Goal: Information Seeking & Learning: Find specific fact

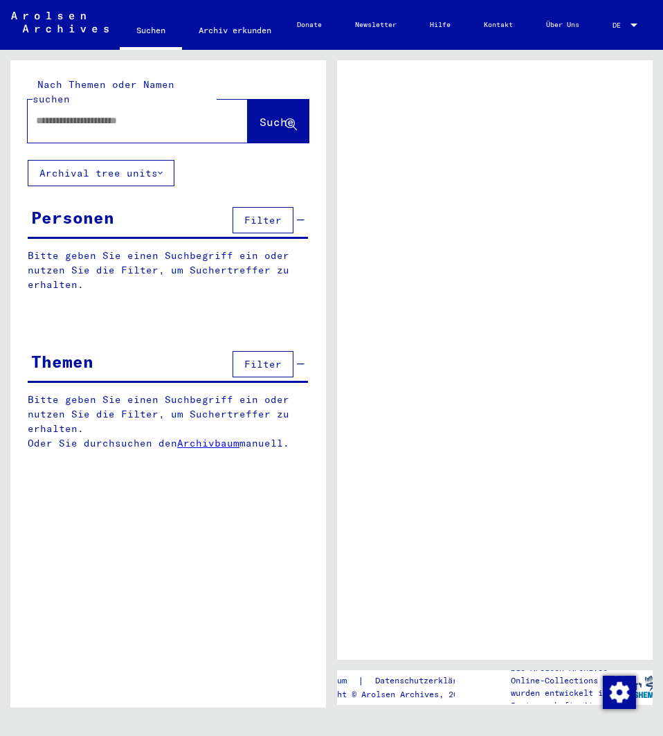
click at [109, 114] on input "text" at bounding box center [125, 121] width 179 height 15
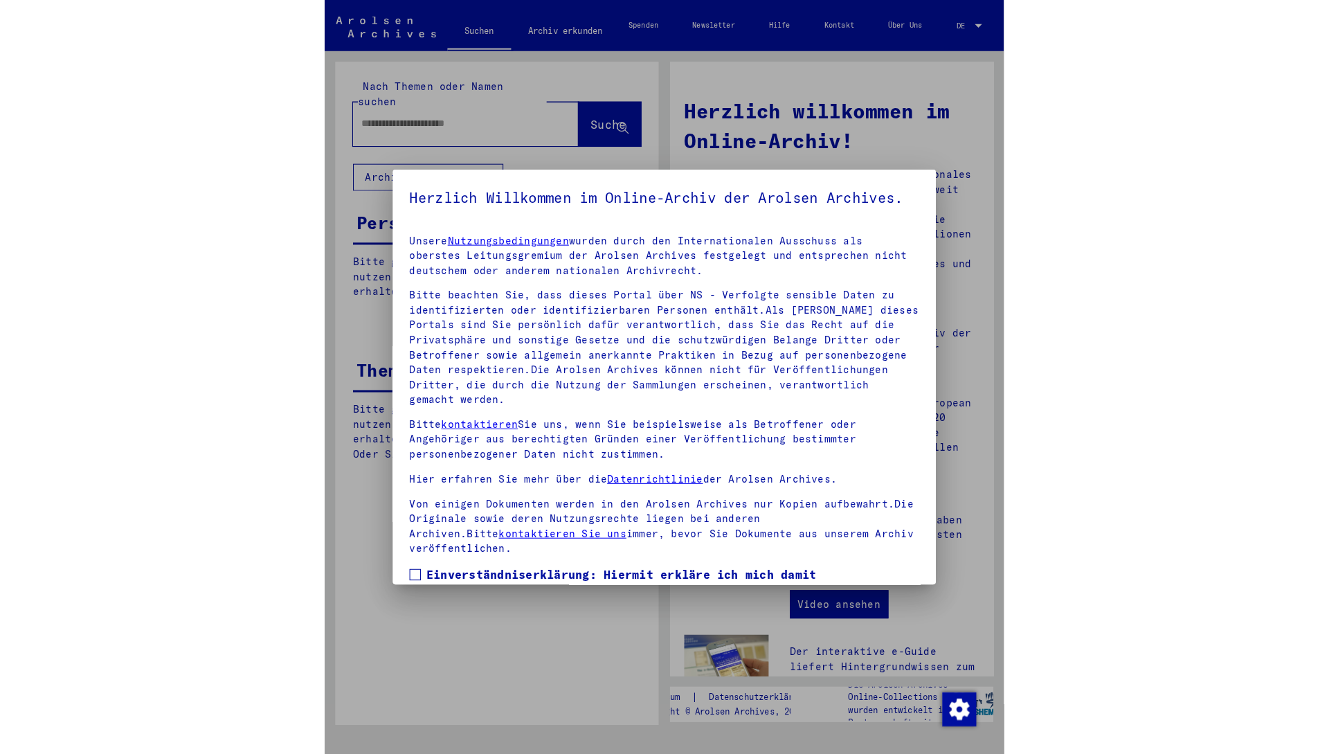
scroll to position [154, 0]
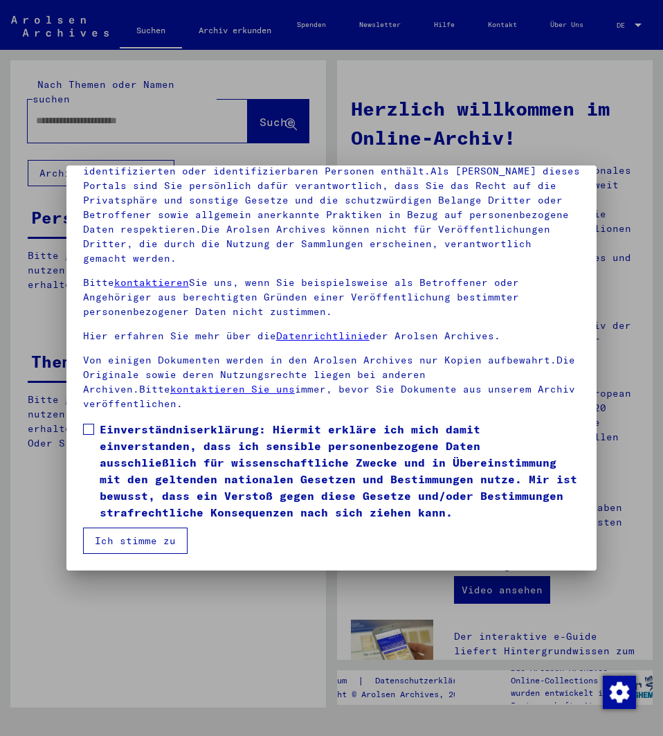
click at [193, 485] on span "Einverständniserklärung: Hiermit erkläre ich mich damit einverstanden, dass ich…" at bounding box center [340, 471] width 480 height 100
click at [154, 540] on button "Ich stimme zu" at bounding box center [135, 540] width 105 height 26
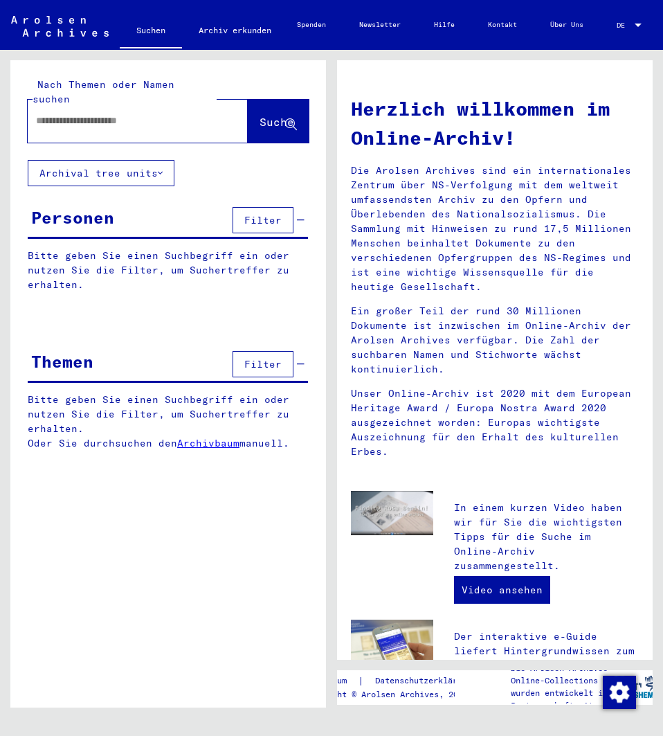
click at [143, 114] on input "text" at bounding box center [121, 121] width 170 height 15
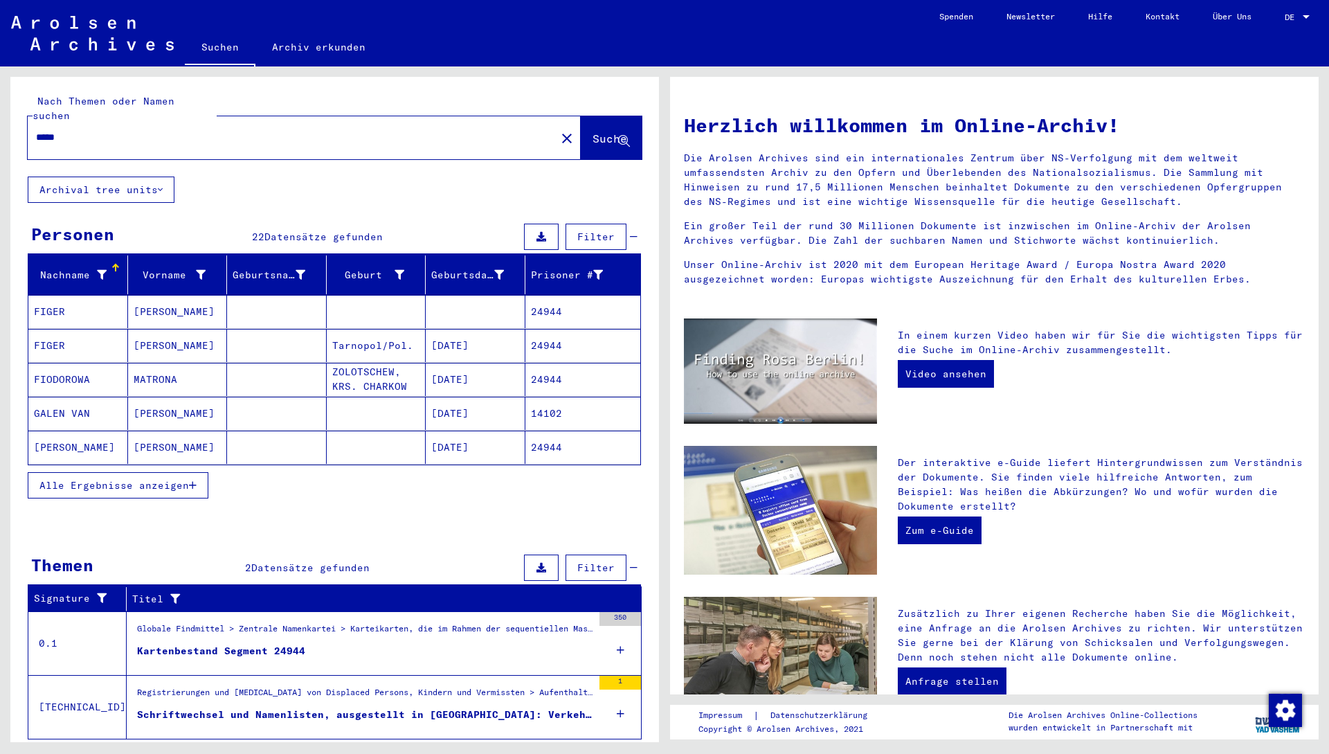
click at [174, 479] on span "Alle Ergebnisse anzeigen" at bounding box center [114, 485] width 150 height 12
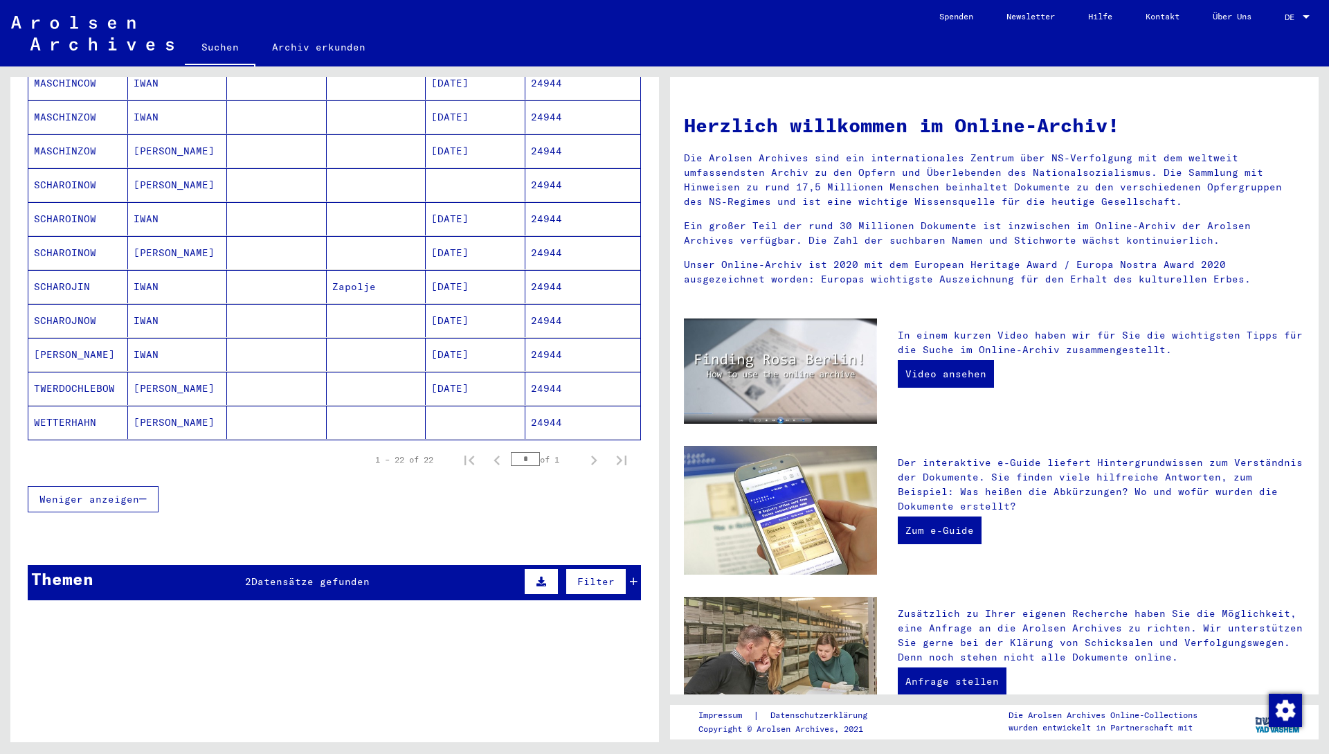
scroll to position [608, 0]
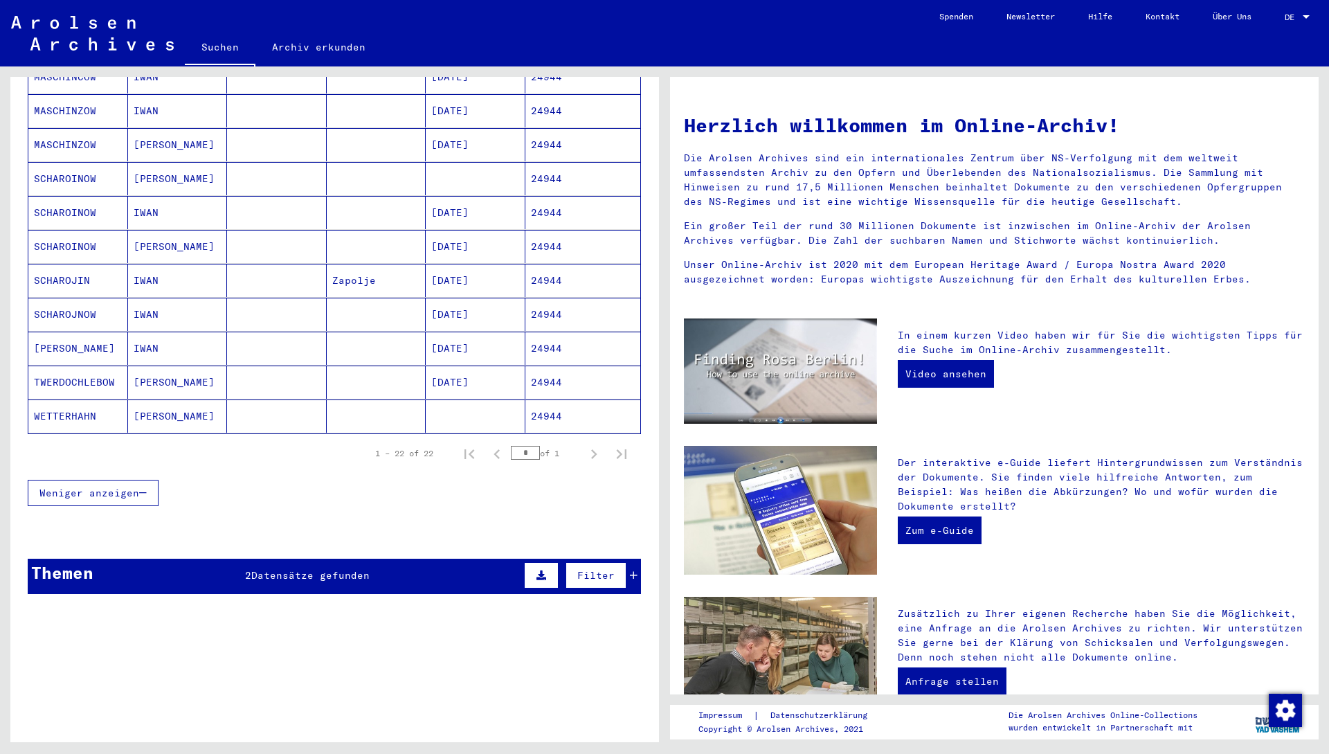
click at [307, 406] on mat-cell at bounding box center [277, 415] width 100 height 33
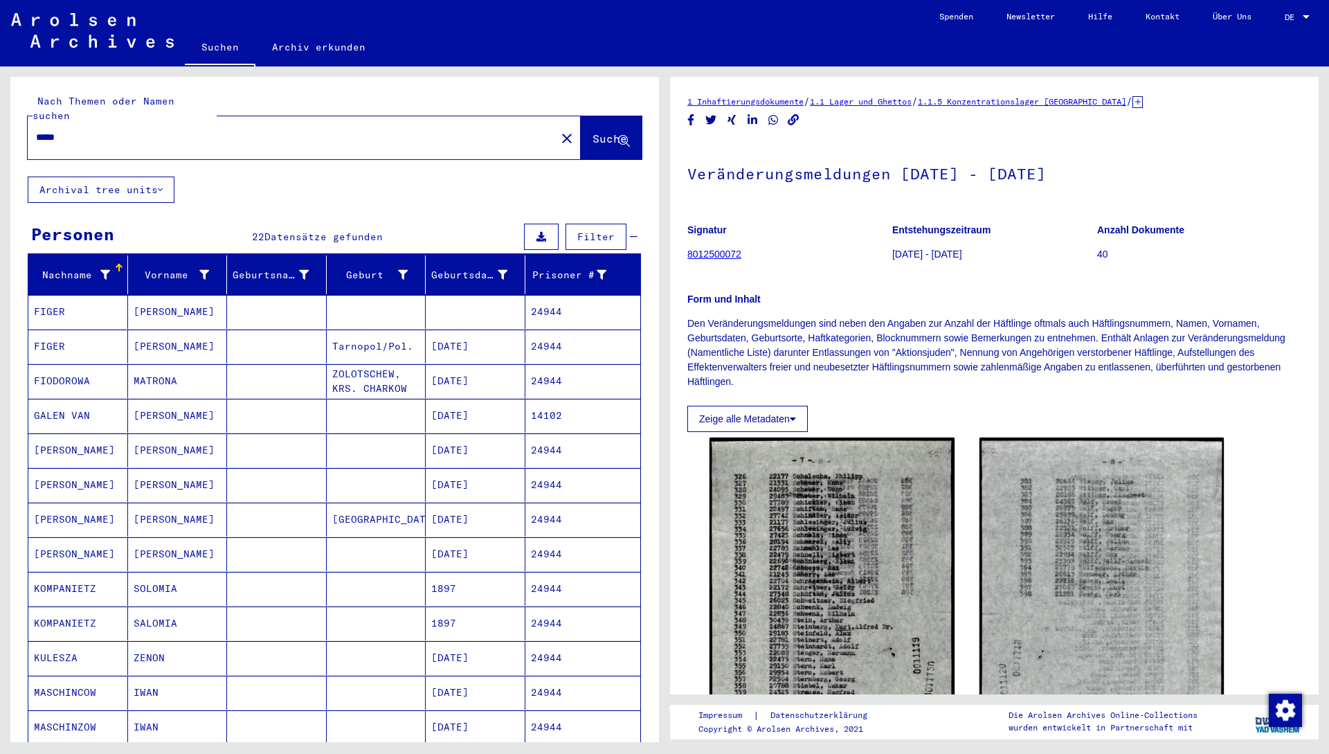
drag, startPoint x: 196, startPoint y: 123, endPoint x: 0, endPoint y: 90, distance: 198.7
click at [0, 90] on div "Nach Themen oder Namen suchen ***** close Suche Archival tree units Personen 22…" at bounding box center [332, 404] width 665 height 676
type input "**********"
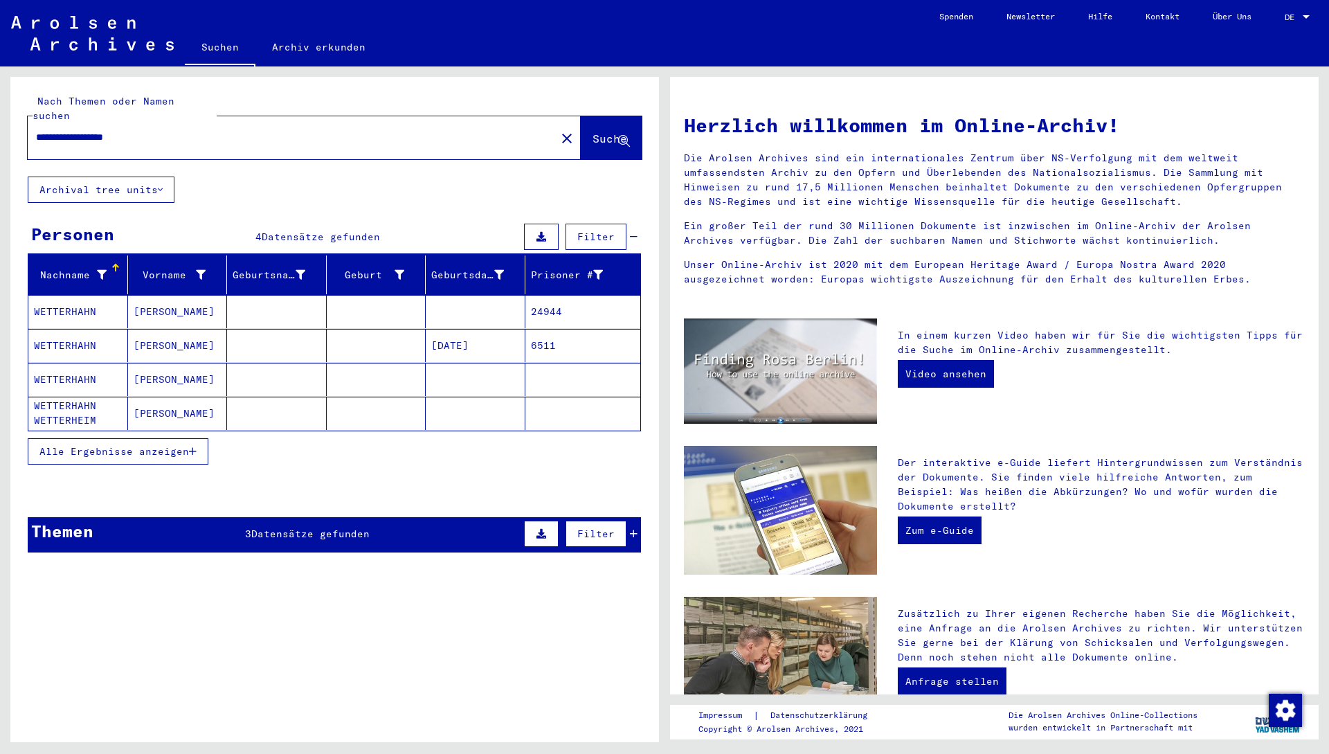
click at [442, 330] on mat-cell "[DATE]" at bounding box center [476, 345] width 100 height 33
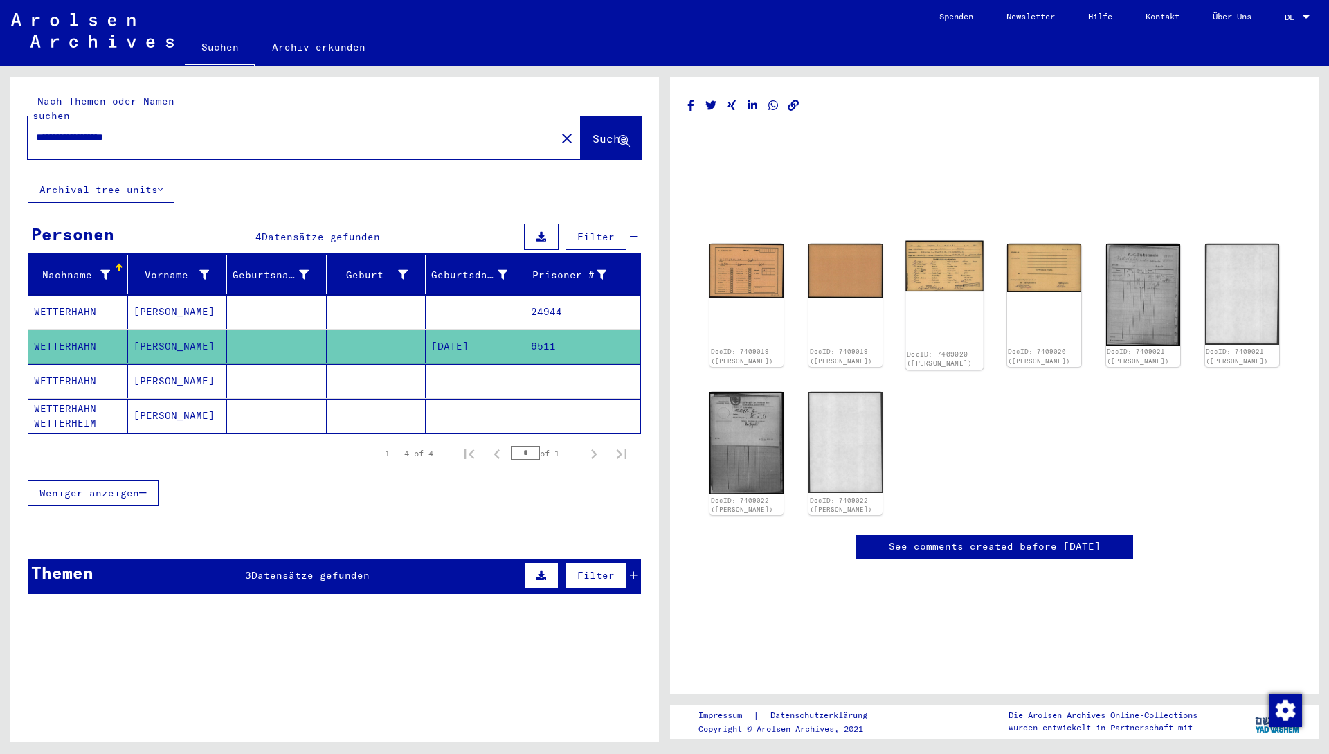
click at [662, 269] on img at bounding box center [945, 266] width 78 height 51
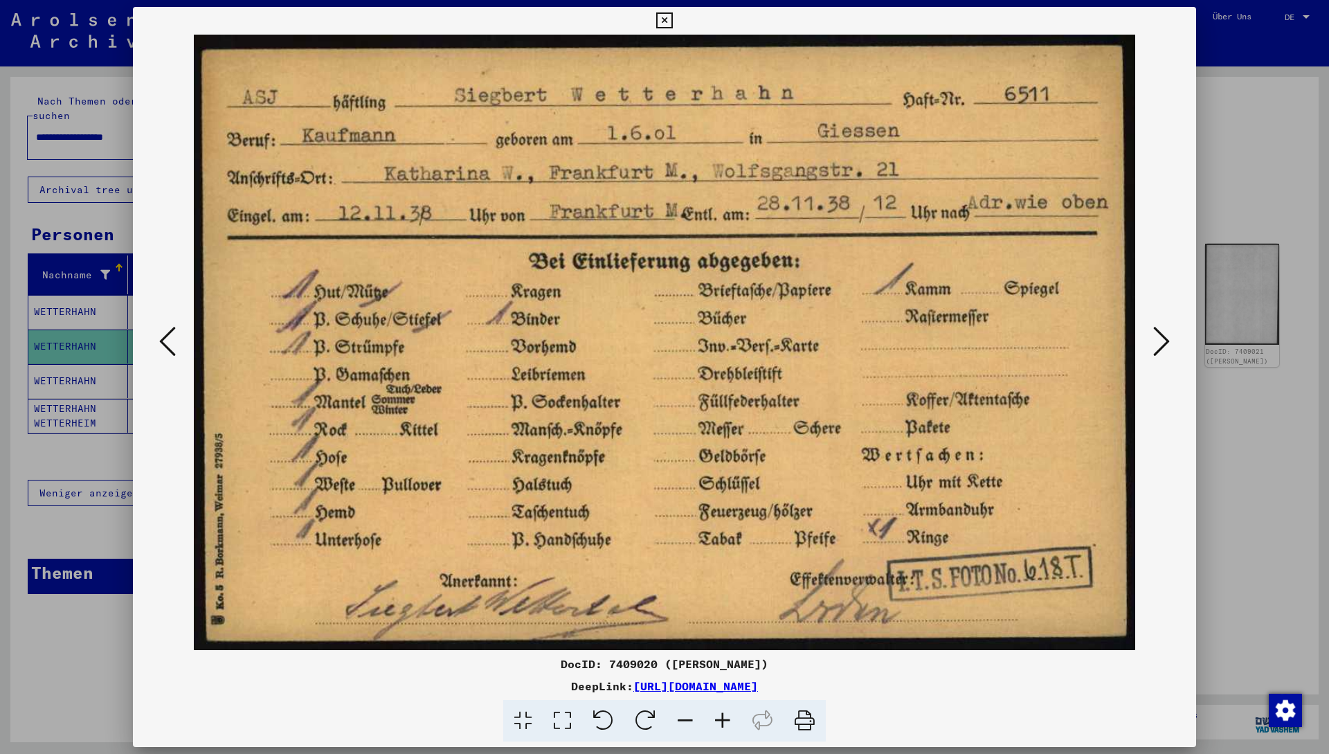
click at [662, 339] on icon at bounding box center [1161, 341] width 17 height 33
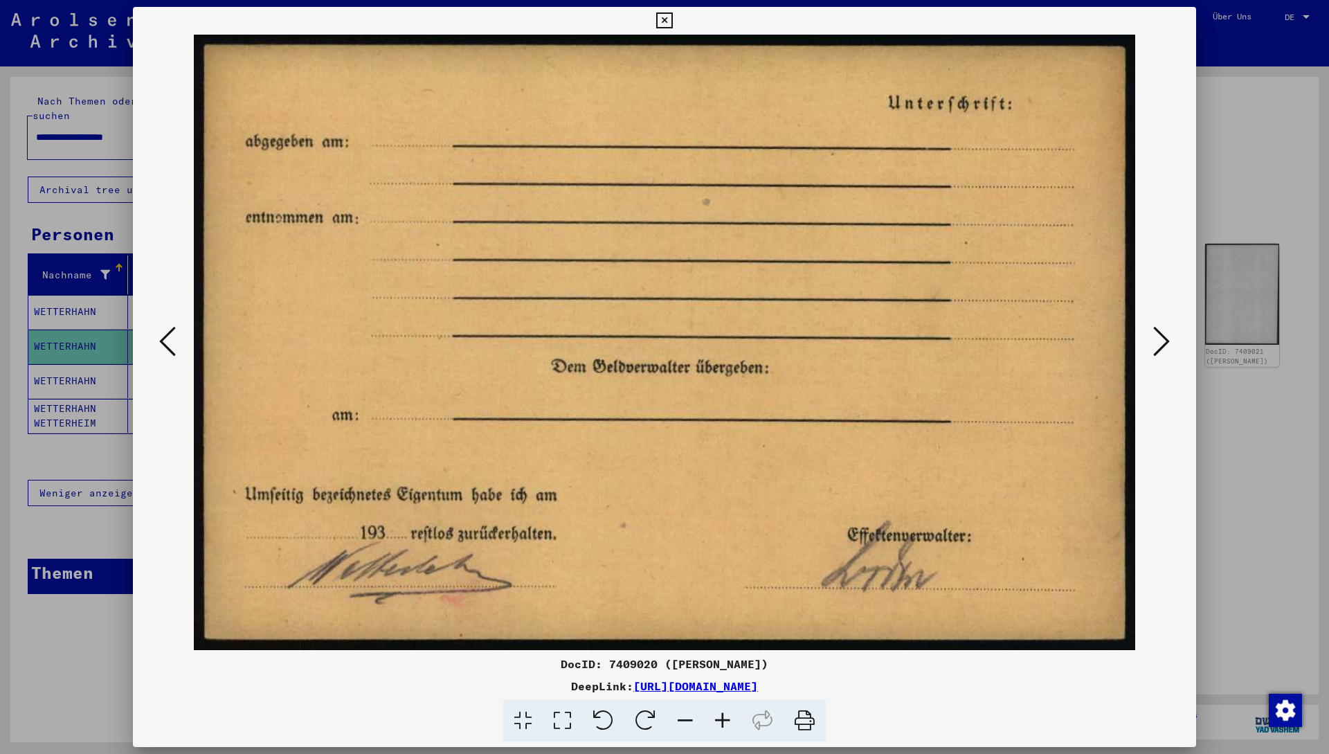
click at [662, 339] on icon at bounding box center [1161, 341] width 17 height 33
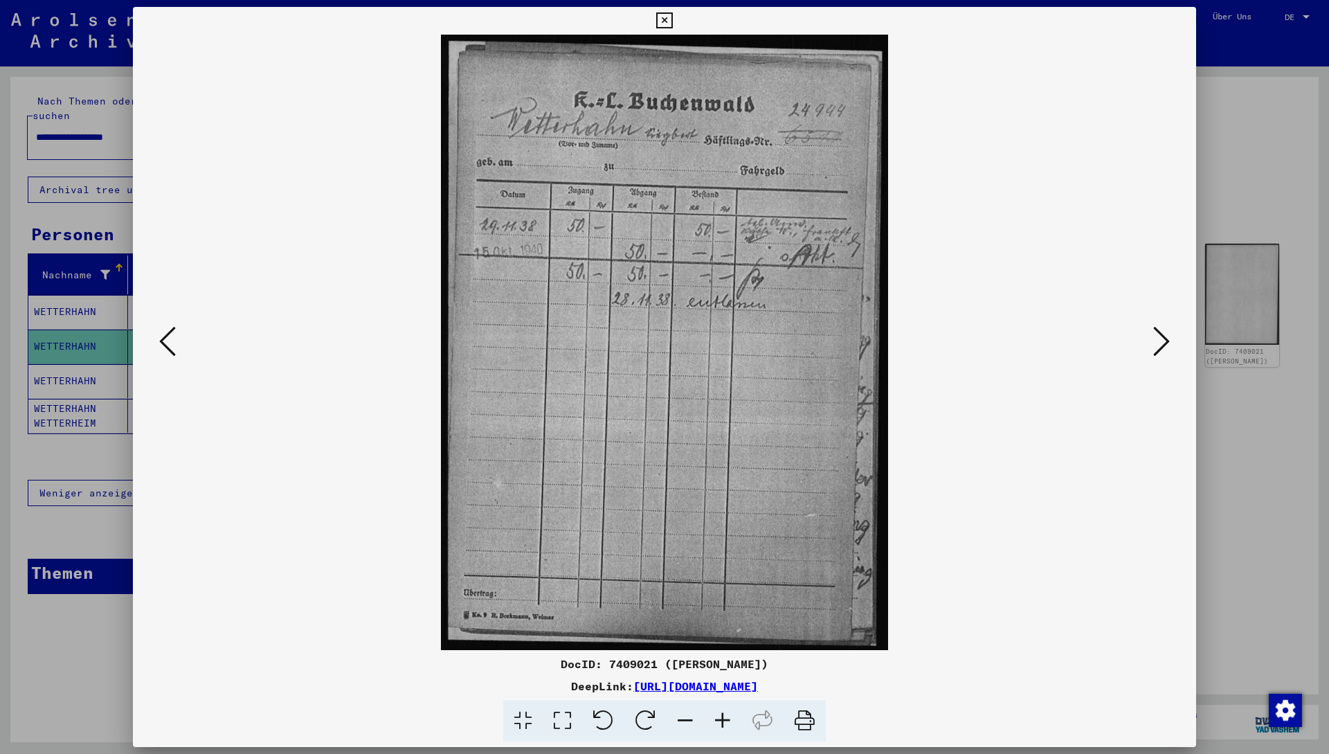
click at [662, 339] on icon at bounding box center [1161, 341] width 17 height 33
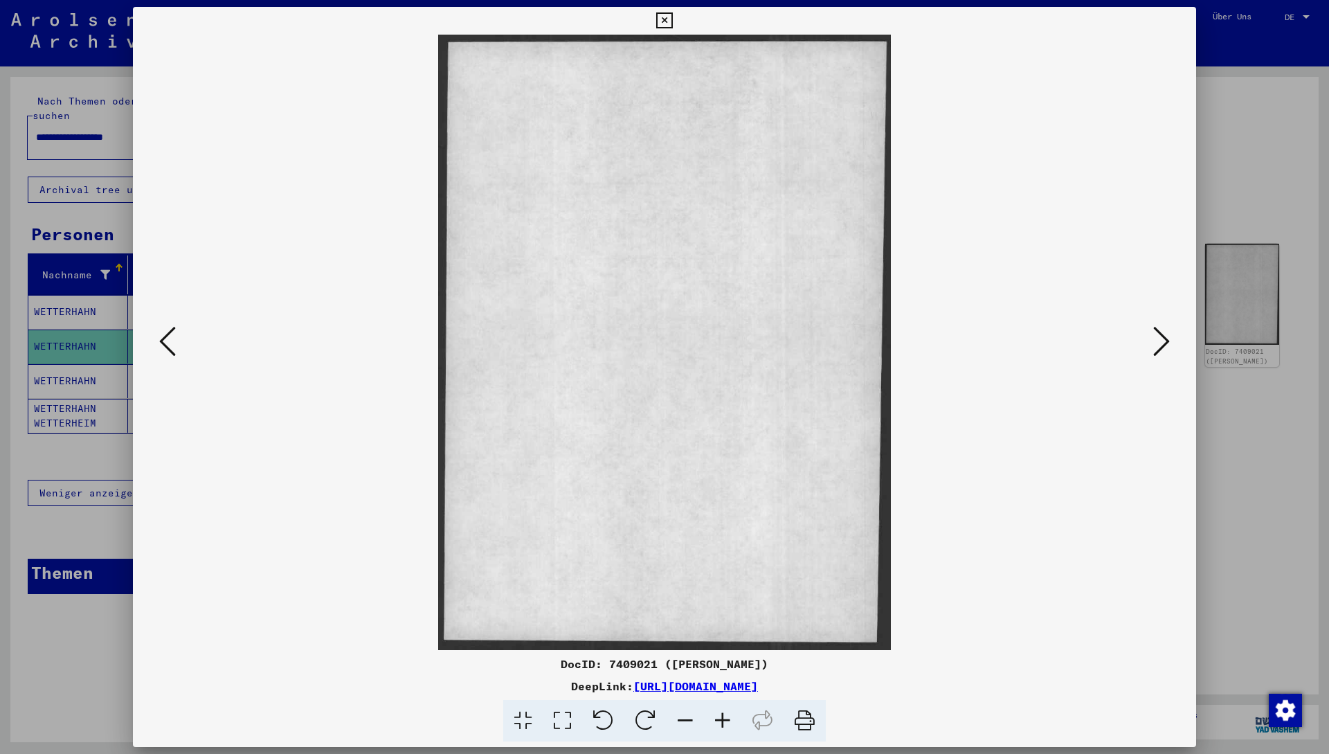
click at [662, 339] on icon at bounding box center [1161, 341] width 17 height 33
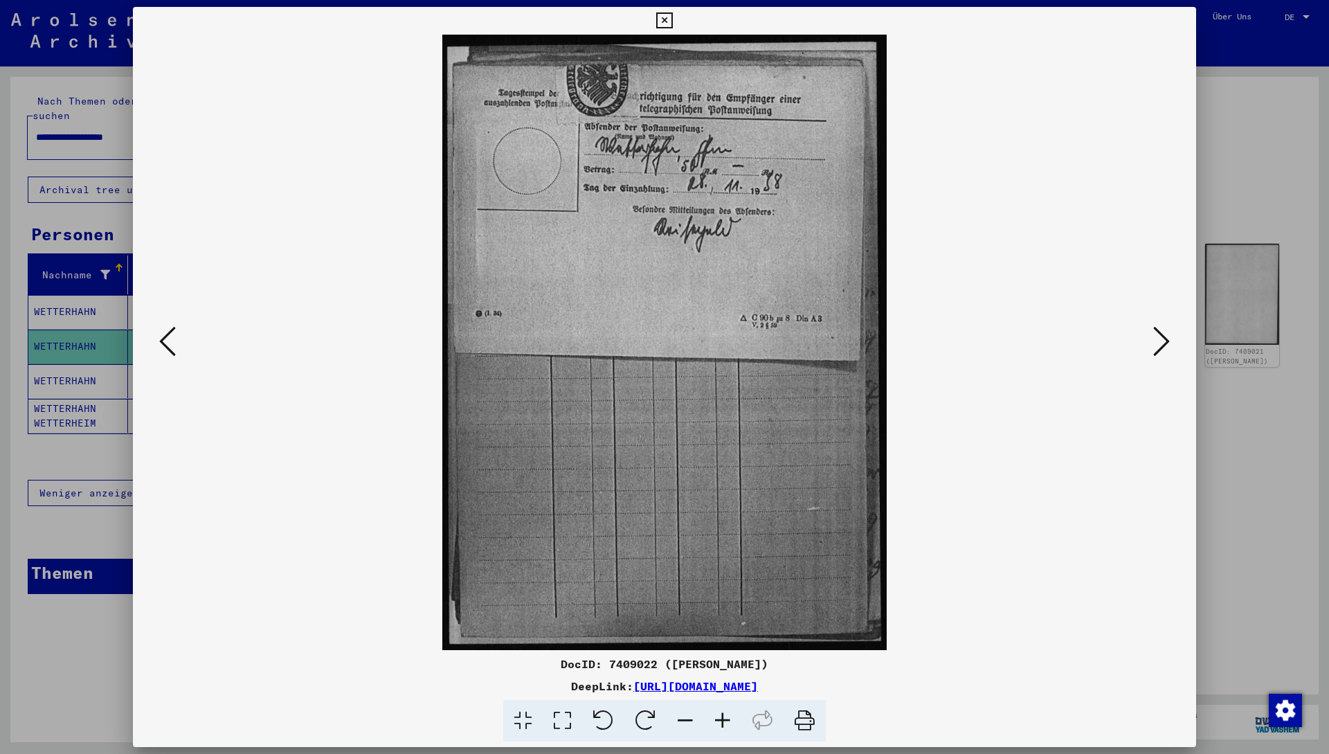
click at [662, 339] on icon at bounding box center [1161, 341] width 17 height 33
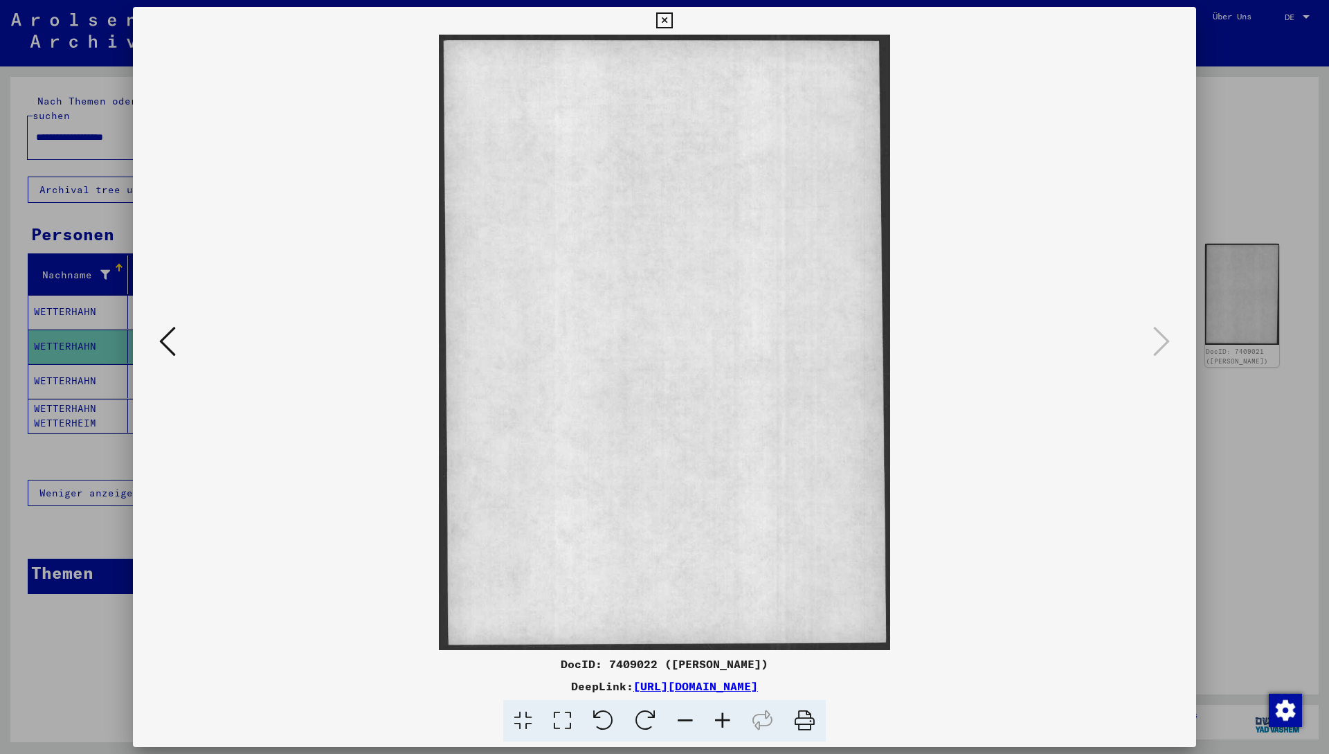
click at [662, 339] on icon at bounding box center [1161, 341] width 17 height 33
click at [662, 163] on div at bounding box center [664, 377] width 1329 height 754
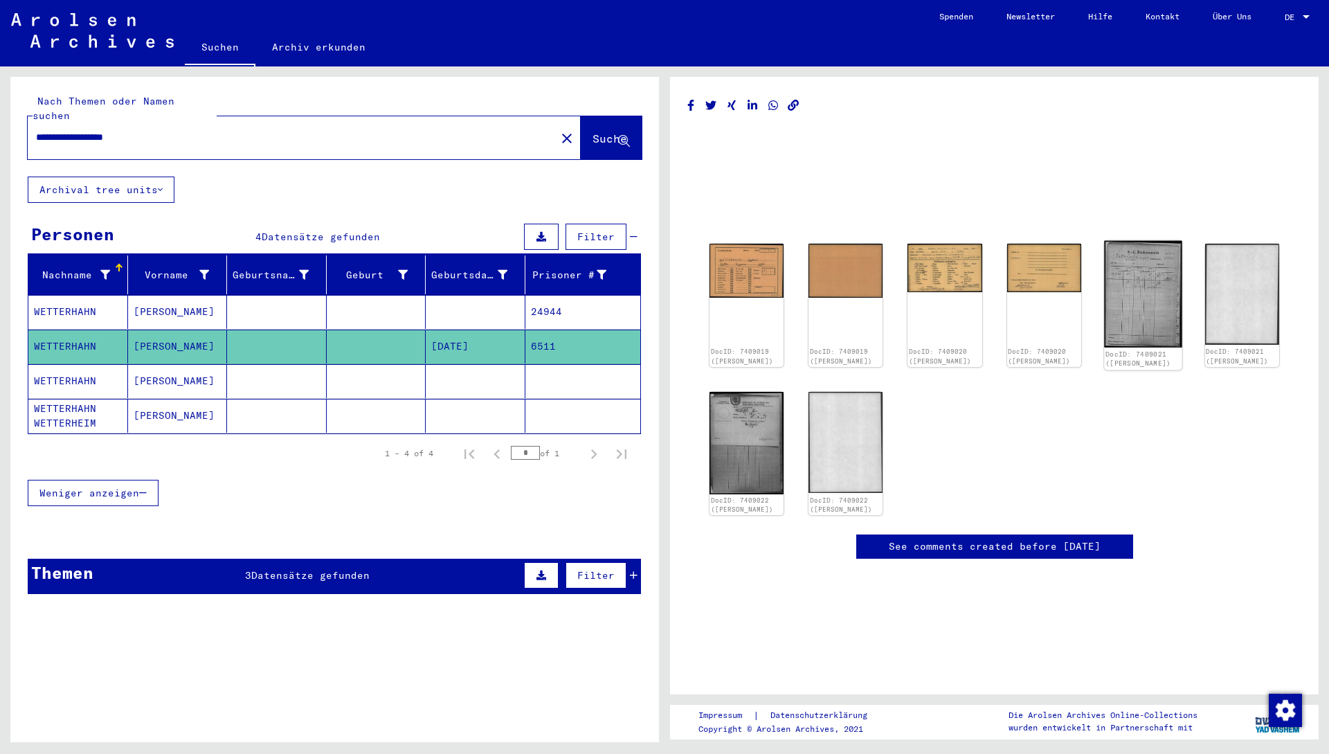
click at [662, 290] on img at bounding box center [1143, 294] width 78 height 107
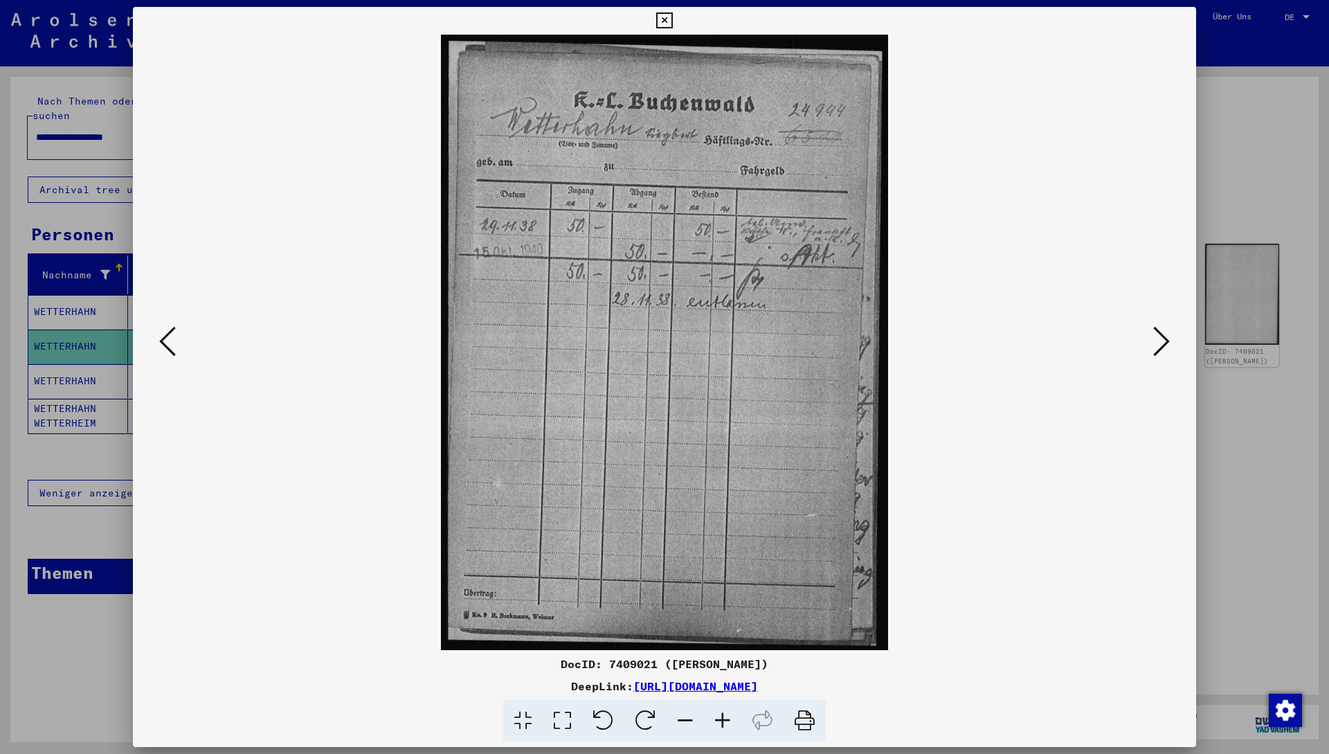
click at [662, 195] on div at bounding box center [664, 377] width 1329 height 754
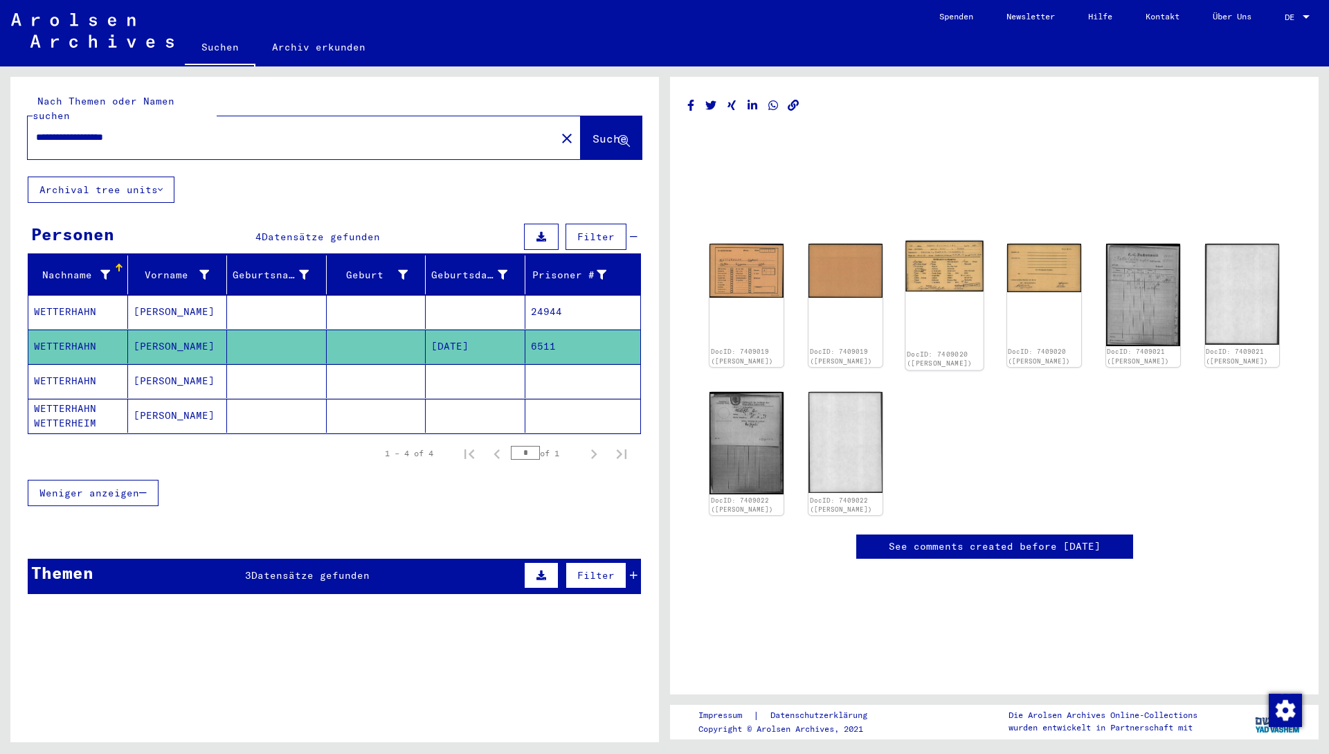
click at [662, 264] on img at bounding box center [945, 266] width 78 height 51
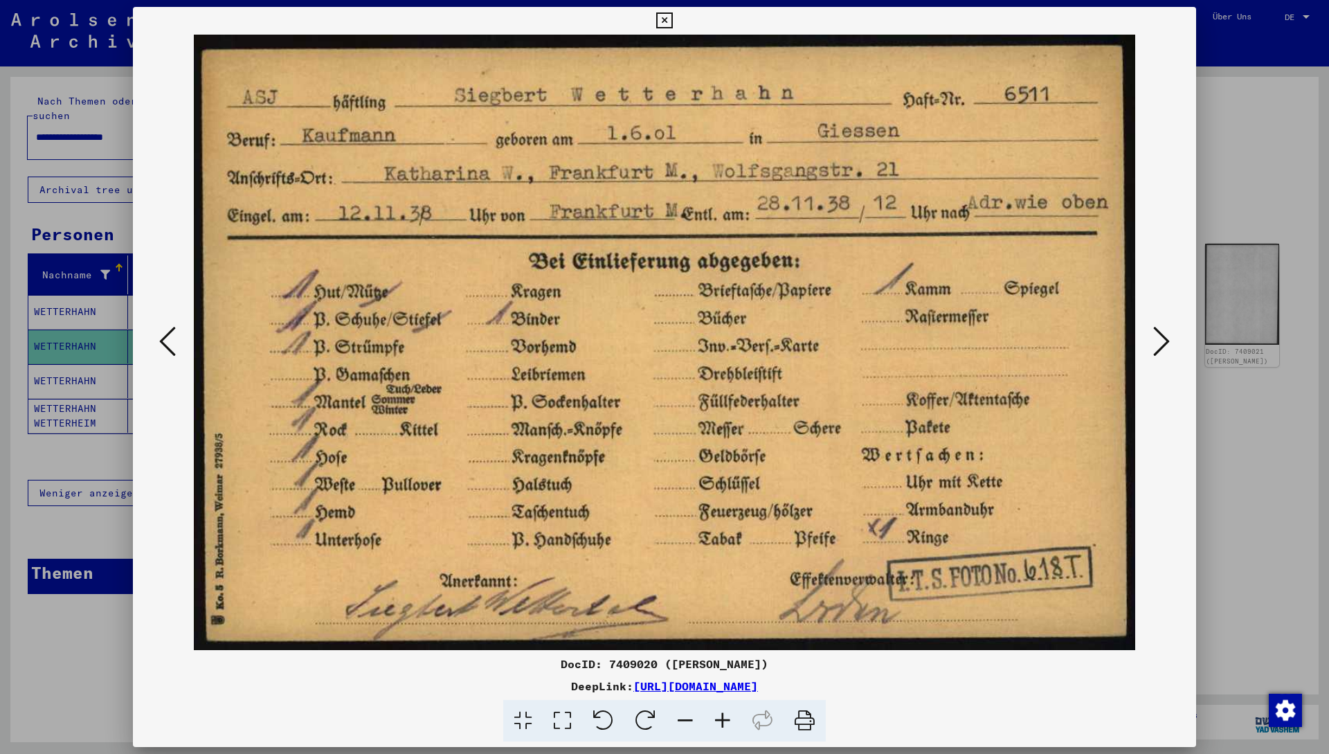
click at [662, 344] on icon at bounding box center [1161, 341] width 17 height 33
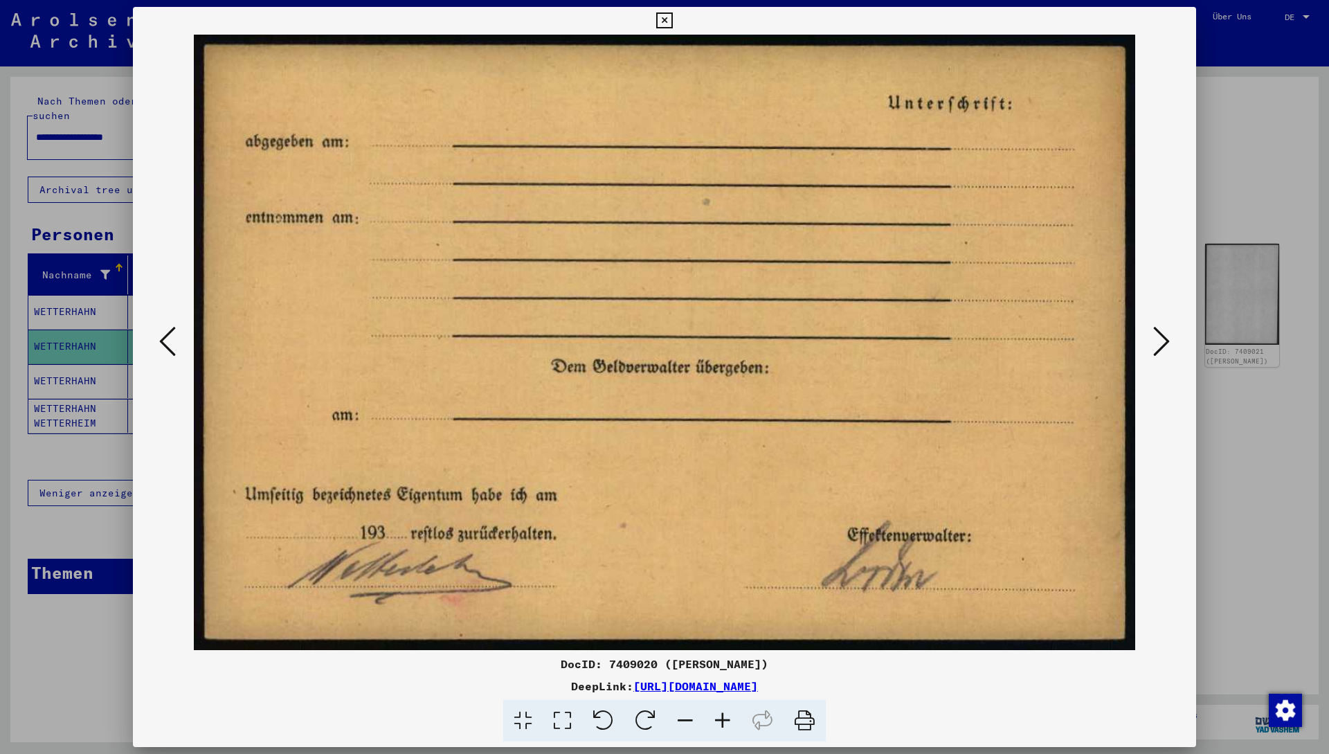
click at [173, 338] on icon at bounding box center [167, 341] width 17 height 33
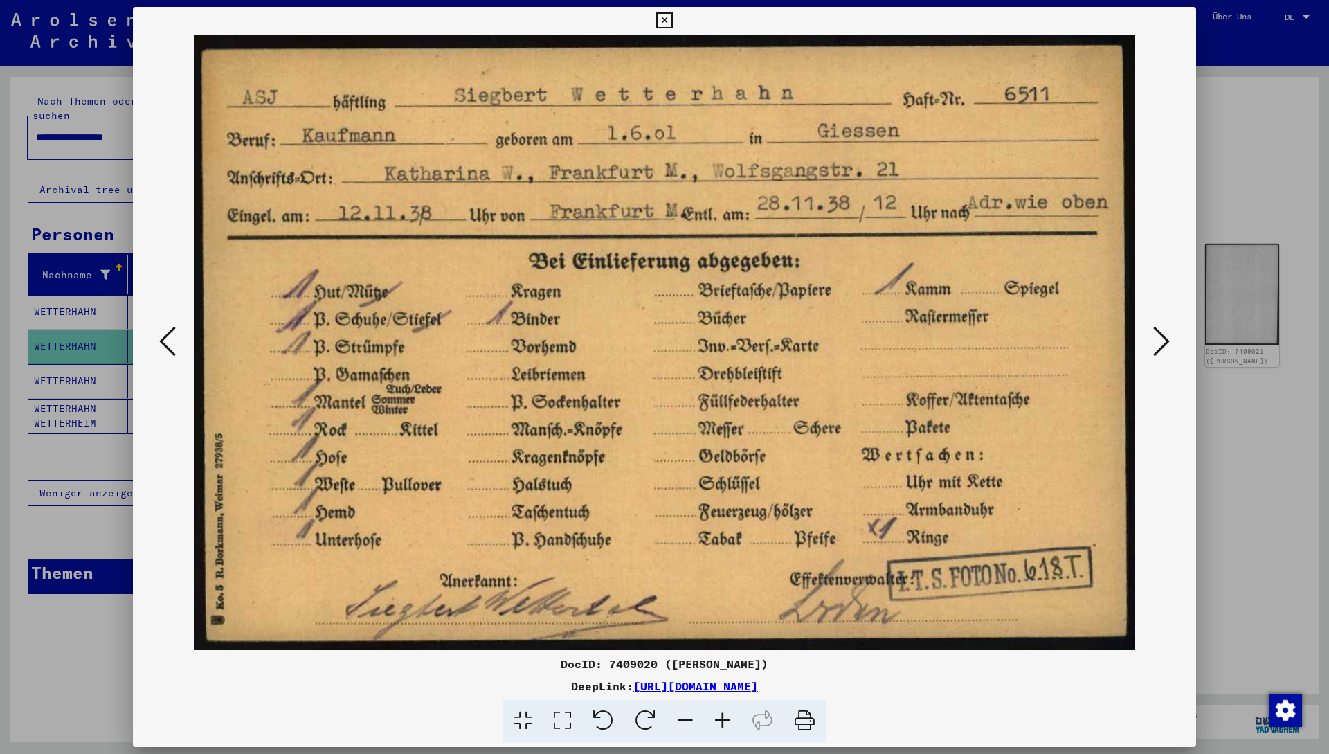
click at [46, 363] on div at bounding box center [664, 377] width 1329 height 754
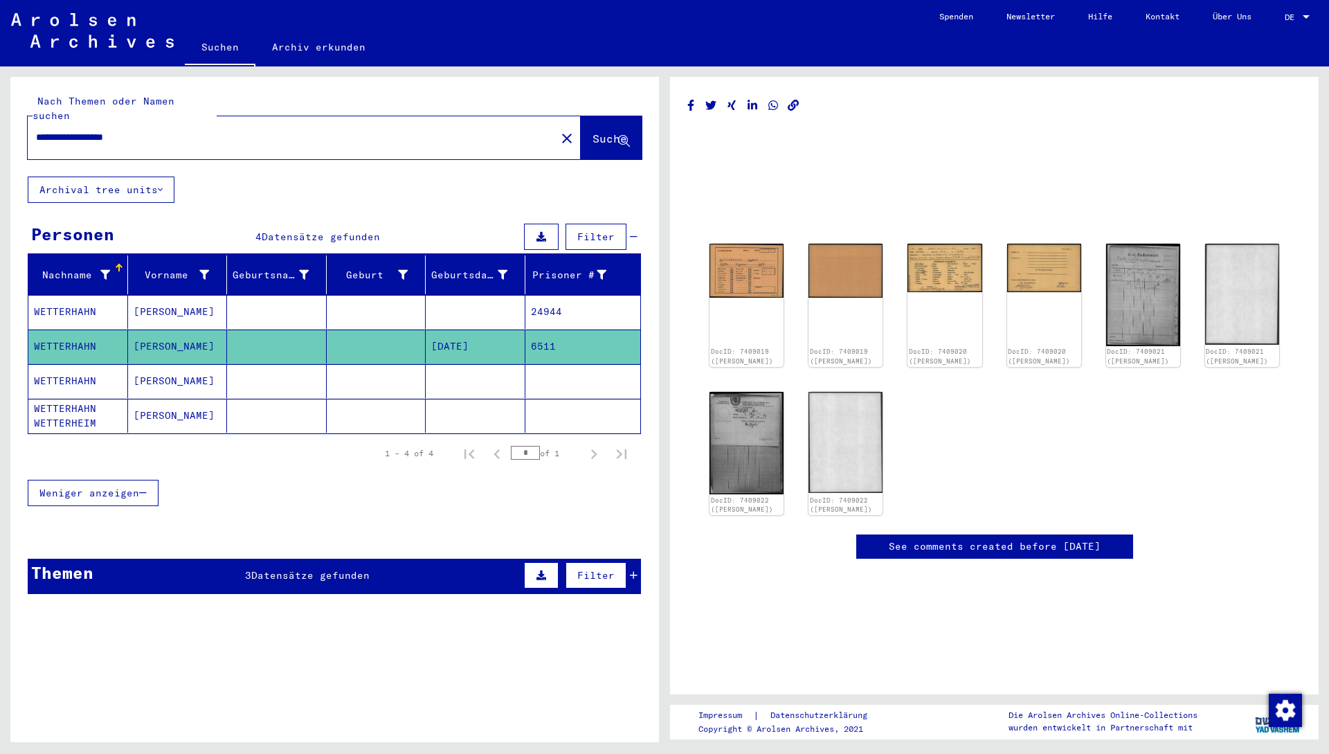
click at [84, 366] on mat-cell "WETTERHAHN" at bounding box center [78, 381] width 100 height 34
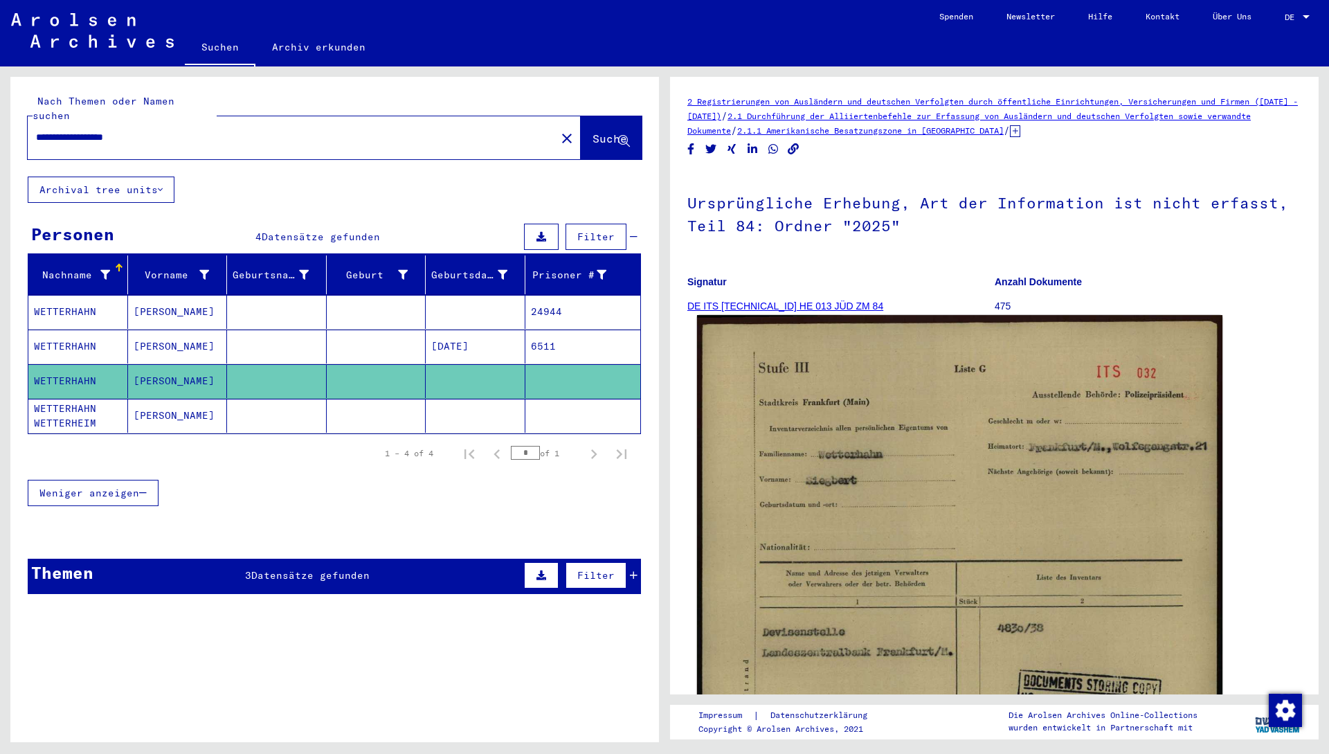
scroll to position [93, 0]
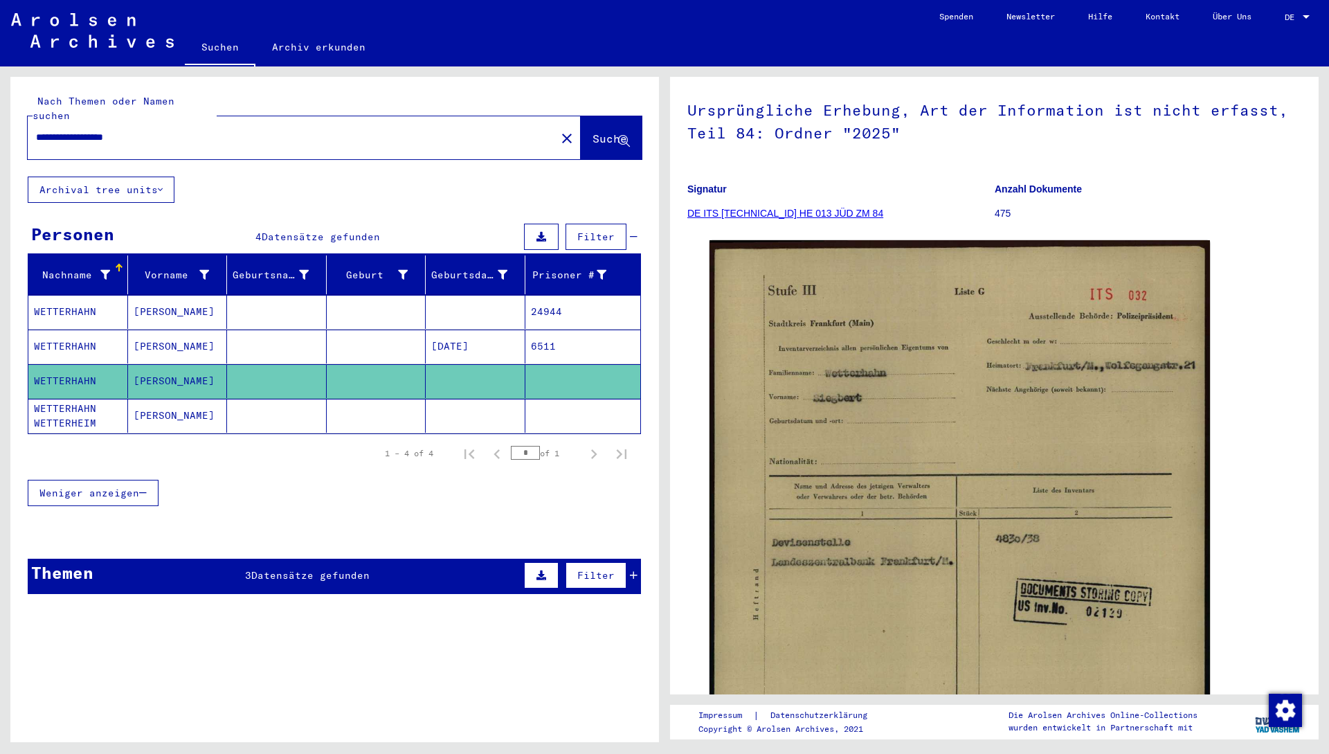
click at [489, 402] on mat-cell at bounding box center [476, 416] width 100 height 34
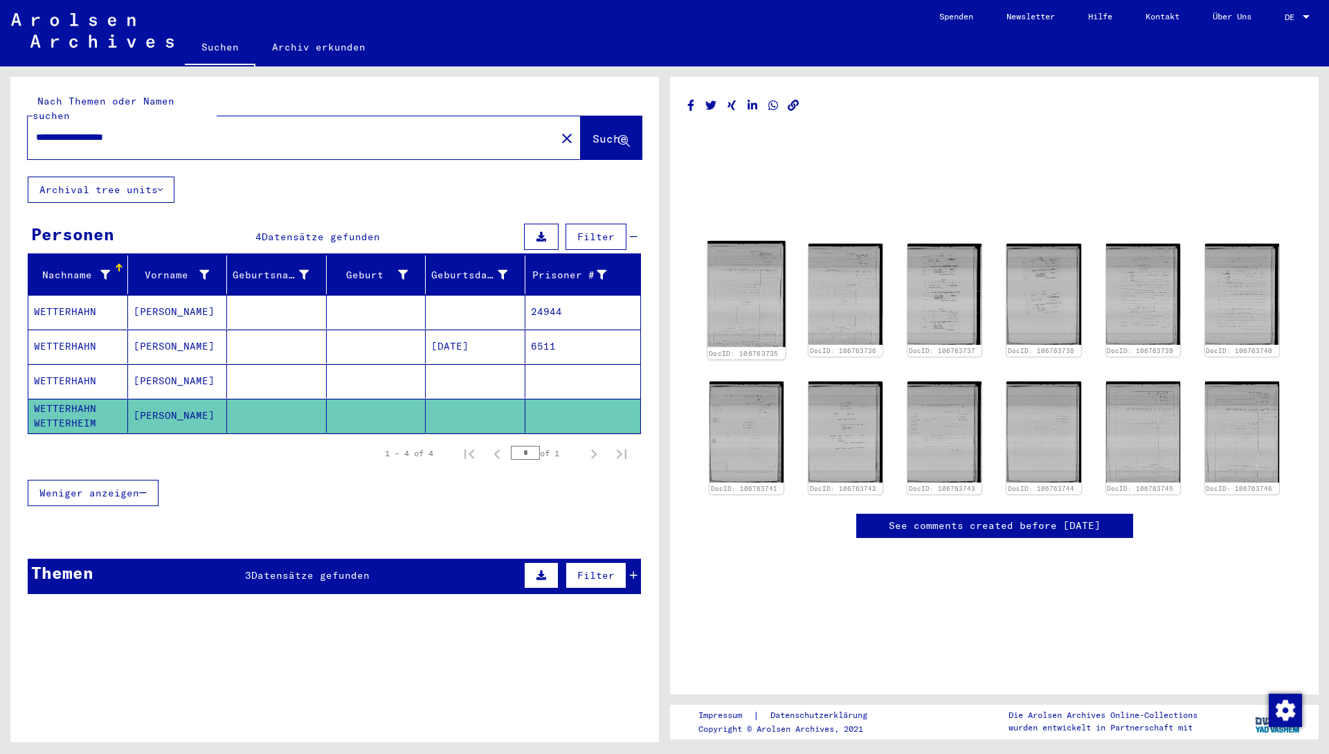
click at [662, 314] on img at bounding box center [746, 294] width 78 height 106
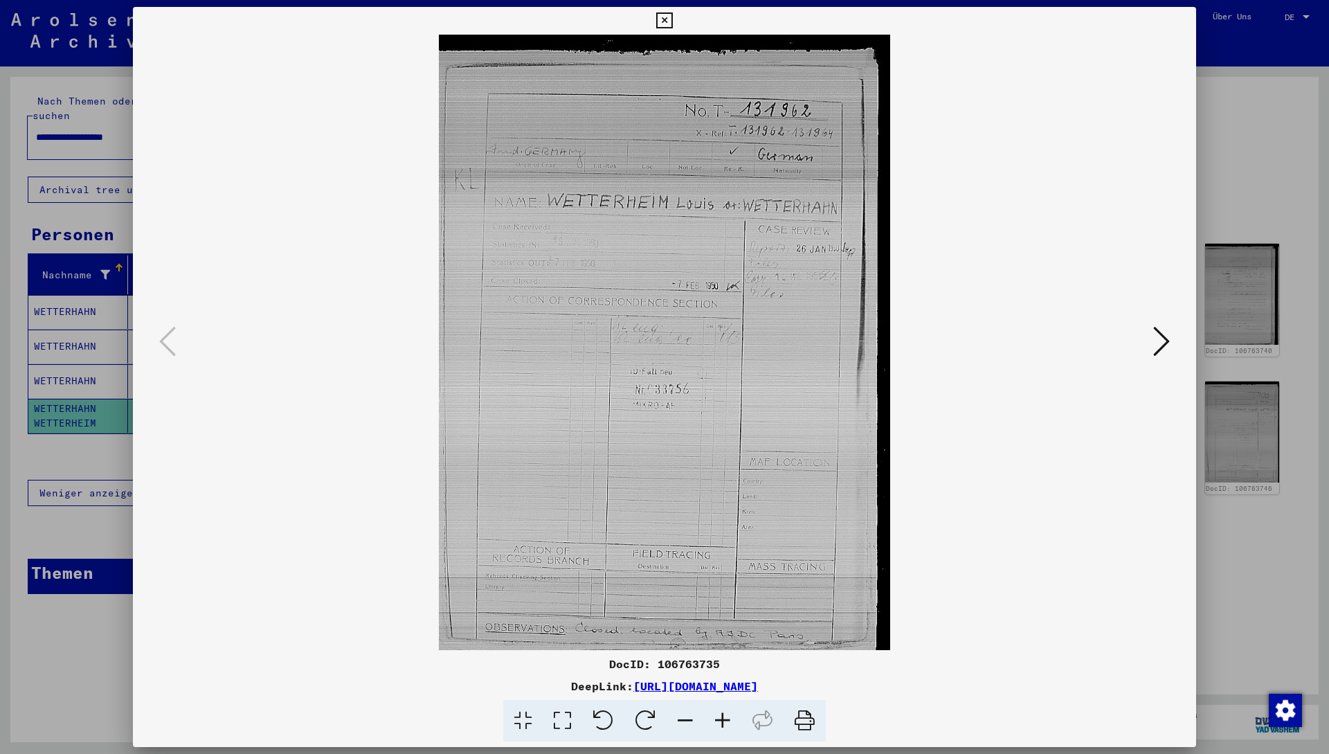
click at [662, 336] on icon at bounding box center [1161, 341] width 17 height 33
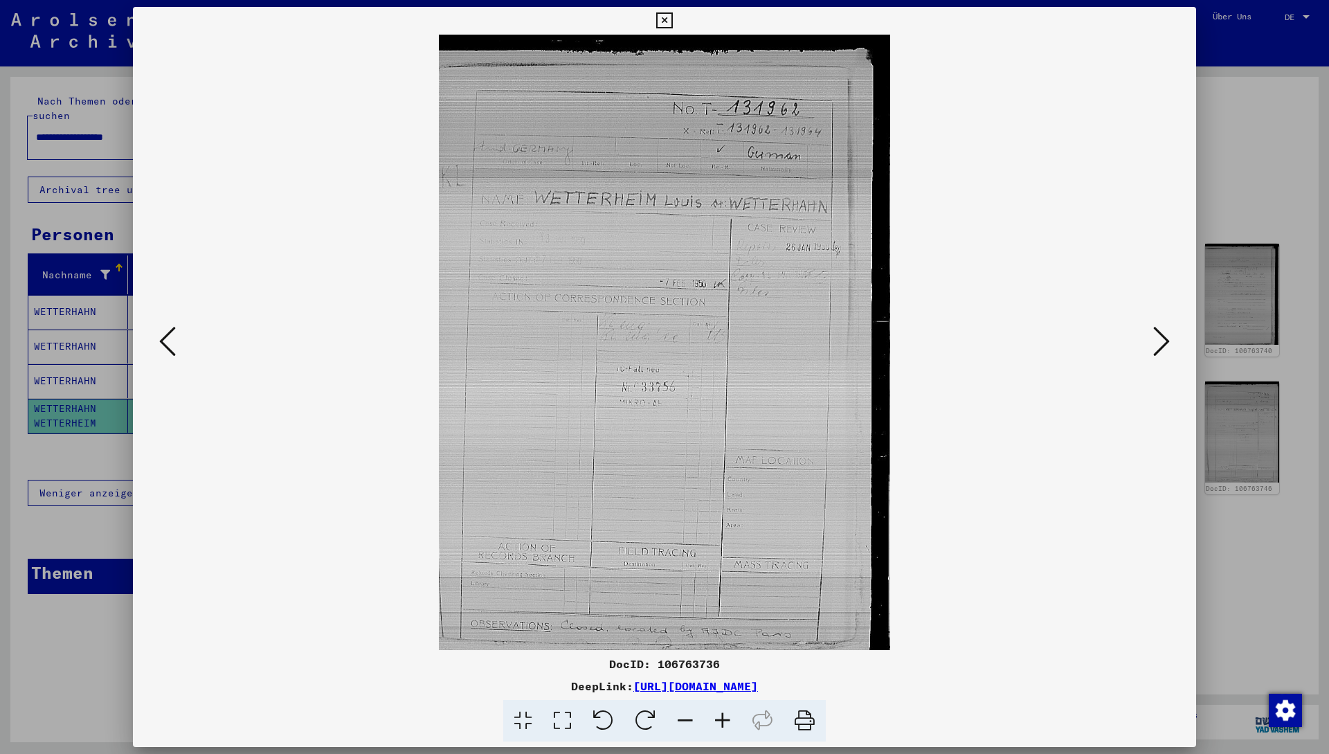
click at [662, 336] on icon at bounding box center [1161, 341] width 17 height 33
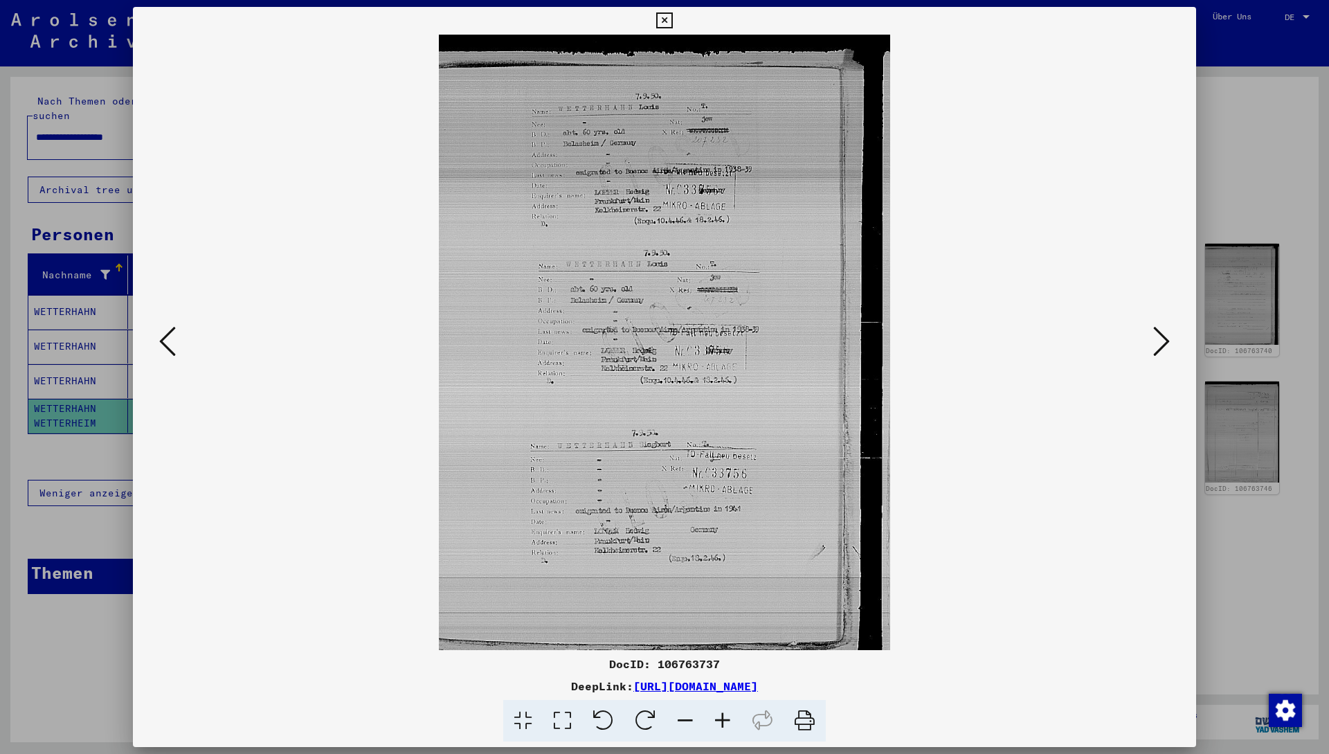
click at [662, 723] on icon at bounding box center [722, 721] width 37 height 42
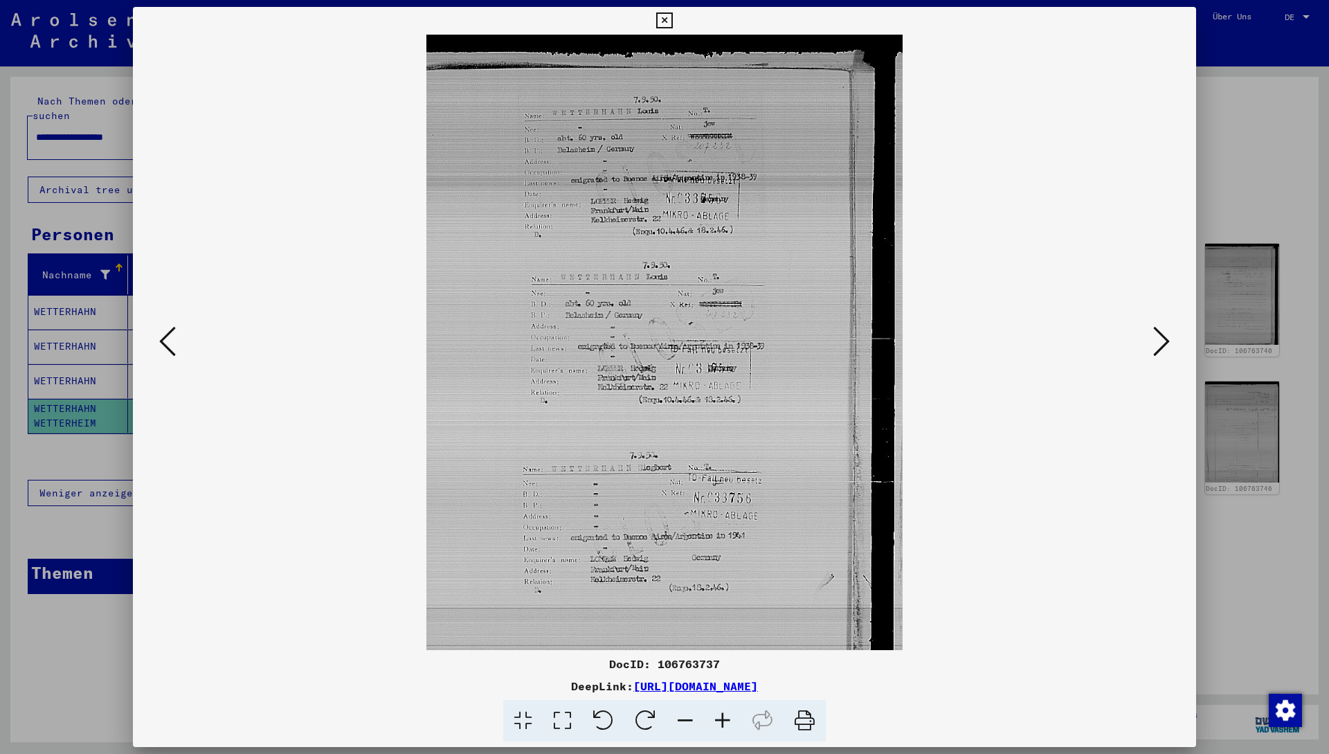
click at [662, 723] on icon at bounding box center [722, 721] width 37 height 42
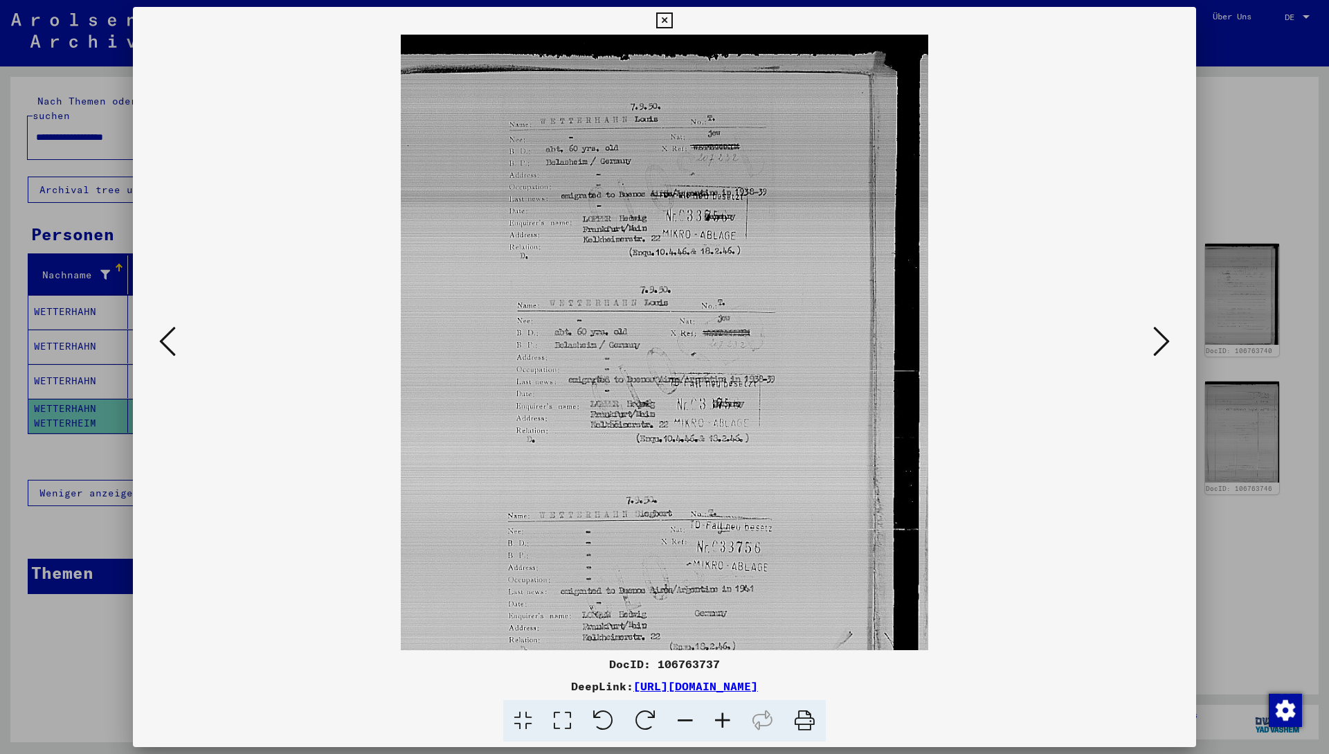
click at [662, 723] on icon at bounding box center [722, 721] width 37 height 42
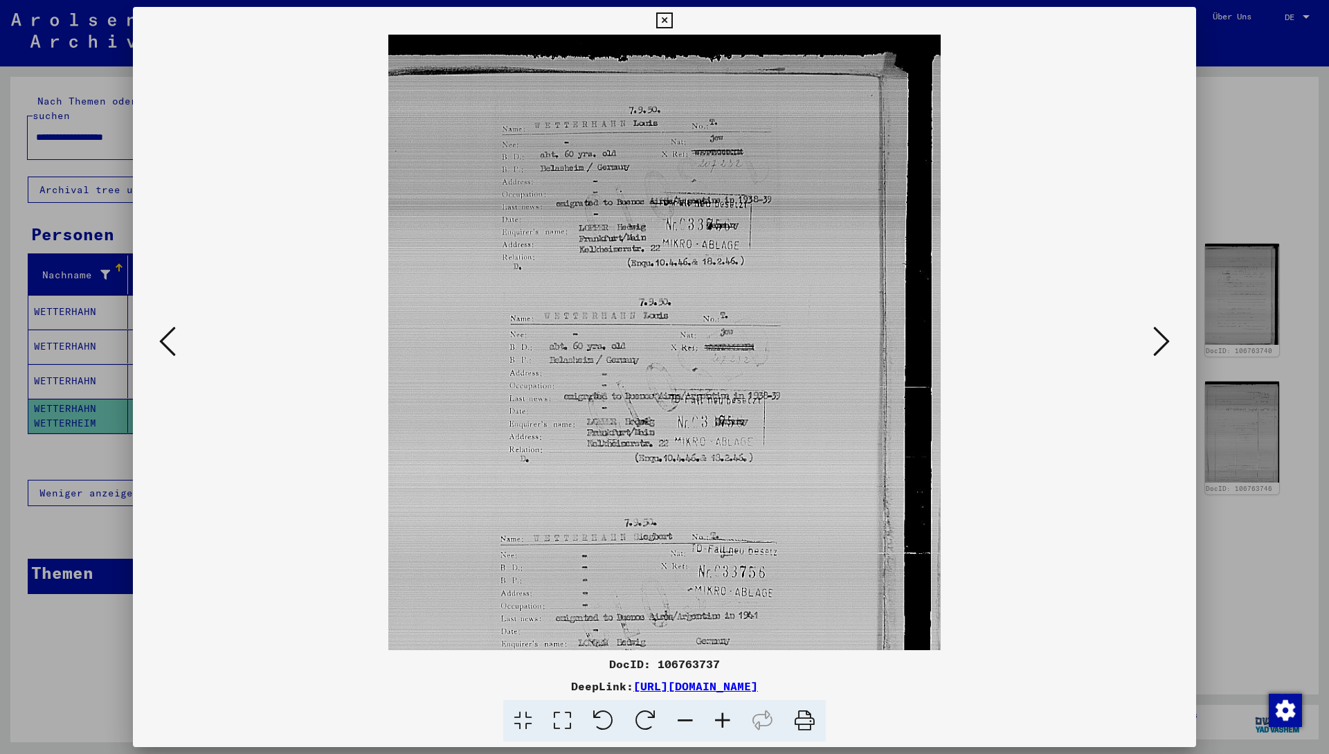
click at [662, 723] on icon at bounding box center [722, 721] width 37 height 42
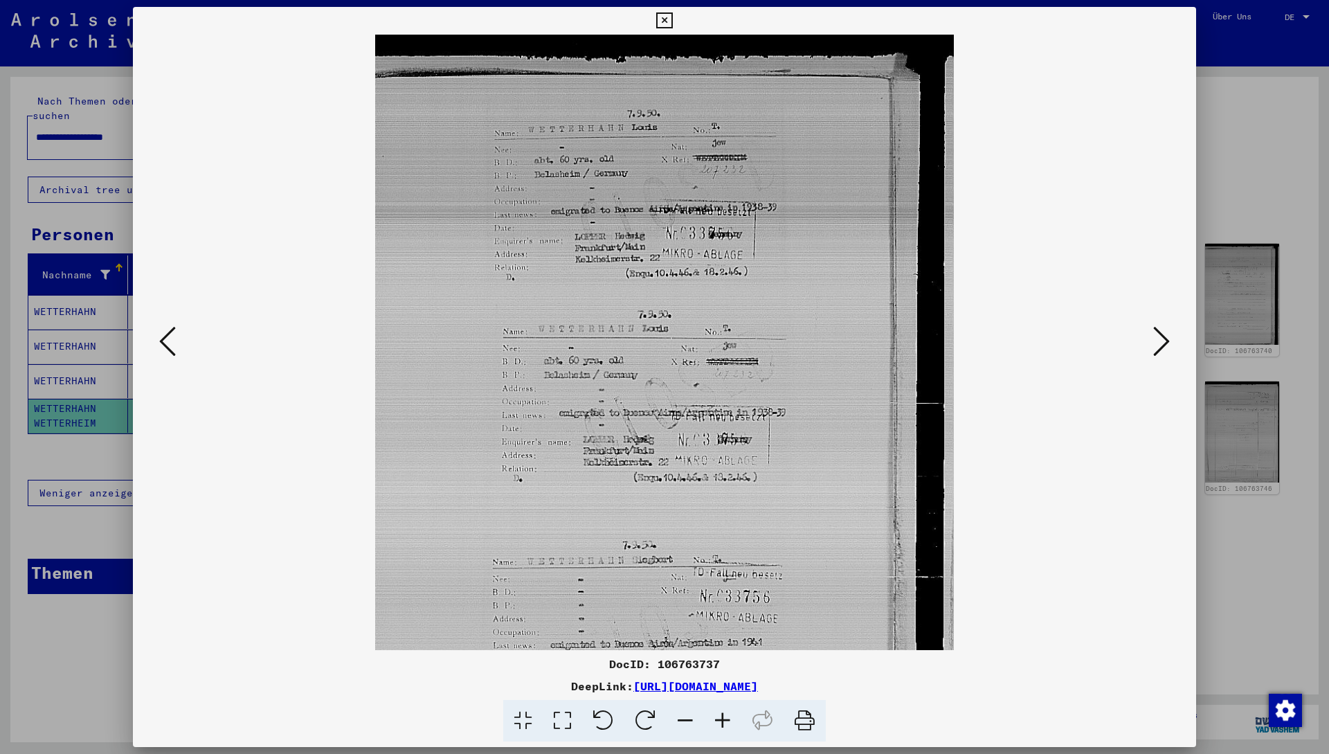
click at [662, 723] on icon at bounding box center [722, 721] width 37 height 42
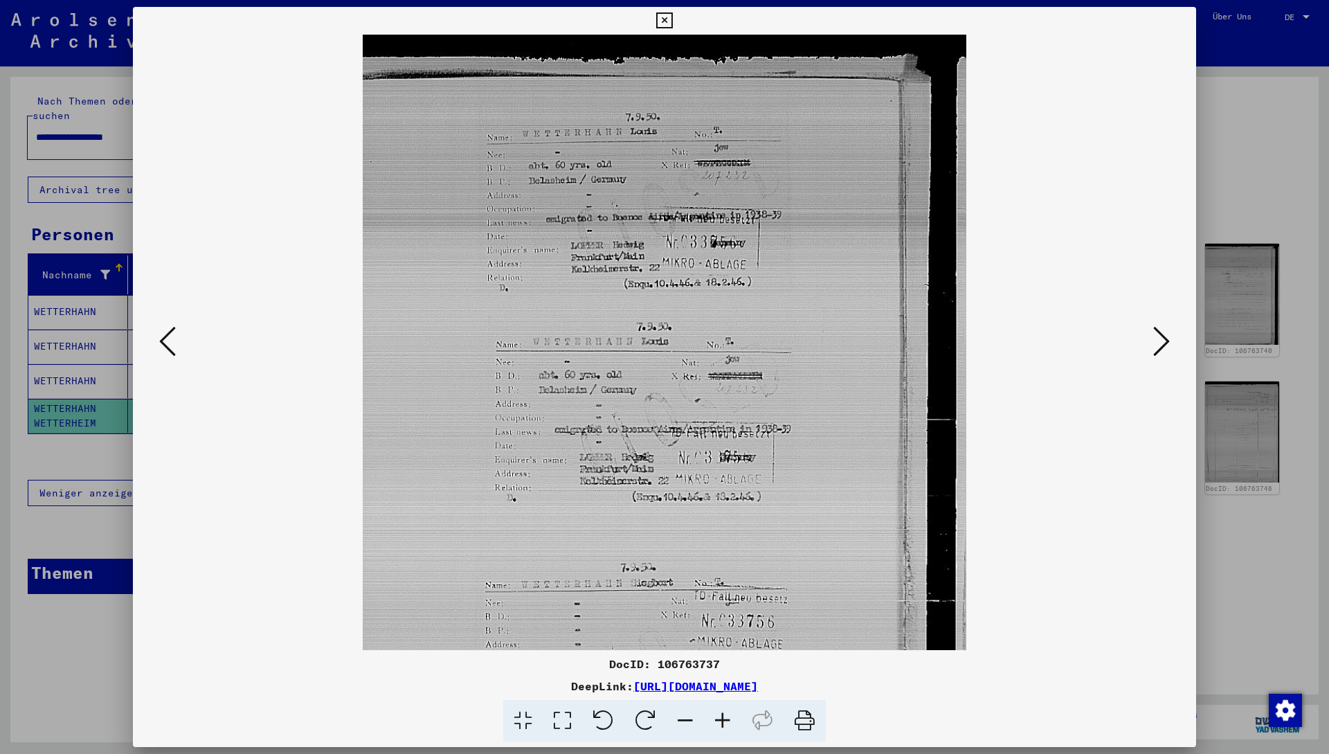
click at [662, 723] on icon at bounding box center [722, 721] width 37 height 42
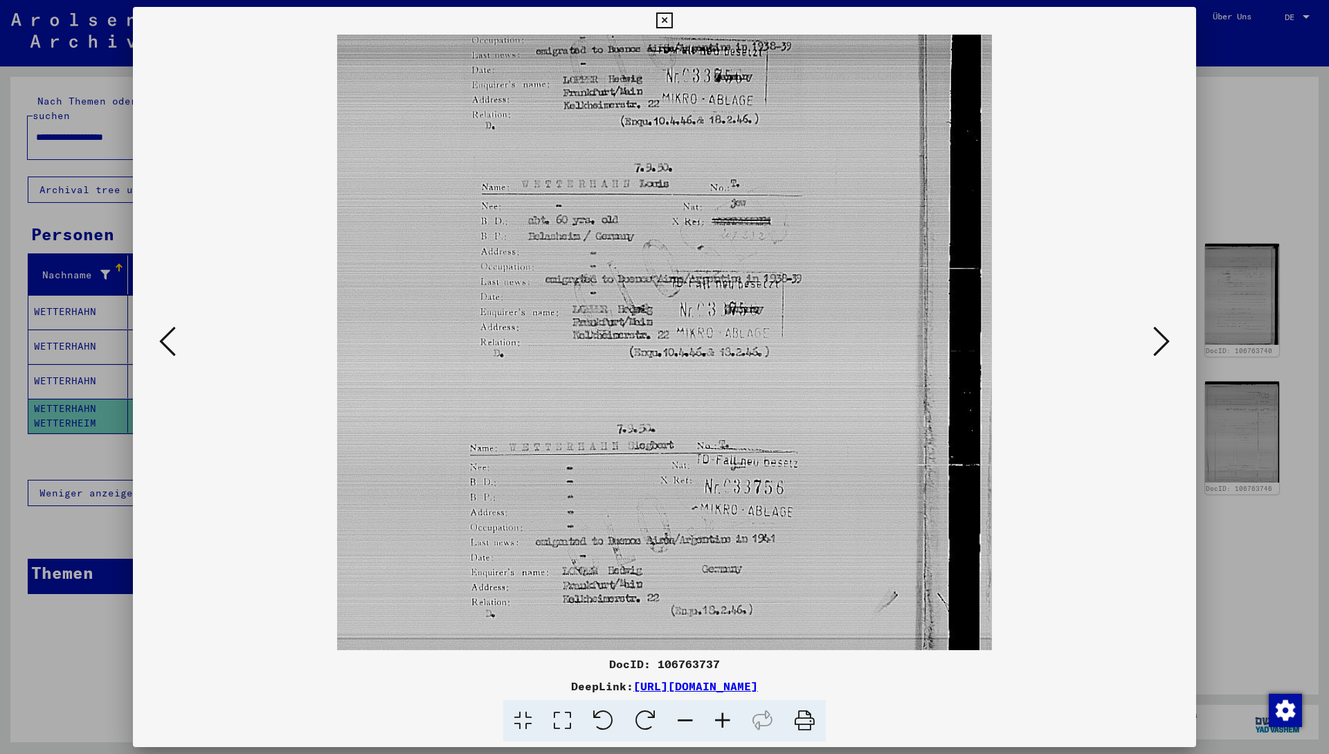
scroll to position [186, 0]
drag, startPoint x: 833, startPoint y: 509, endPoint x: 829, endPoint y: 323, distance: 185.6
click at [662, 323] on img at bounding box center [664, 295] width 655 height 892
click at [662, 343] on icon at bounding box center [1161, 341] width 17 height 33
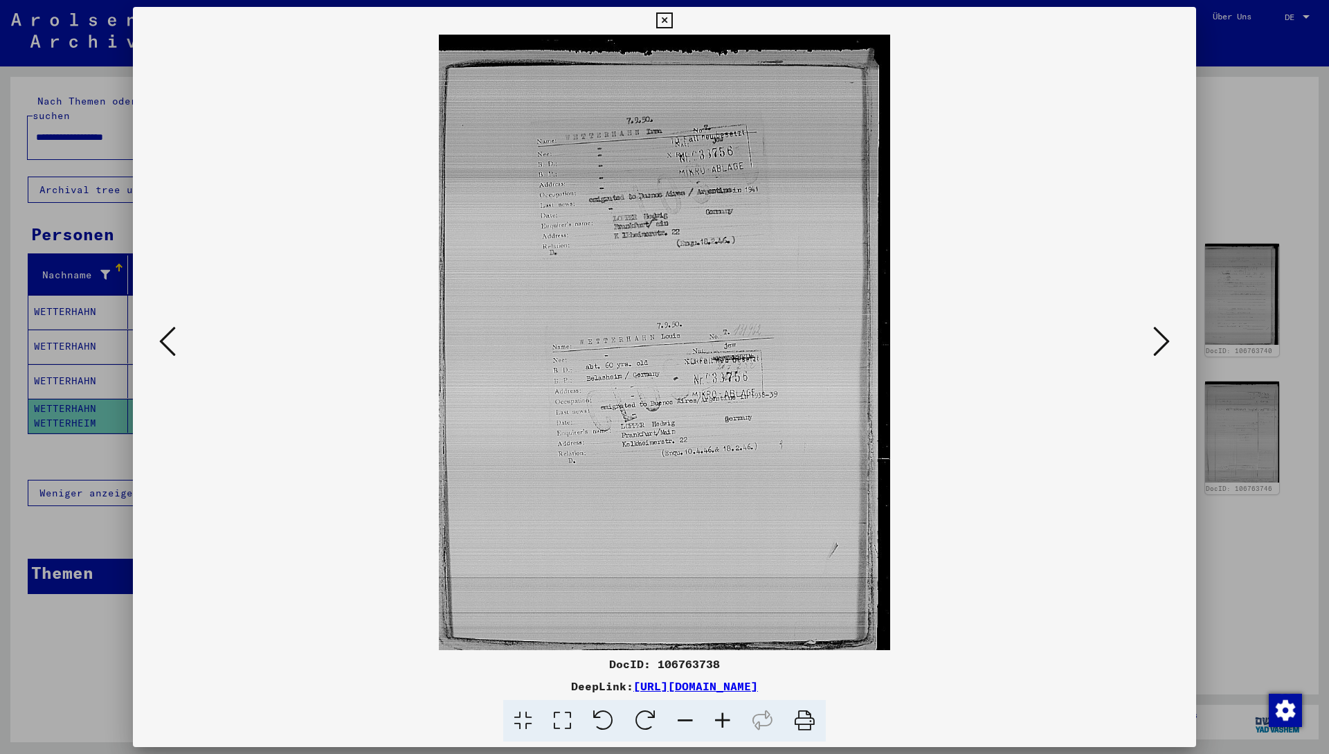
click at [662, 343] on icon at bounding box center [1161, 341] width 17 height 33
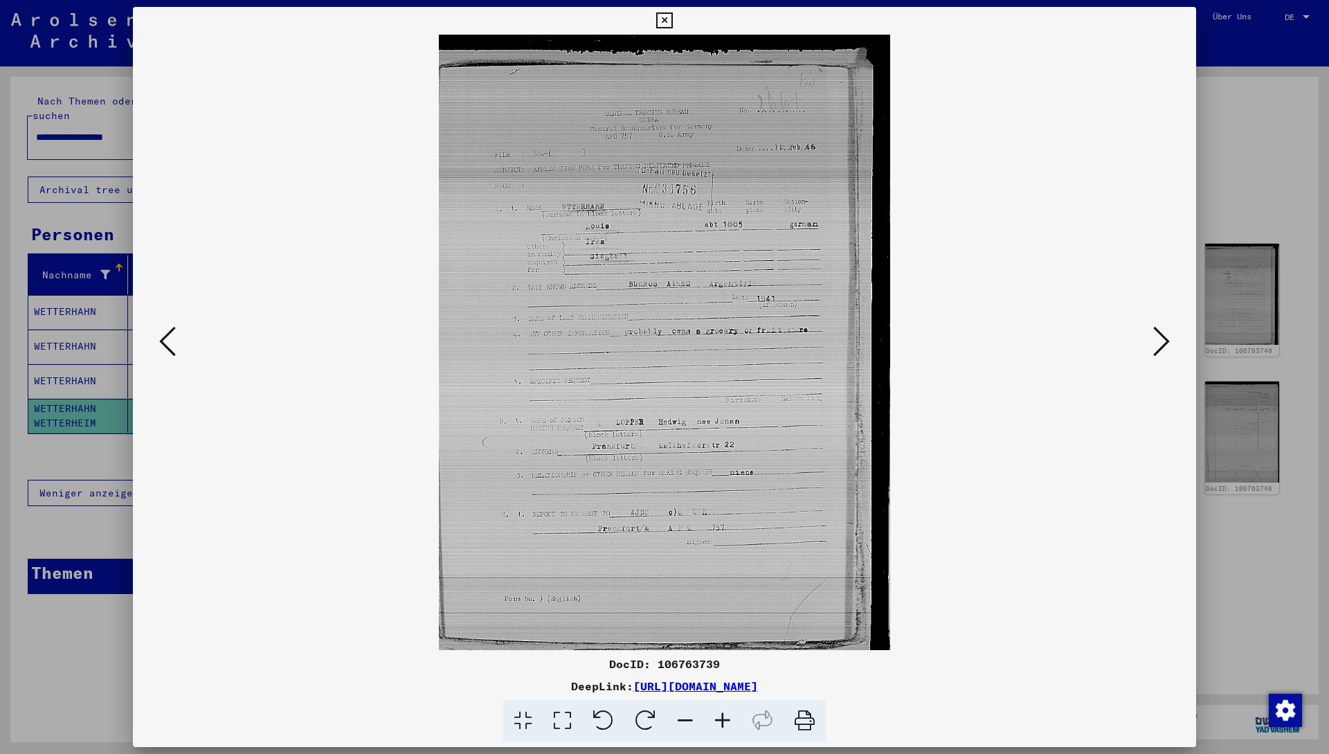
click at [662, 343] on icon at bounding box center [1161, 341] width 17 height 33
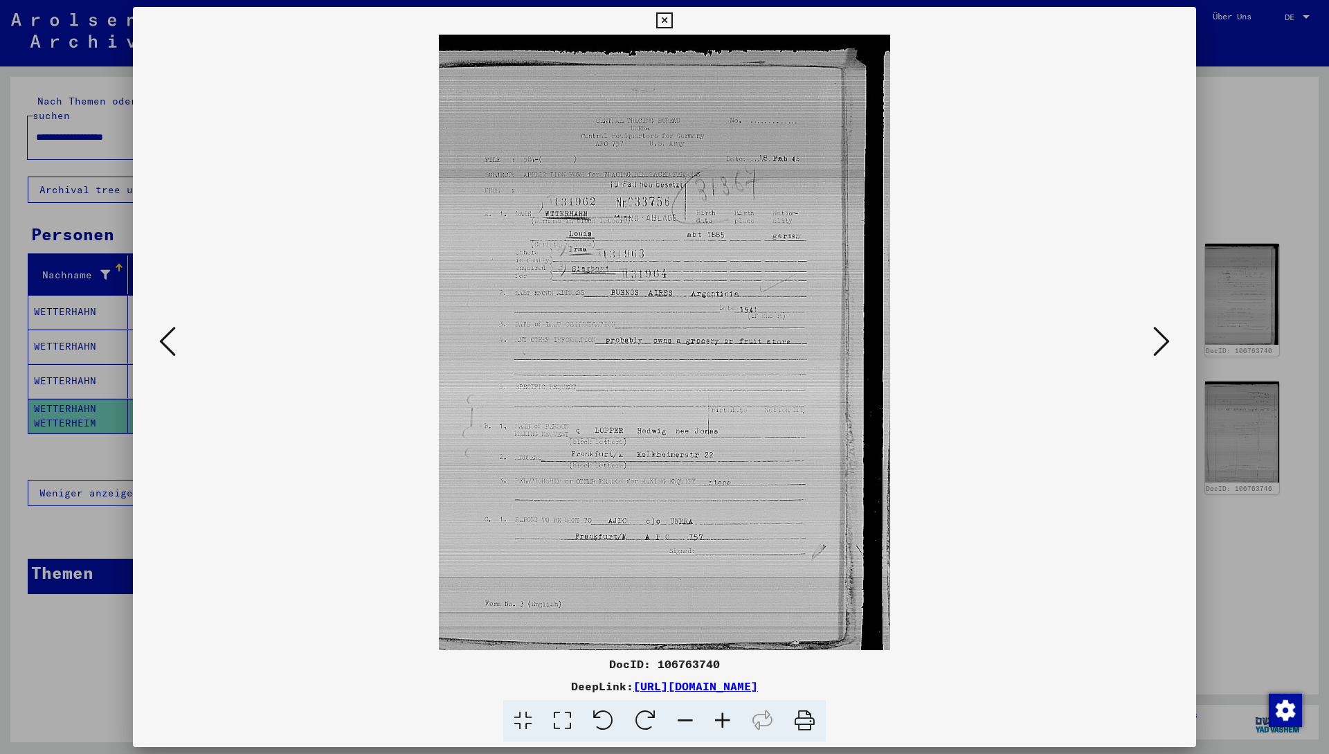
click at [662, 343] on icon at bounding box center [1161, 341] width 17 height 33
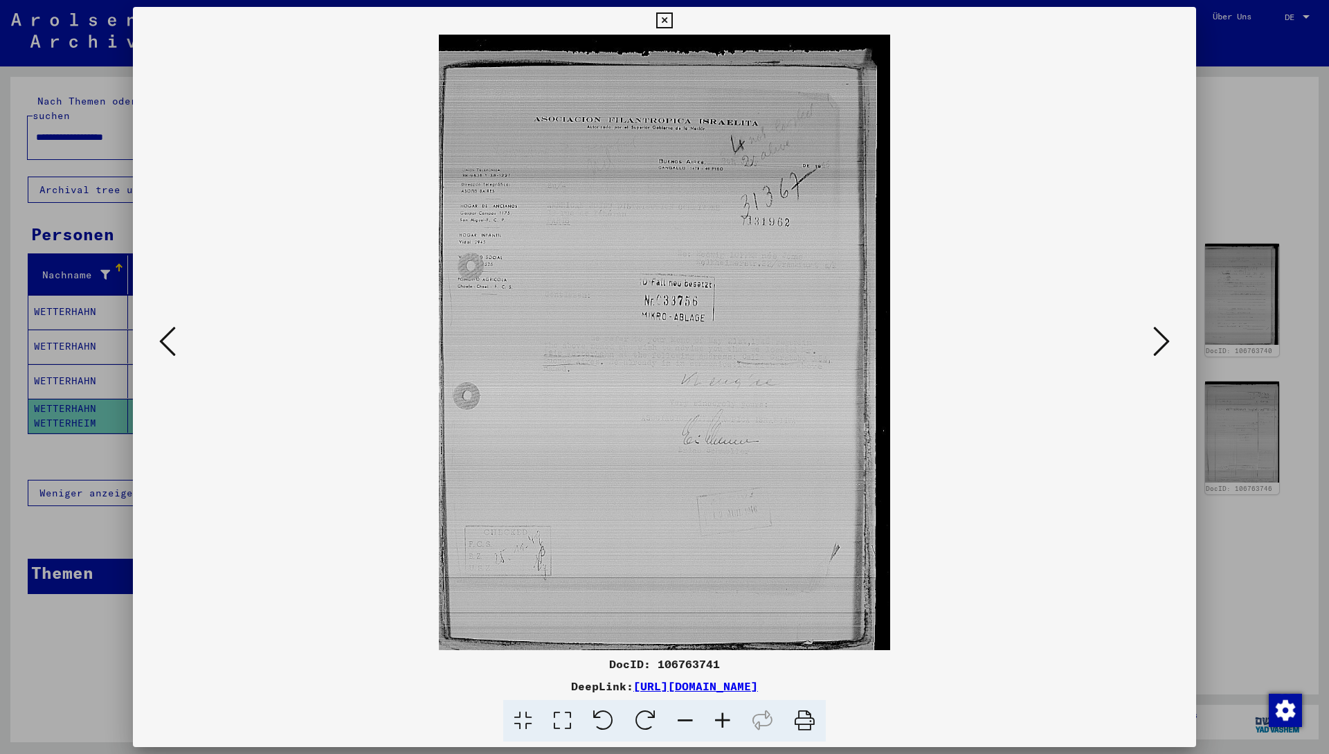
click at [662, 343] on icon at bounding box center [1161, 341] width 17 height 33
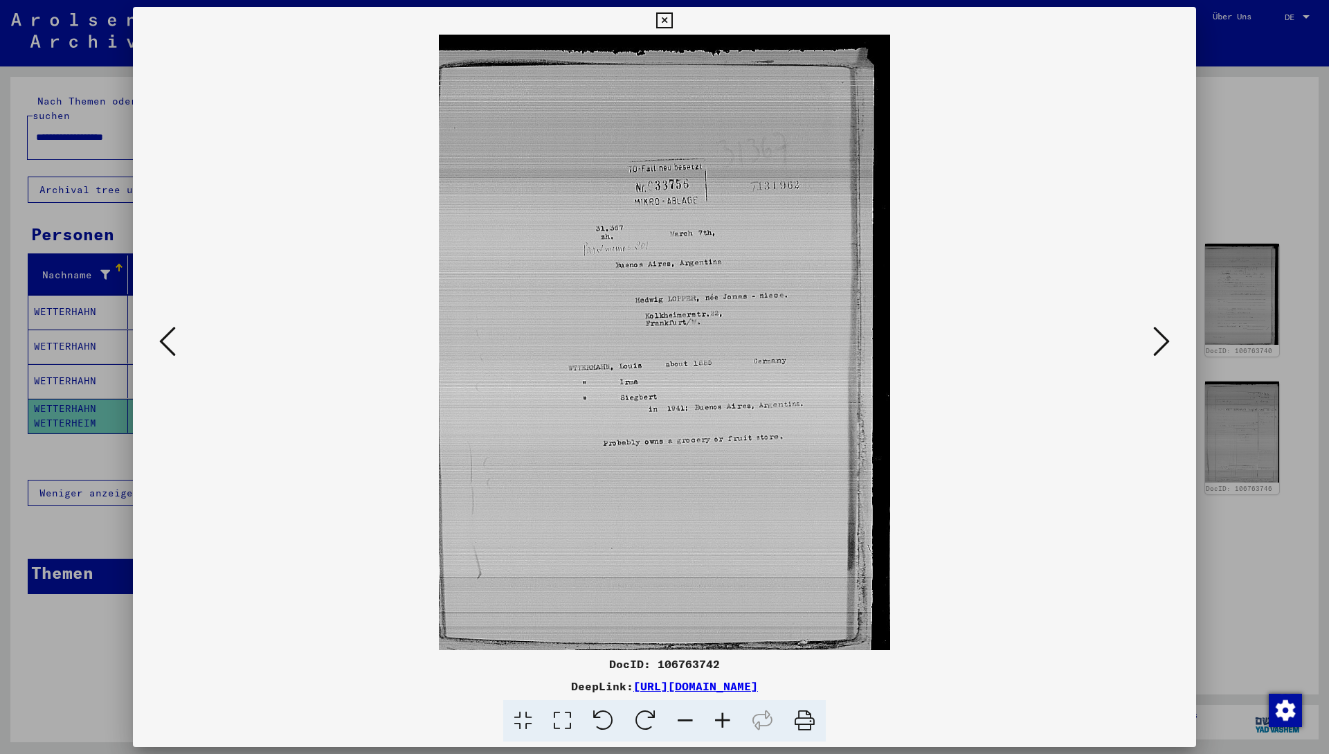
click at [662, 343] on icon at bounding box center [1161, 341] width 17 height 33
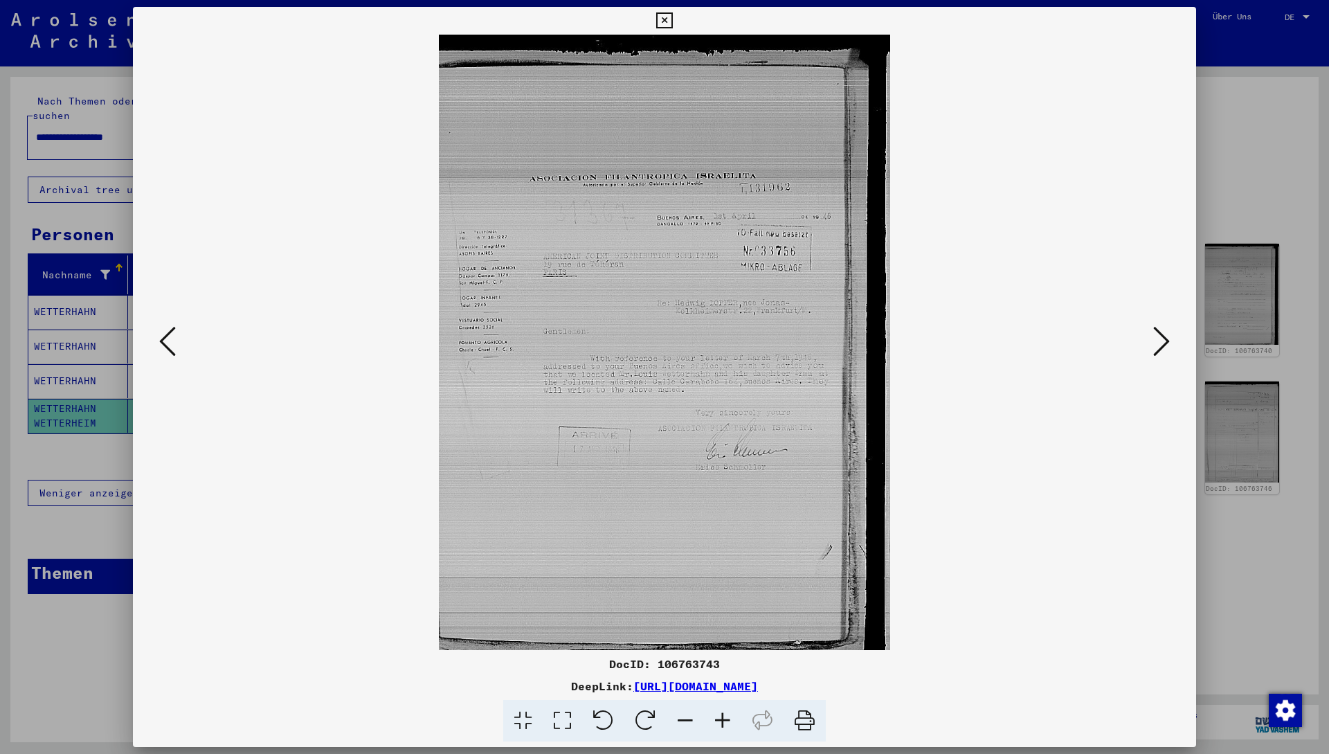
click at [662, 343] on icon at bounding box center [1161, 341] width 17 height 33
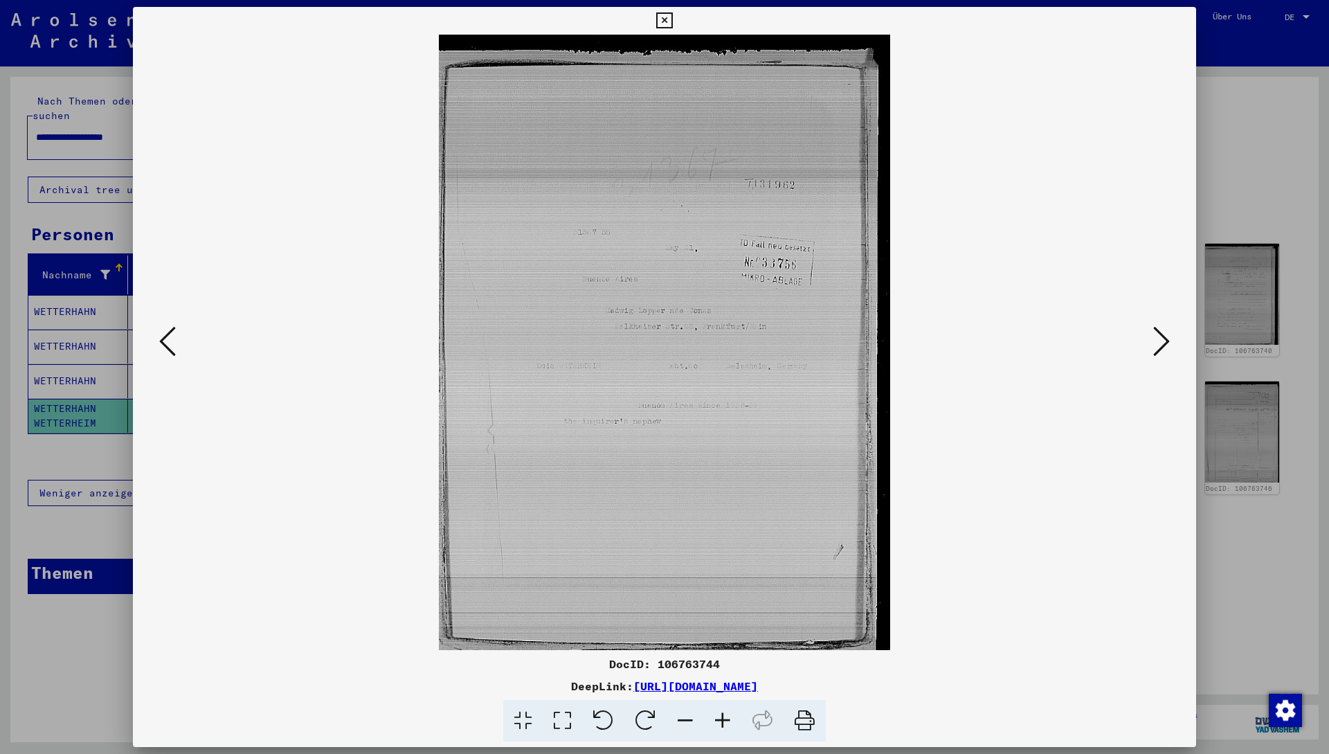
click at [662, 343] on icon at bounding box center [1161, 341] width 17 height 33
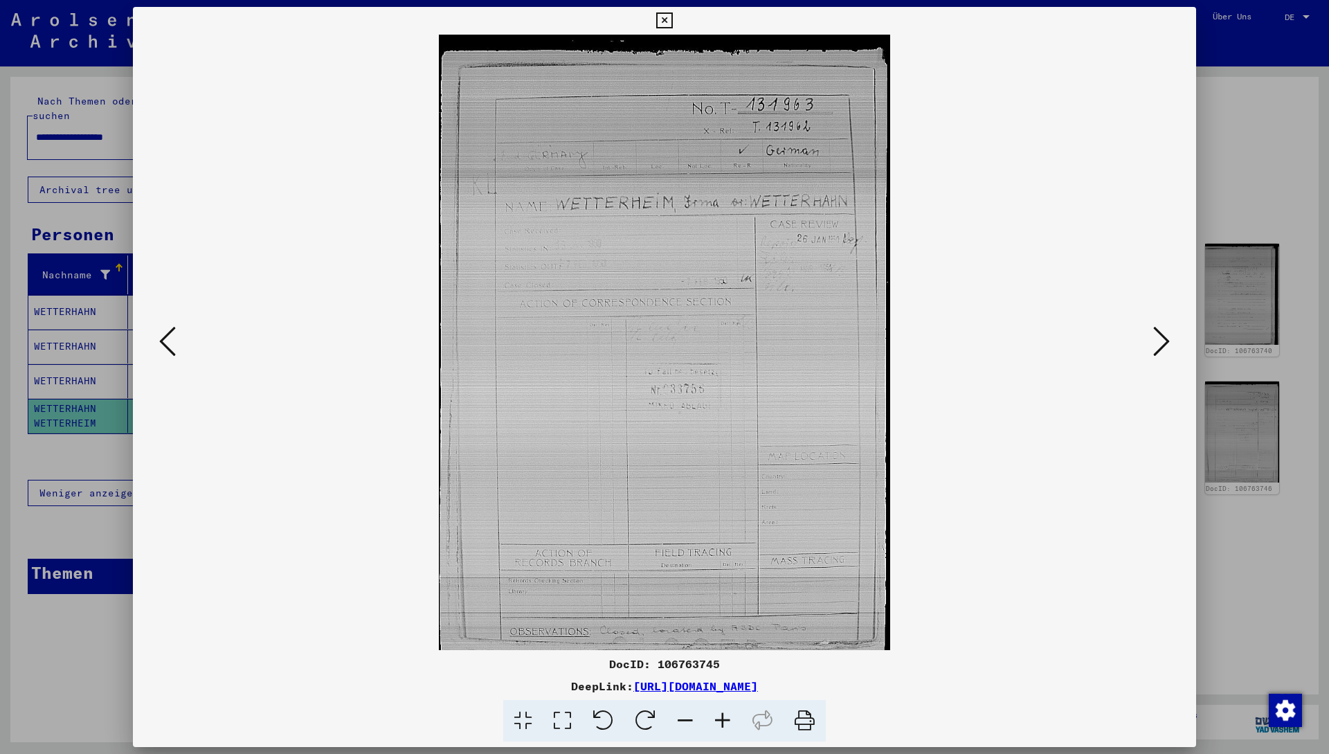
click at [662, 343] on icon at bounding box center [1161, 341] width 17 height 33
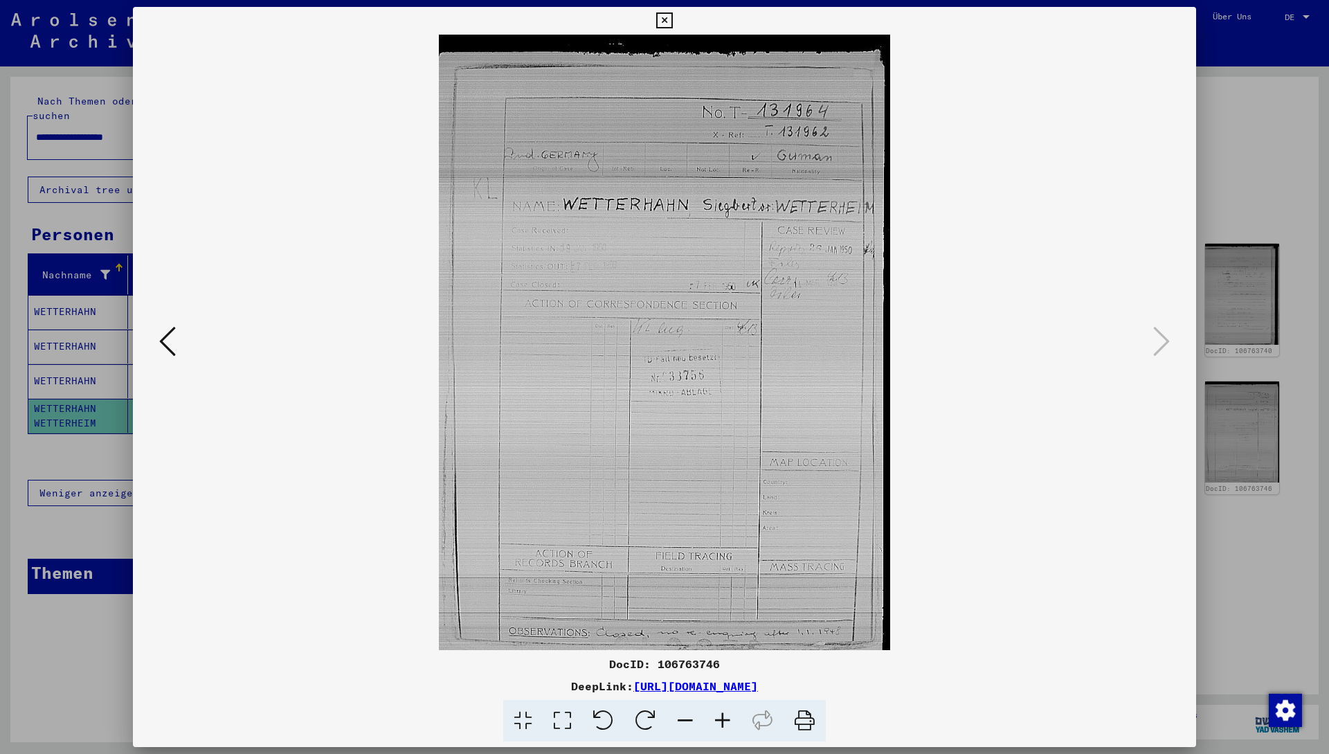
click at [662, 343] on icon at bounding box center [1161, 341] width 17 height 33
click at [662, 226] on div at bounding box center [664, 377] width 1329 height 754
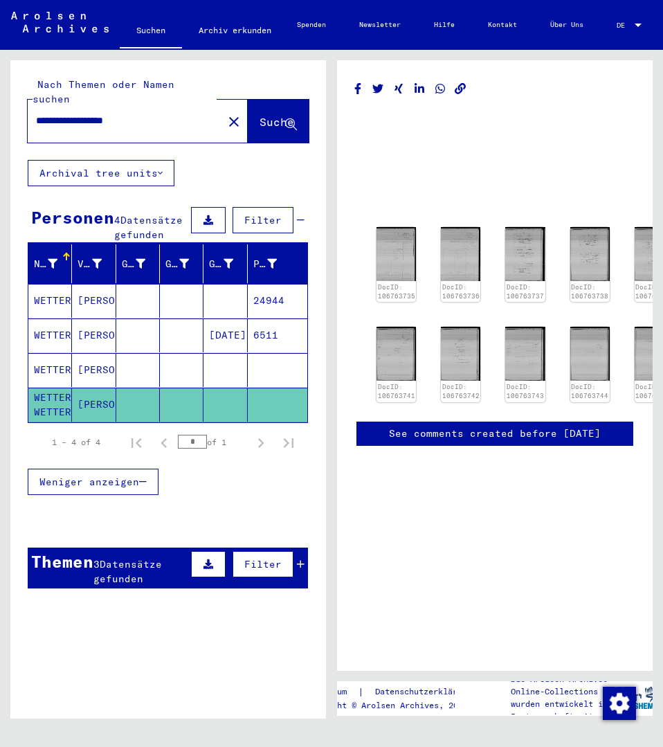
click at [215, 339] on mat-cell "[DATE]" at bounding box center [226, 335] width 44 height 34
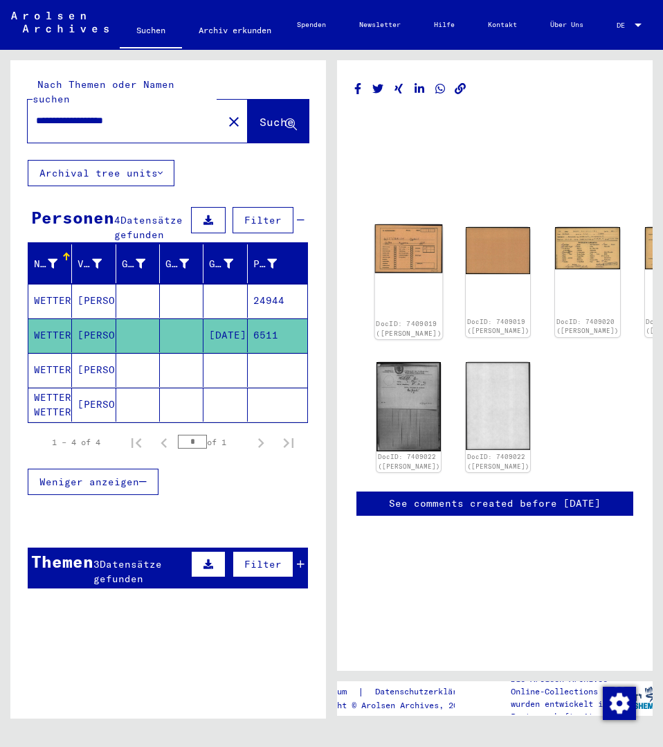
click at [406, 235] on img at bounding box center [409, 248] width 68 height 49
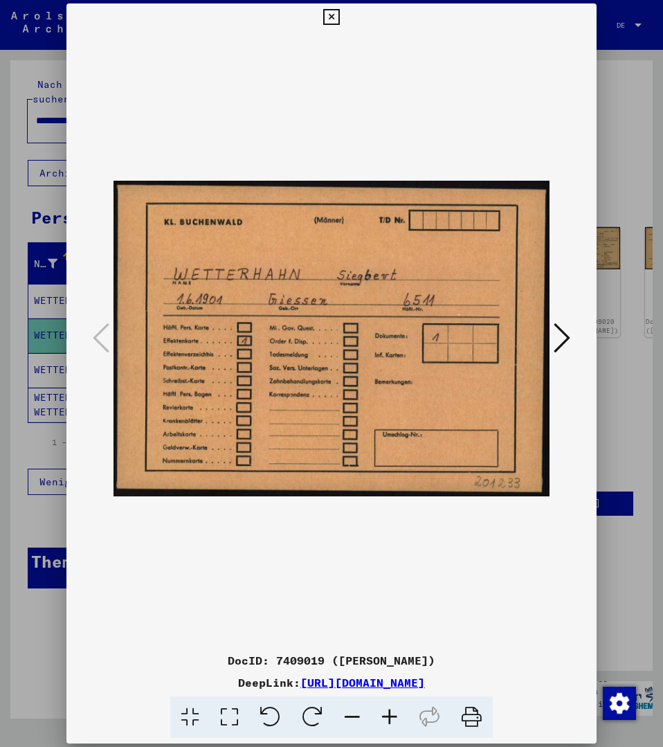
click at [339, 13] on icon at bounding box center [331, 17] width 16 height 17
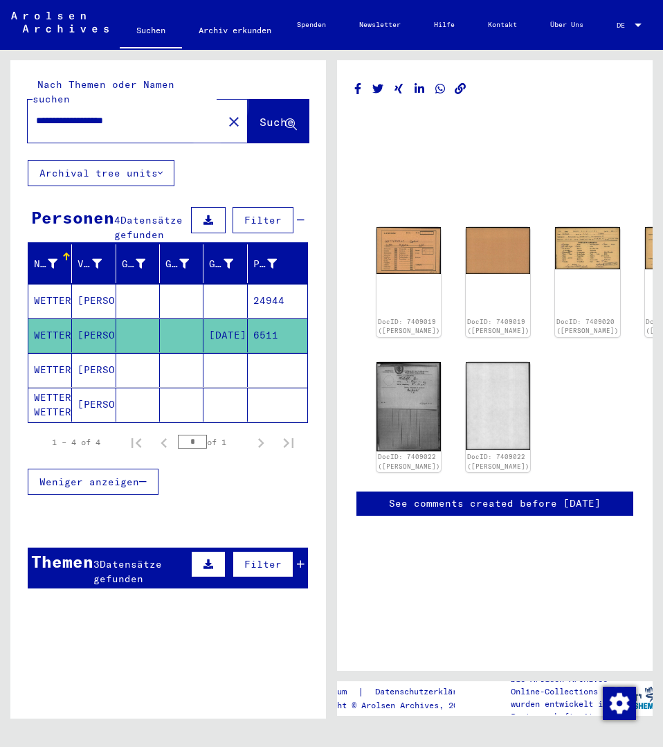
click at [260, 115] on span "Suche" at bounding box center [277, 122] width 35 height 14
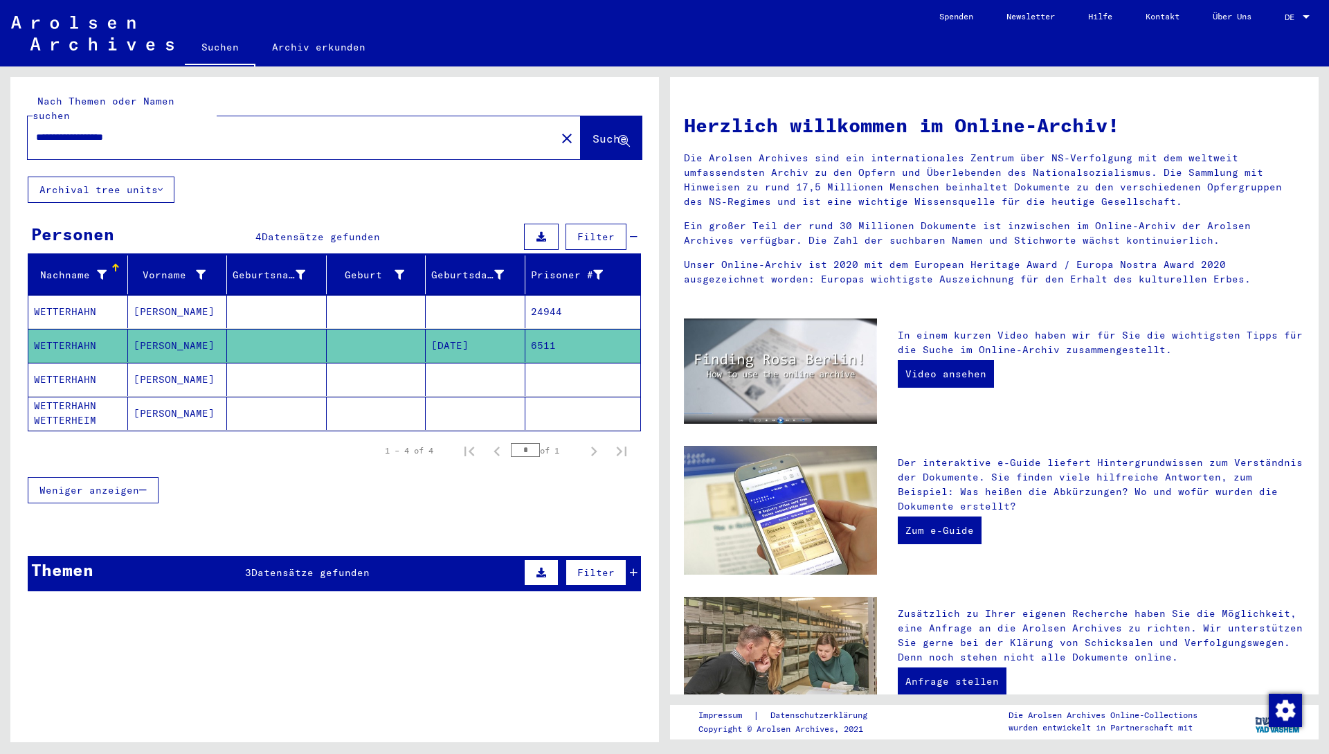
click at [339, 300] on mat-cell at bounding box center [377, 311] width 100 height 33
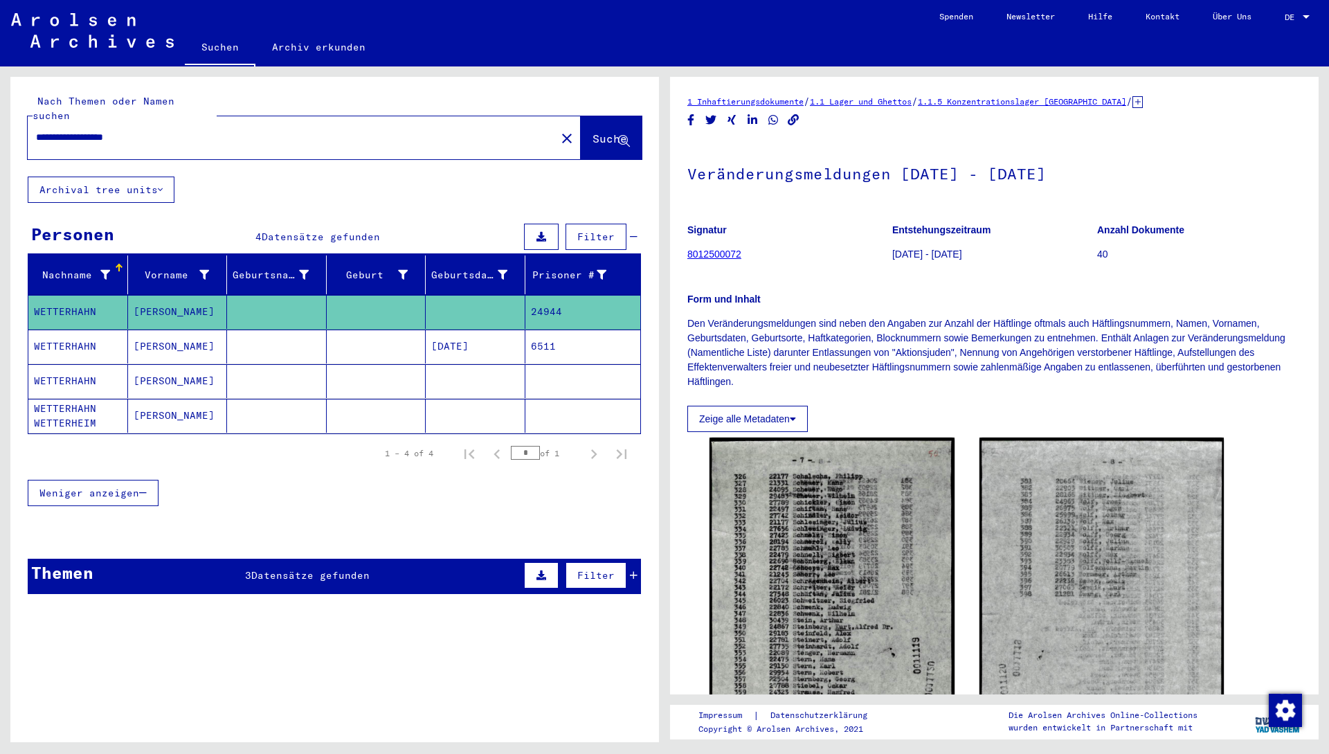
click at [407, 334] on mat-cell at bounding box center [377, 347] width 100 height 34
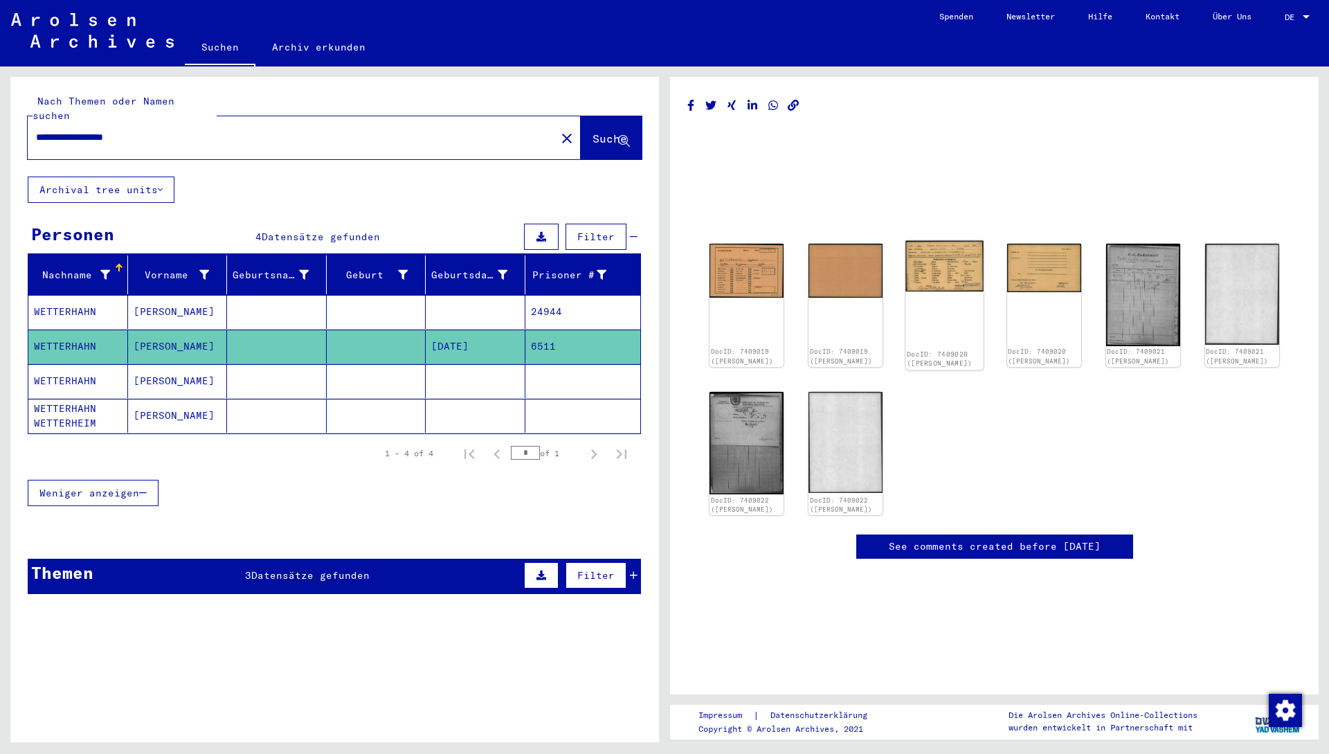
click at [662, 281] on img at bounding box center [945, 266] width 78 height 51
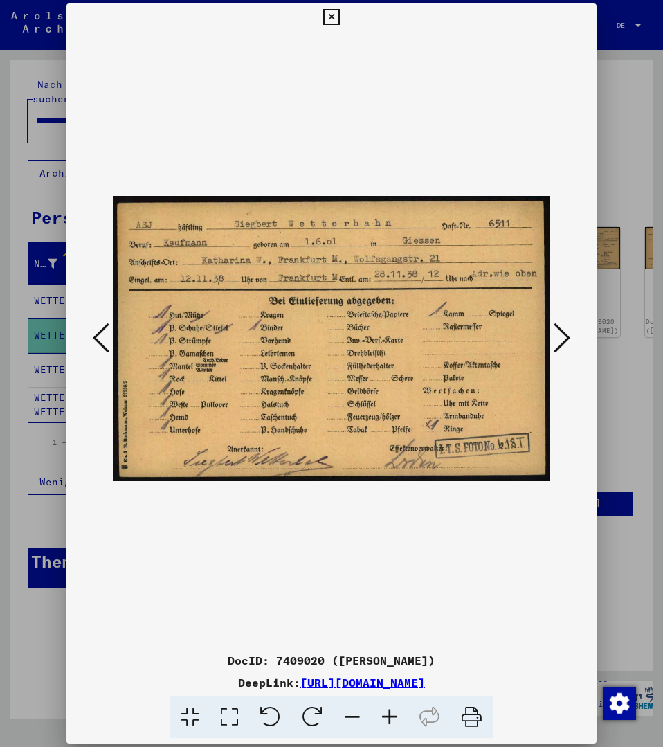
click at [616, 136] on div at bounding box center [331, 373] width 663 height 747
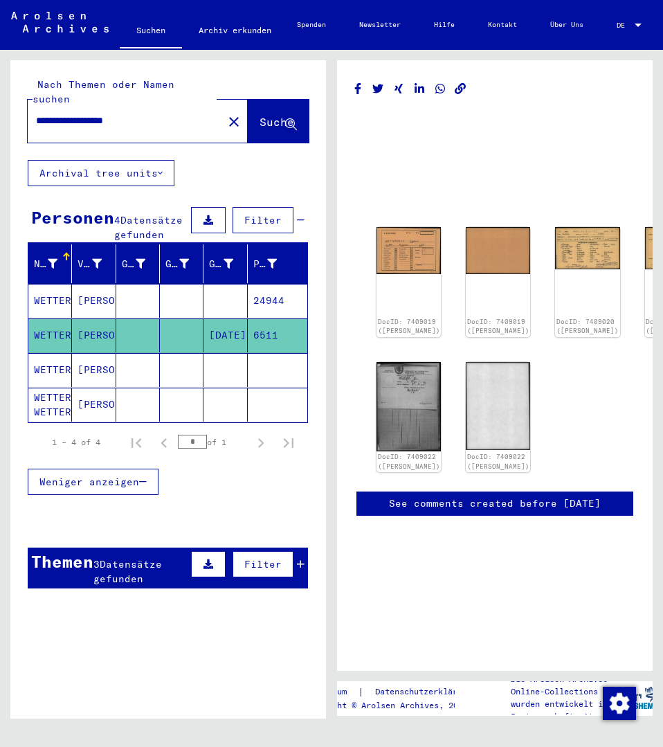
click at [208, 312] on mat-cell at bounding box center [226, 301] width 44 height 34
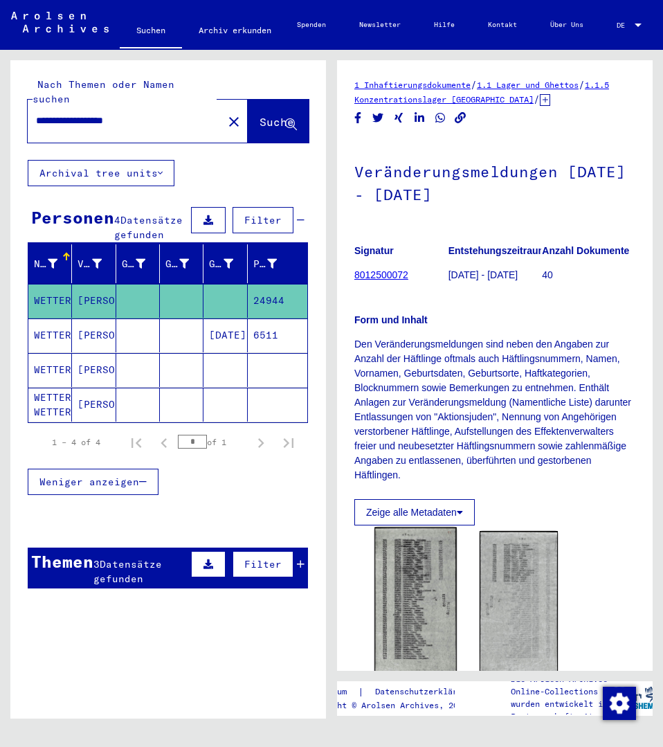
click at [419, 575] on img at bounding box center [416, 602] width 82 height 151
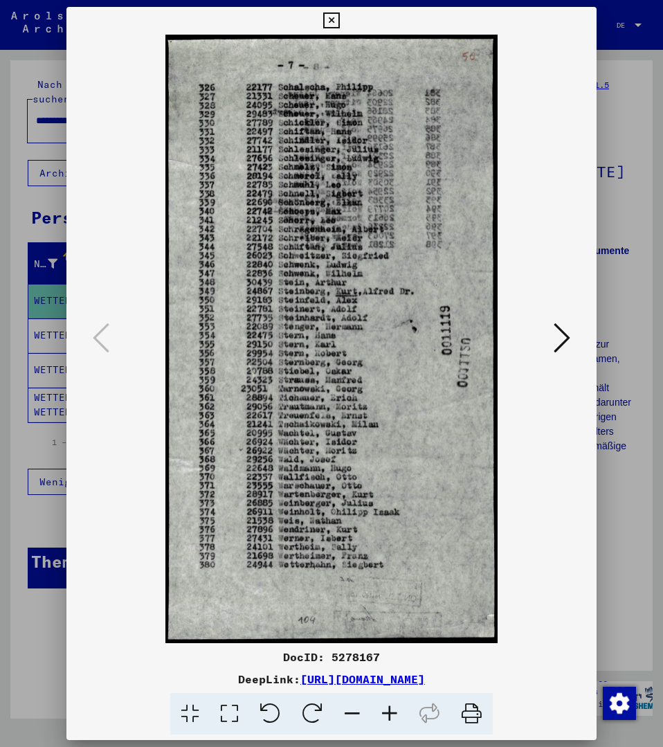
click at [632, 125] on div at bounding box center [331, 373] width 663 height 747
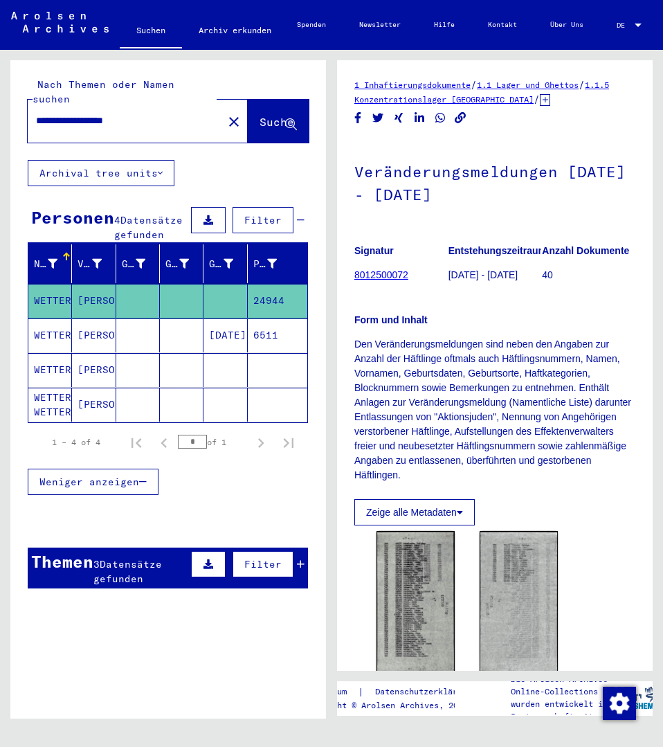
click at [235, 334] on mat-cell "[DATE]" at bounding box center [226, 335] width 44 height 34
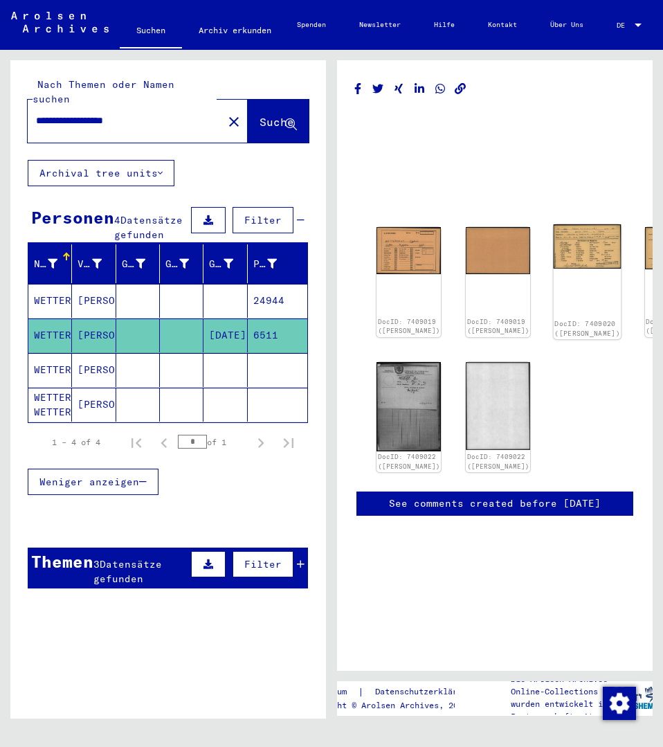
click at [554, 240] on img at bounding box center [588, 246] width 68 height 44
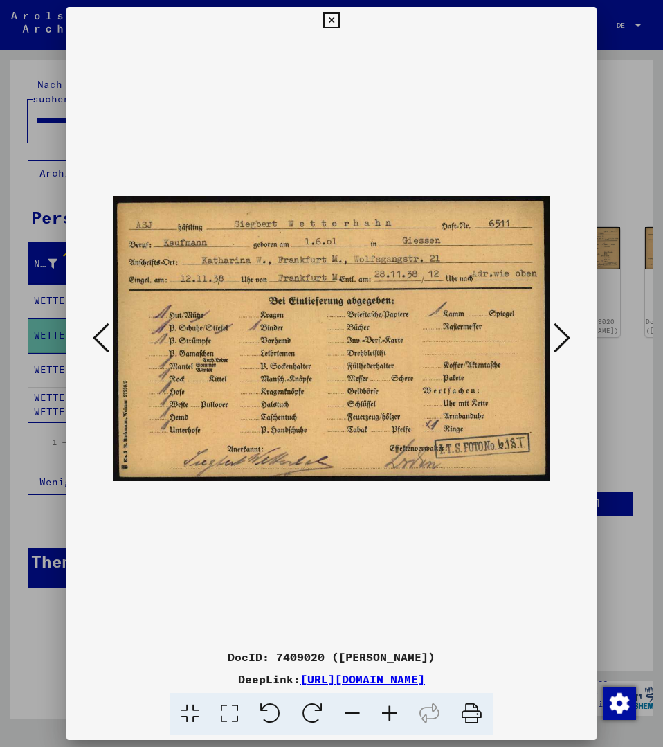
click at [339, 21] on icon at bounding box center [331, 20] width 16 height 17
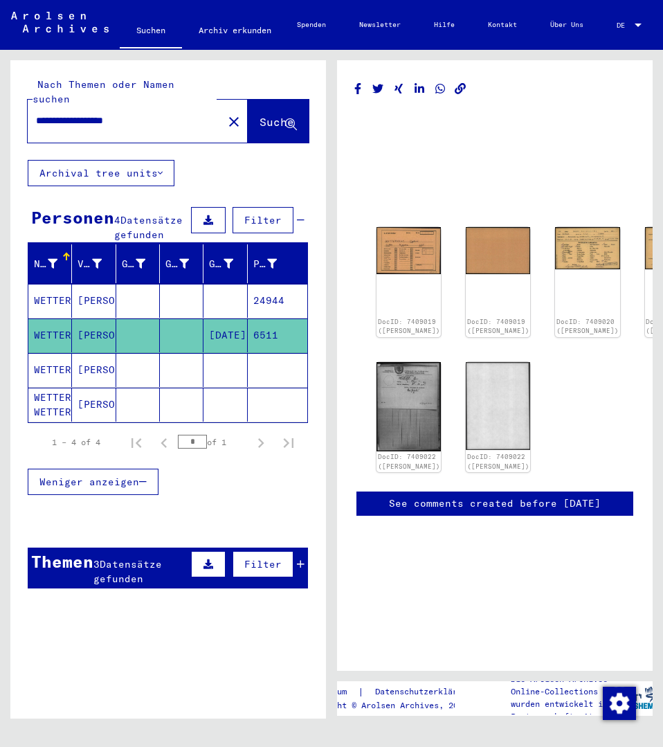
click at [226, 114] on mat-icon "close" at bounding box center [234, 122] width 17 height 17
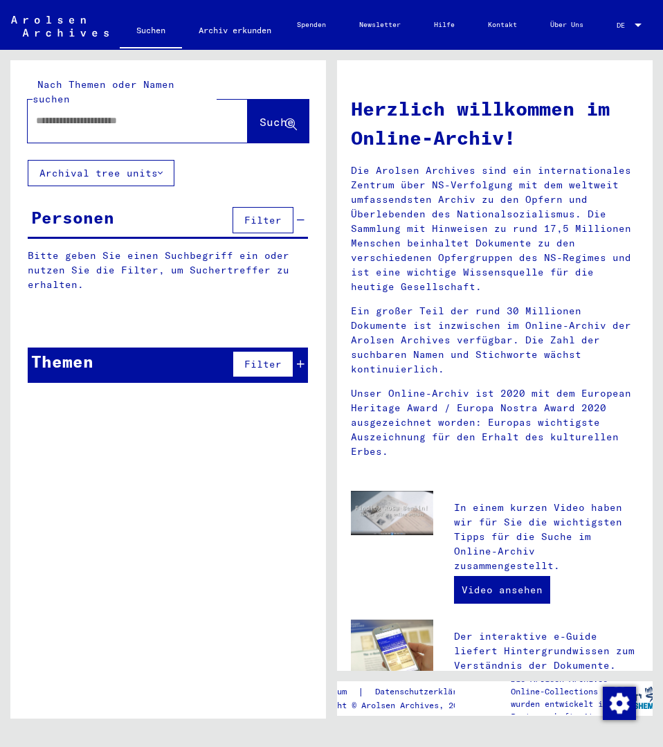
click at [99, 114] on div at bounding box center [117, 120] width 179 height 31
click at [107, 114] on input "text" at bounding box center [121, 121] width 170 height 15
type input "**********"
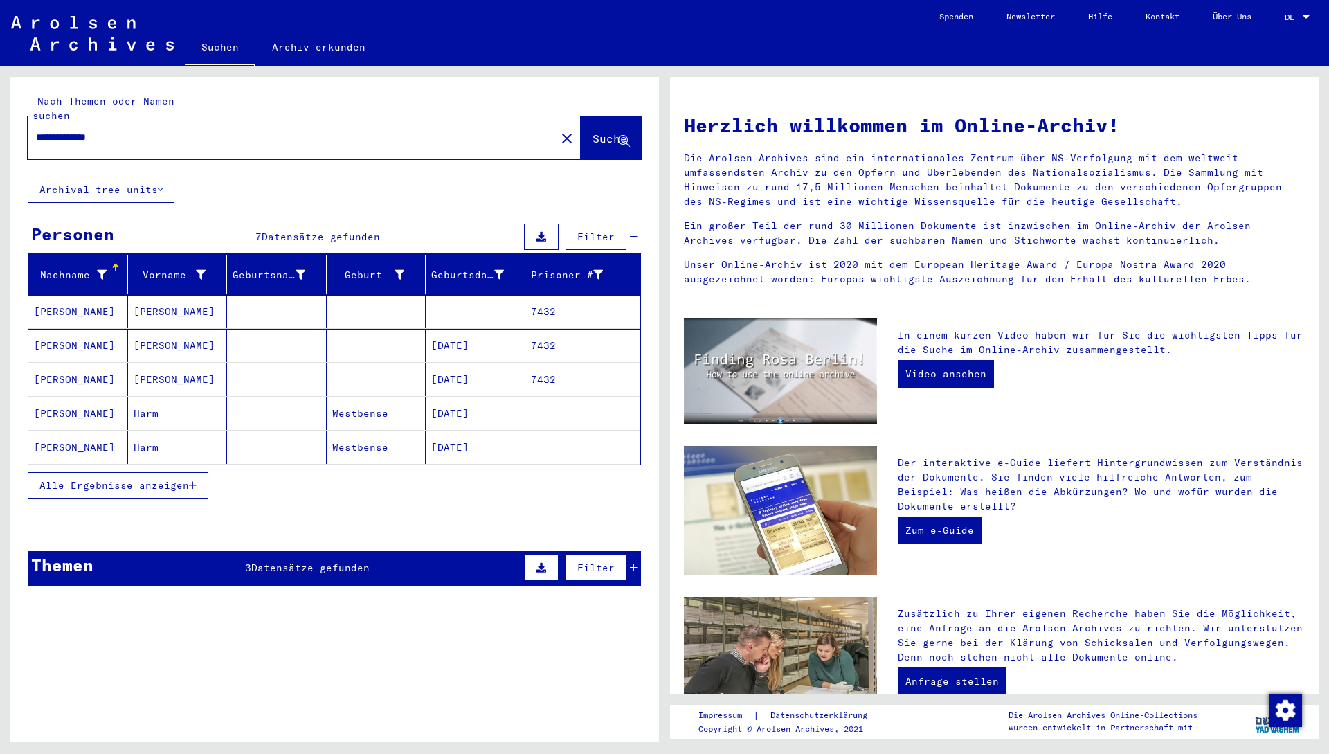
click at [384, 363] on mat-cell at bounding box center [377, 379] width 100 height 33
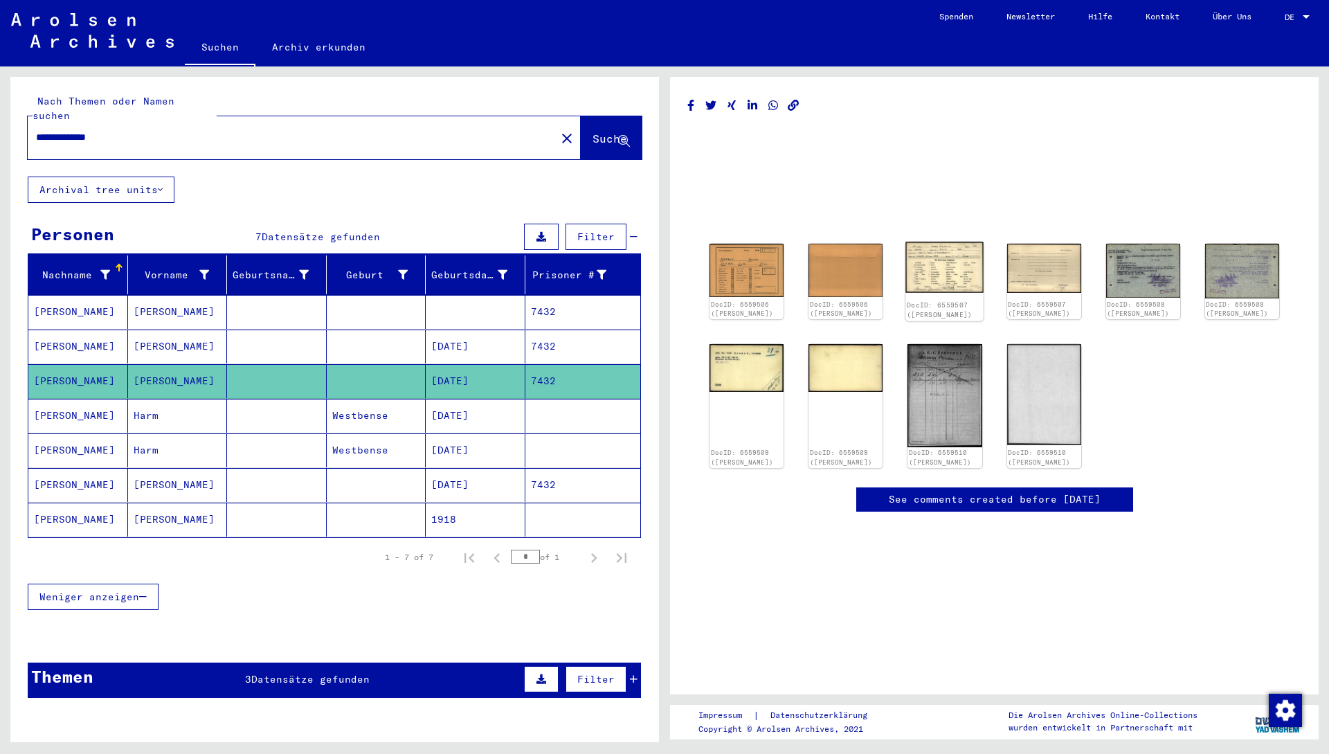
click at [662, 280] on img at bounding box center [945, 267] width 78 height 51
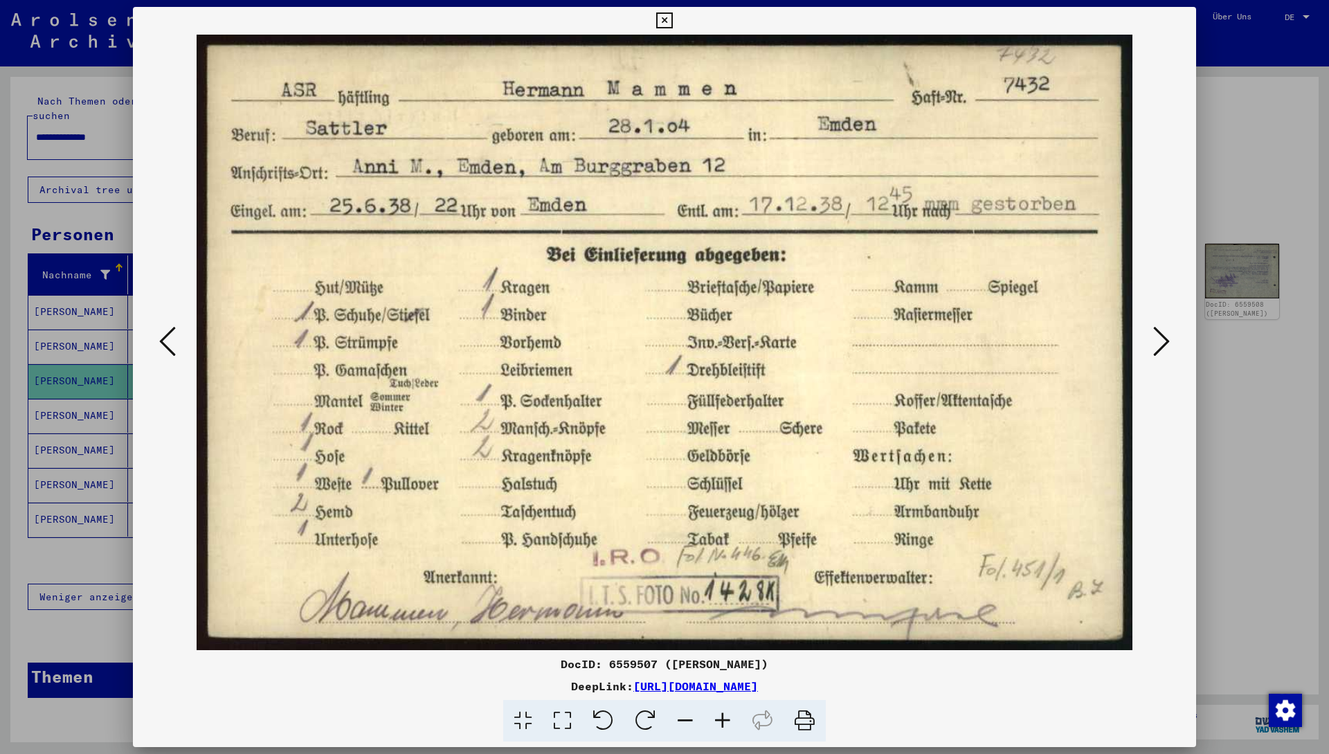
click at [662, 347] on icon at bounding box center [1161, 341] width 17 height 33
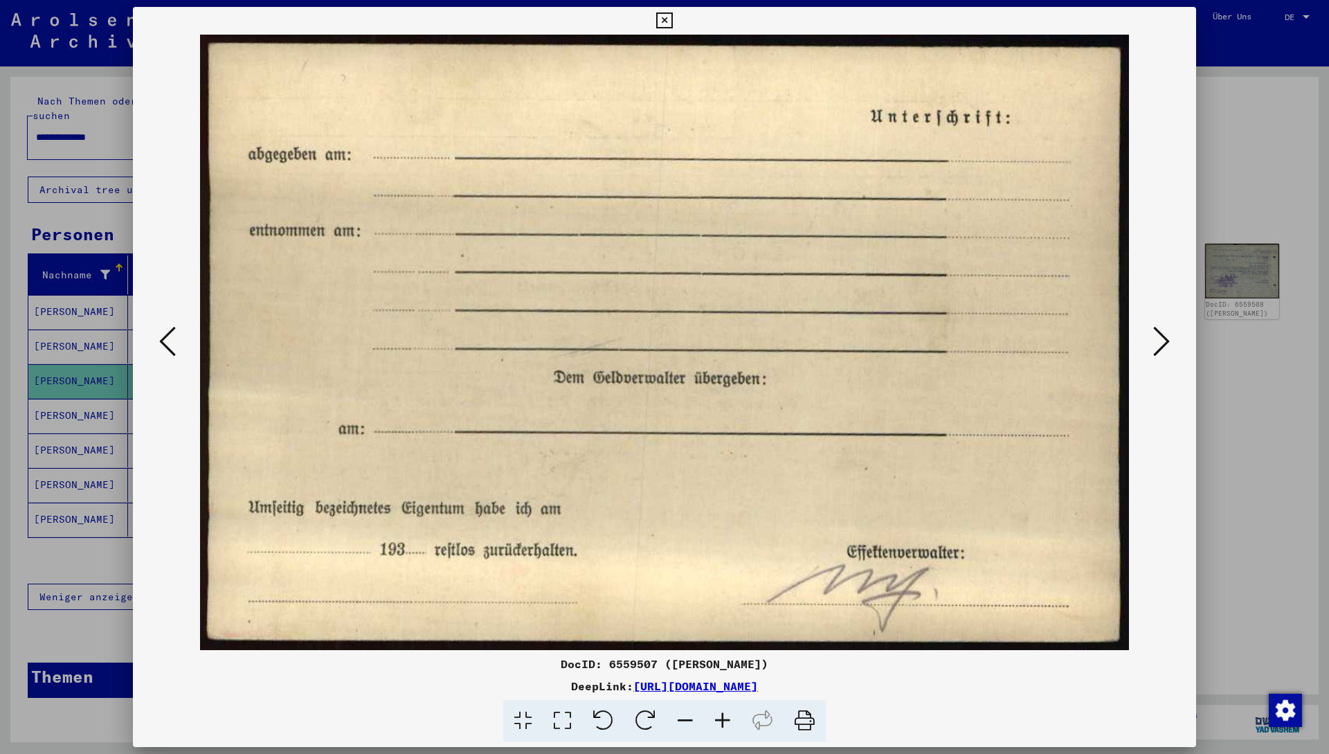
click at [662, 347] on icon at bounding box center [1161, 341] width 17 height 33
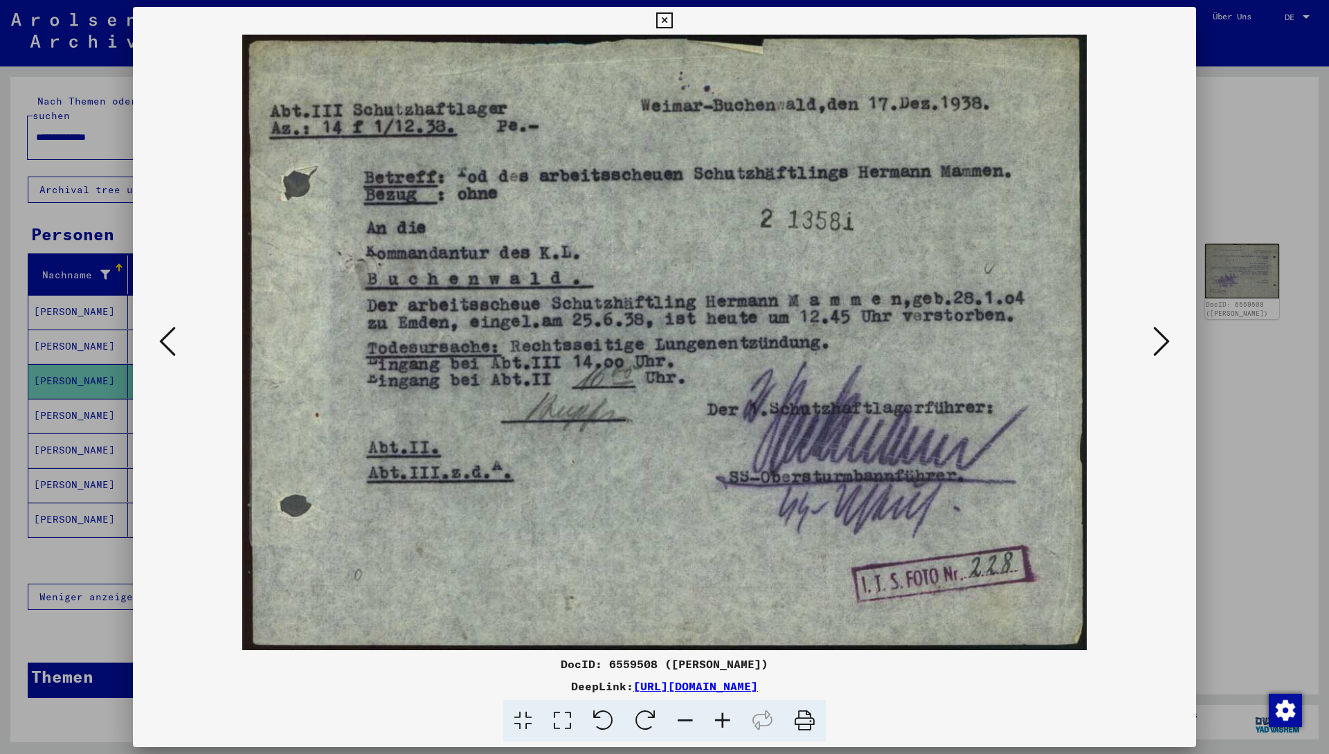
click at [662, 347] on icon at bounding box center [1161, 341] width 17 height 33
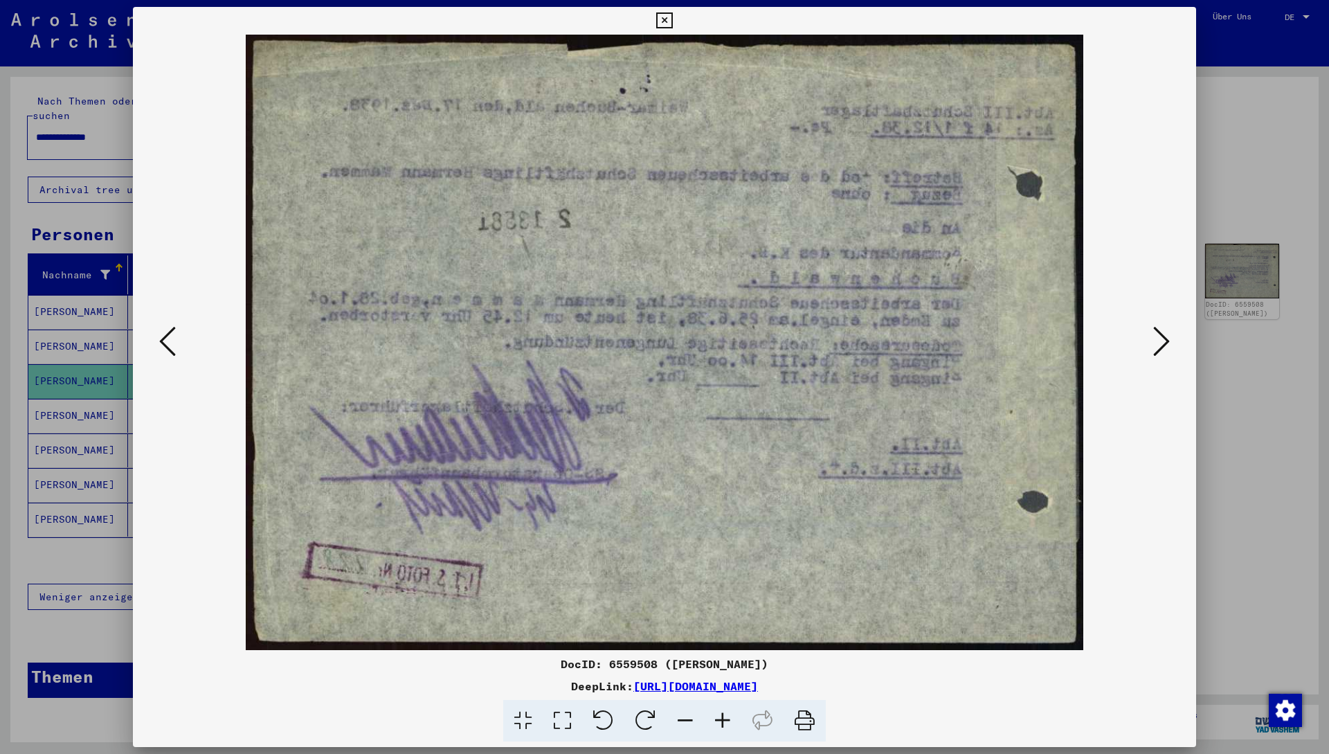
click at [662, 347] on icon at bounding box center [1161, 341] width 17 height 33
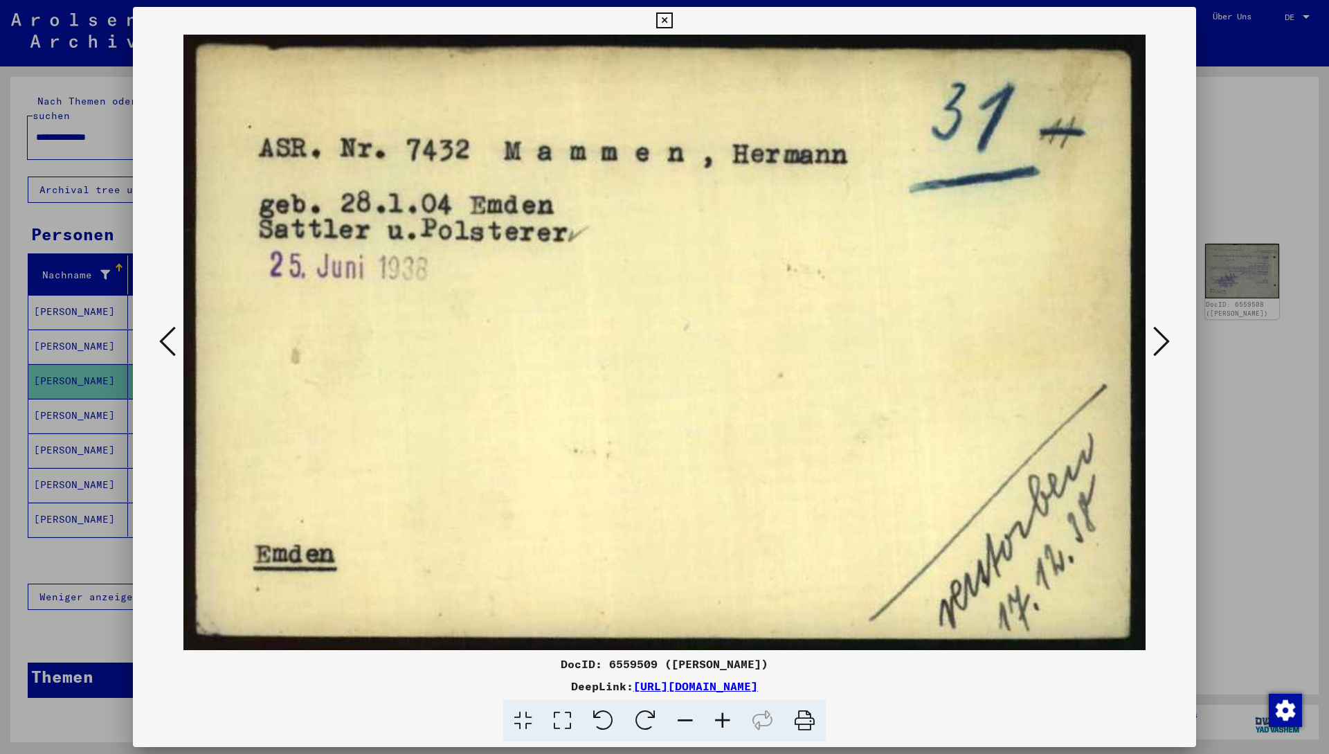
click at [662, 347] on icon at bounding box center [1161, 341] width 17 height 33
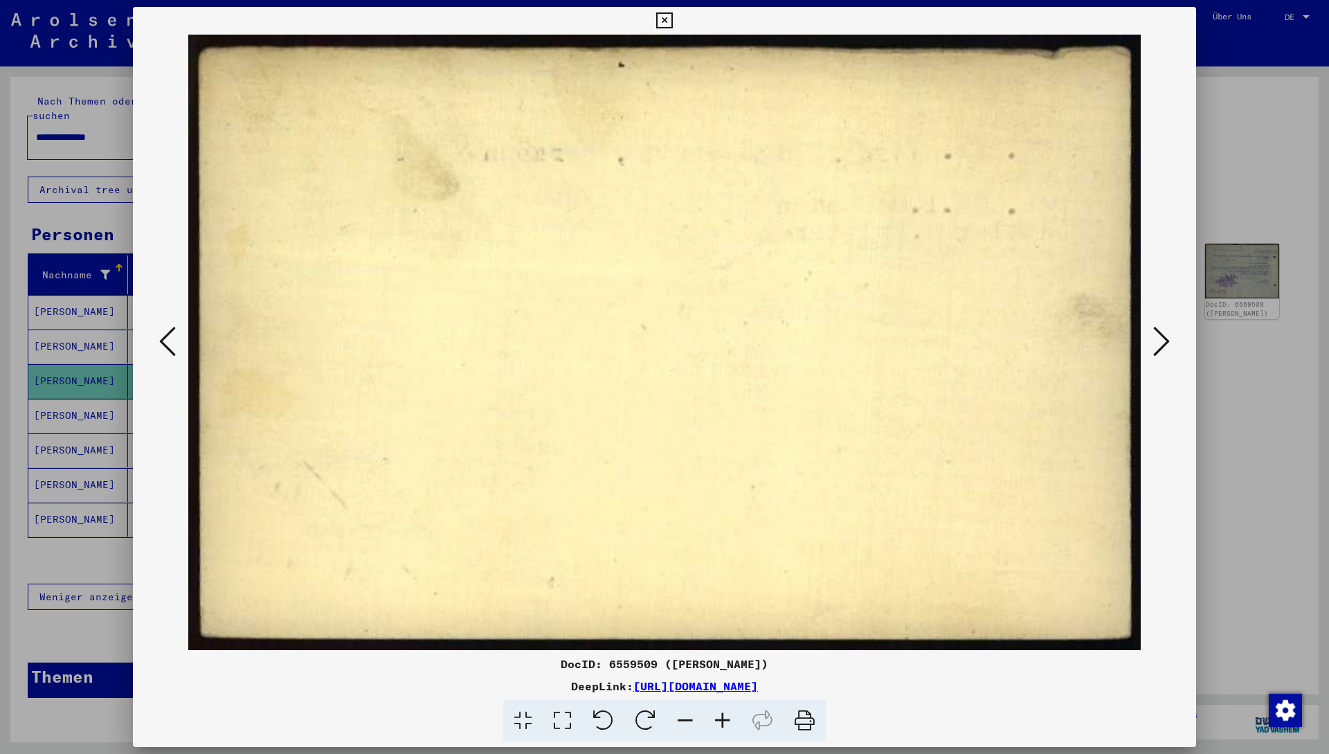
click at [662, 347] on icon at bounding box center [1161, 341] width 17 height 33
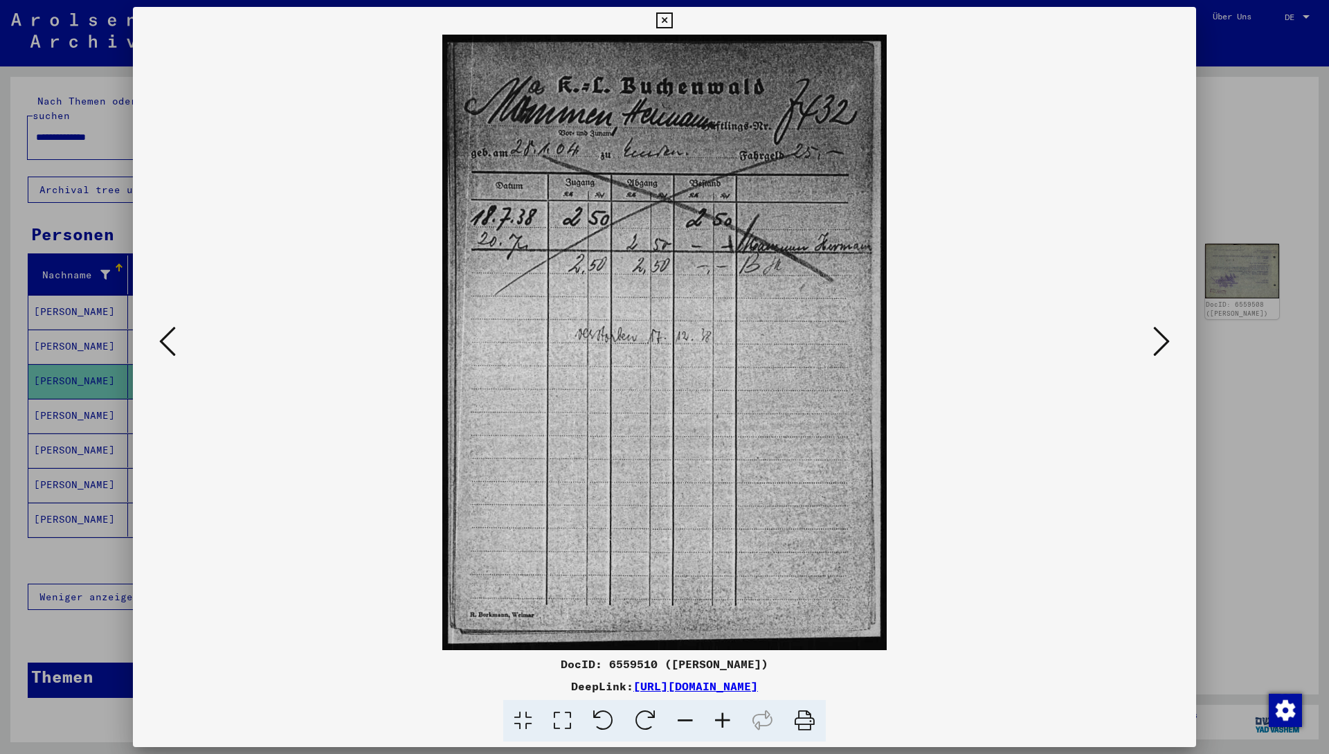
click at [662, 347] on icon at bounding box center [1161, 341] width 17 height 33
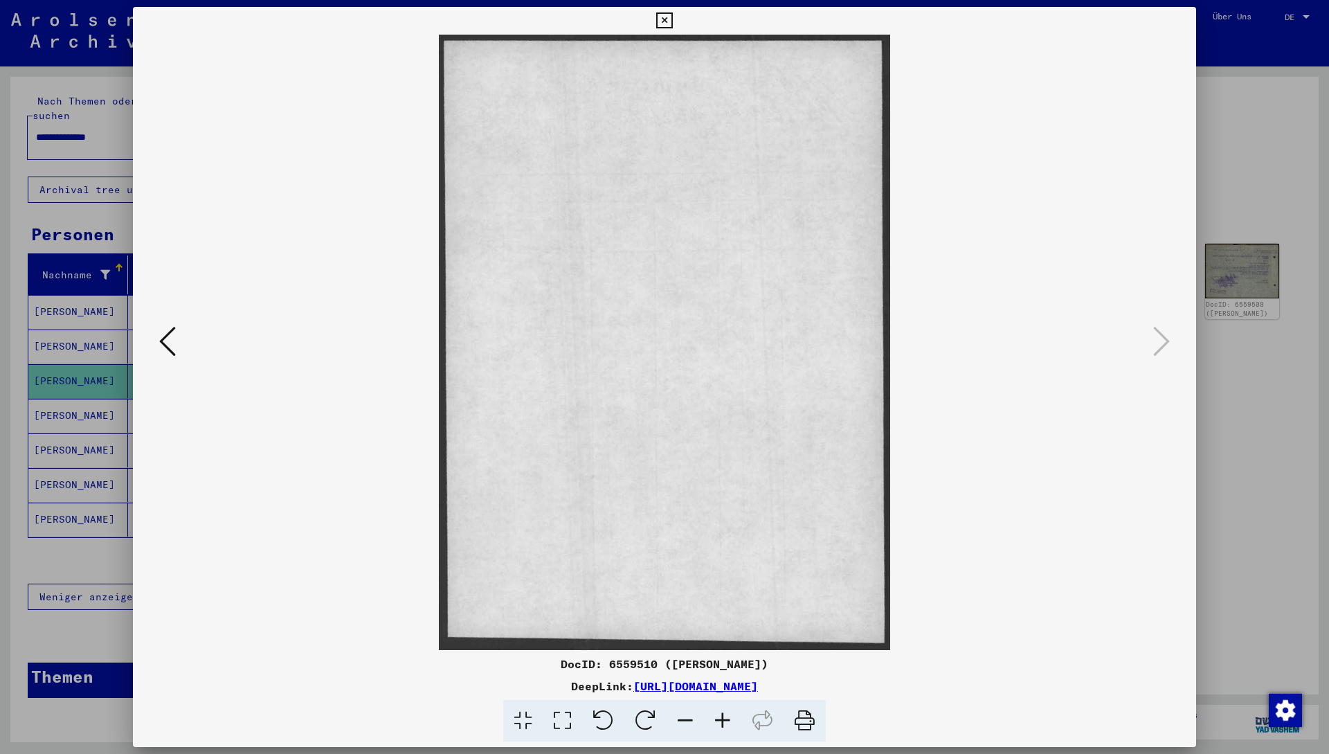
click at [662, 347] on icon at bounding box center [1161, 341] width 17 height 33
click at [662, 223] on div at bounding box center [664, 377] width 1329 height 754
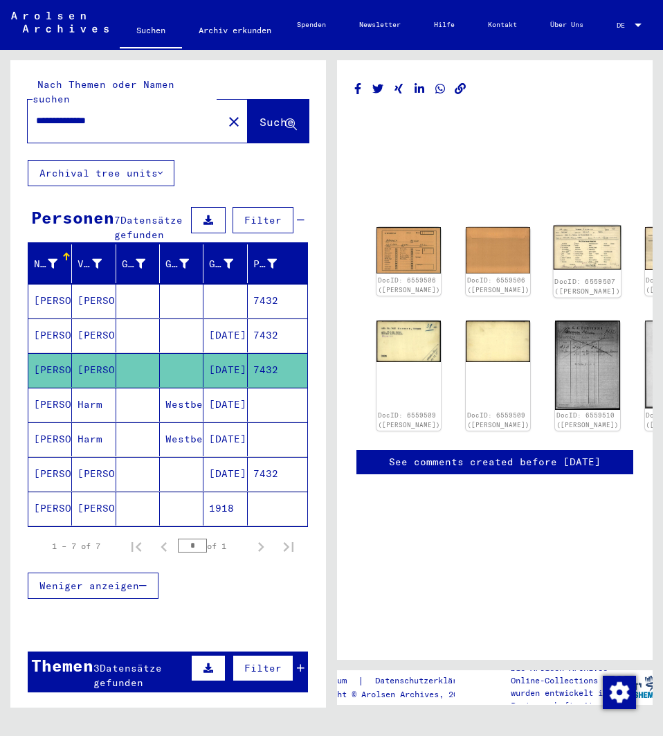
click at [554, 241] on img at bounding box center [588, 248] width 68 height 44
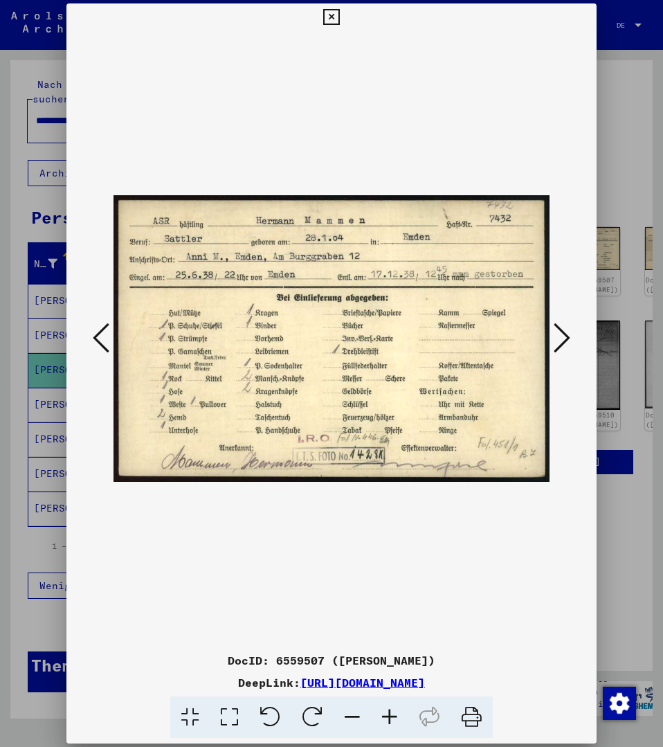
click at [569, 343] on icon at bounding box center [562, 337] width 17 height 33
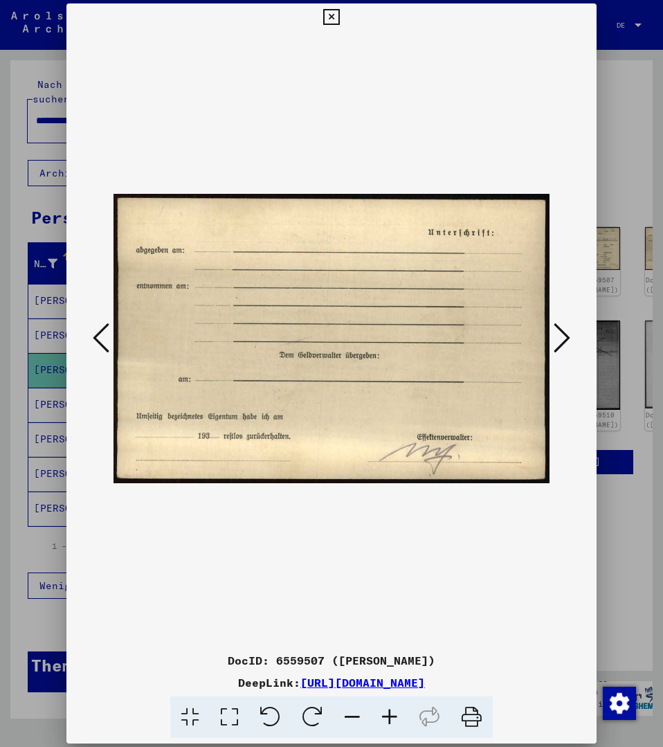
click at [569, 343] on icon at bounding box center [562, 337] width 17 height 33
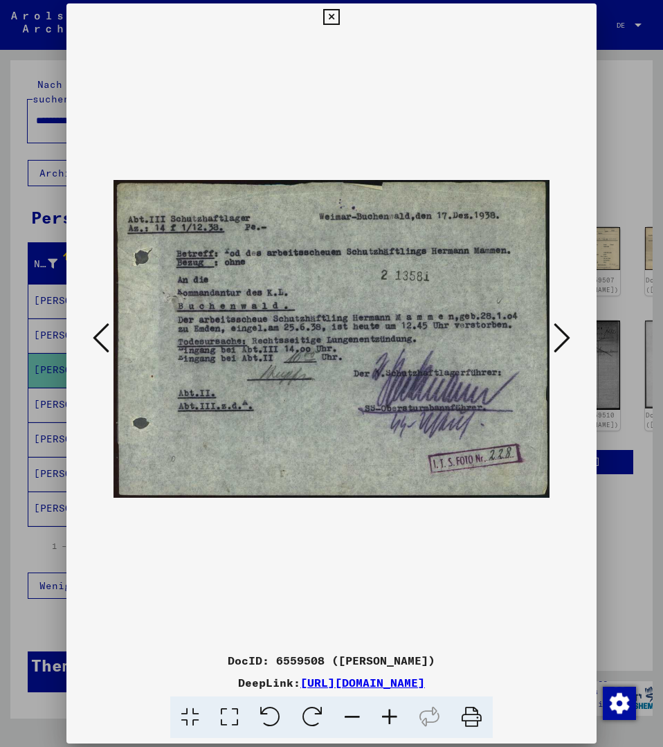
click at [564, 339] on icon at bounding box center [562, 337] width 17 height 33
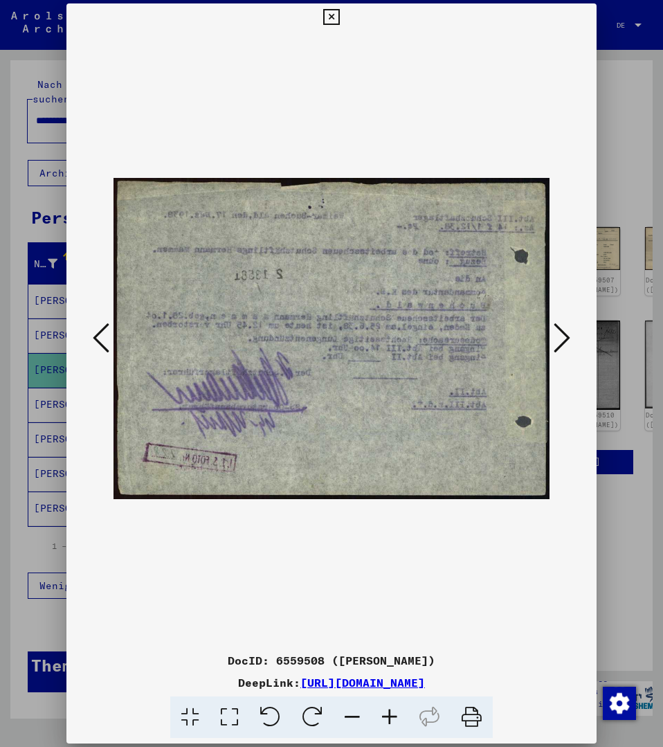
click at [564, 339] on icon at bounding box center [562, 337] width 17 height 33
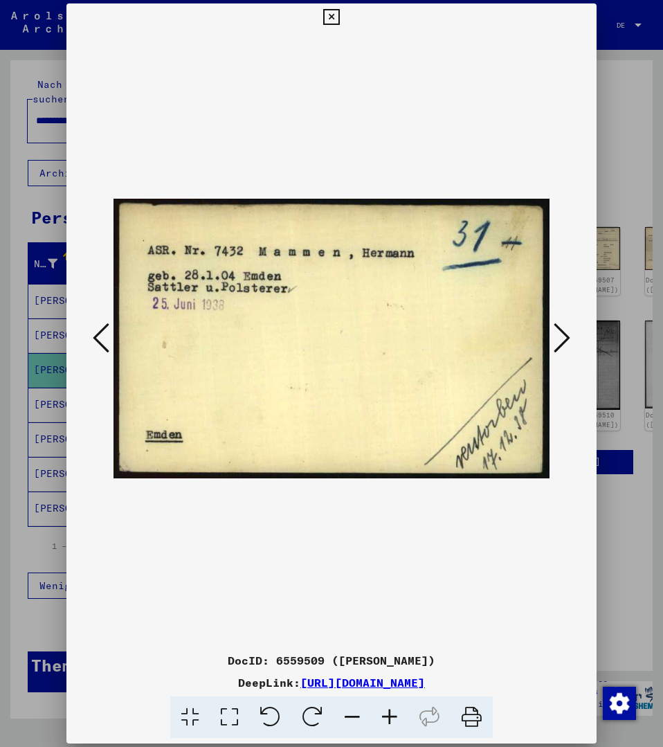
click at [566, 333] on icon at bounding box center [562, 337] width 17 height 33
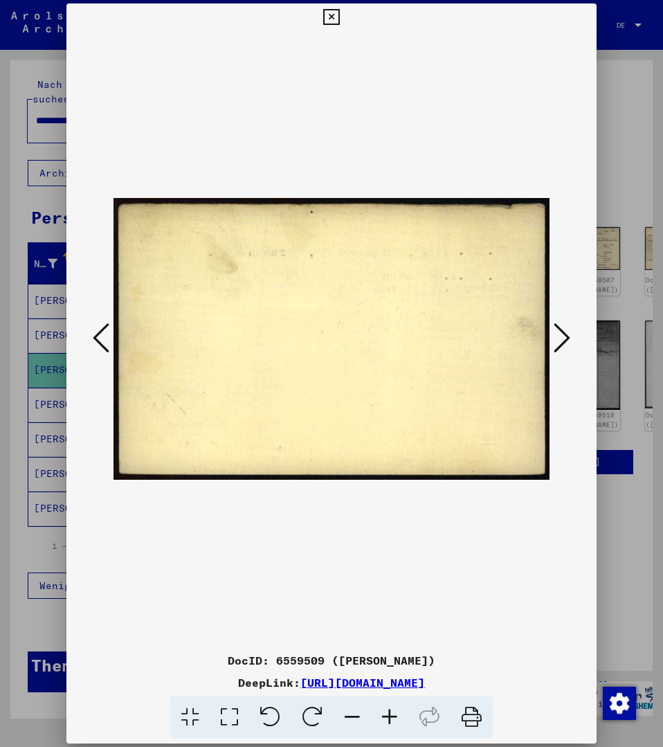
click at [566, 333] on icon at bounding box center [562, 337] width 17 height 33
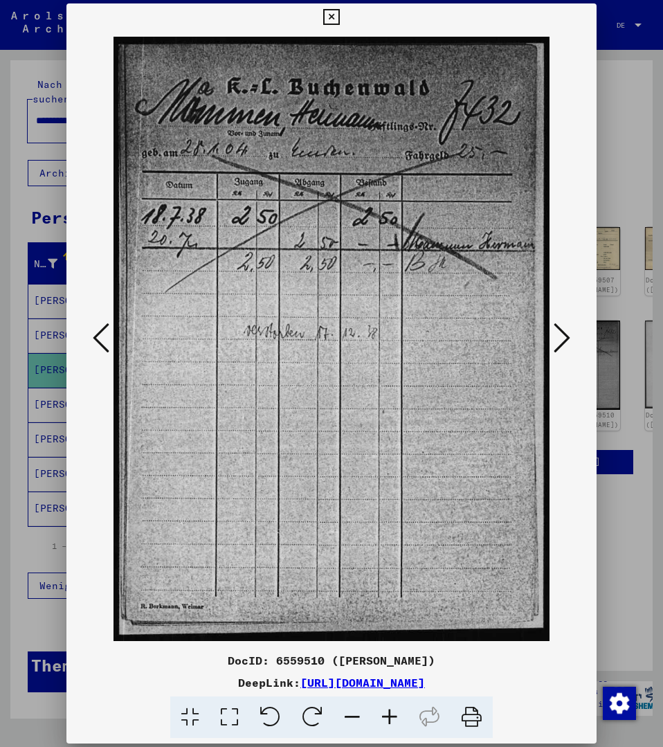
click at [620, 177] on div at bounding box center [331, 373] width 663 height 747
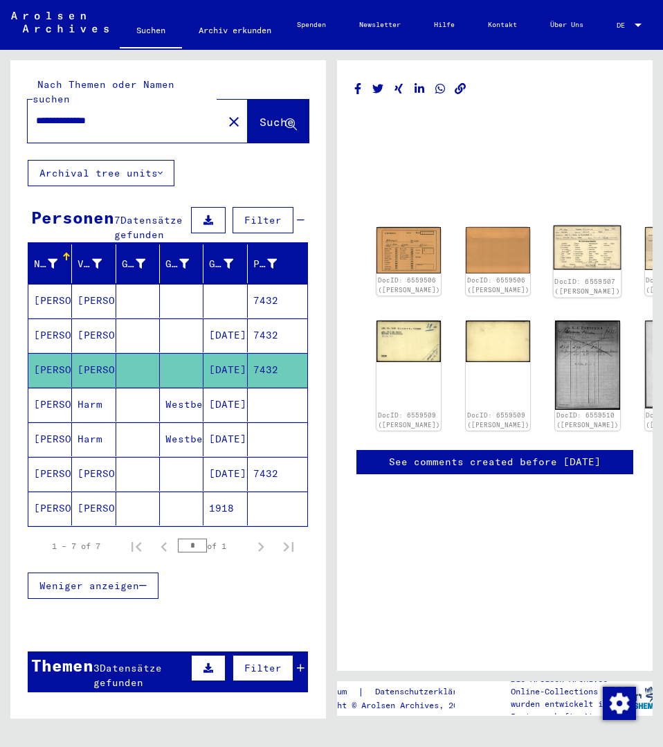
click at [554, 236] on img at bounding box center [588, 248] width 68 height 44
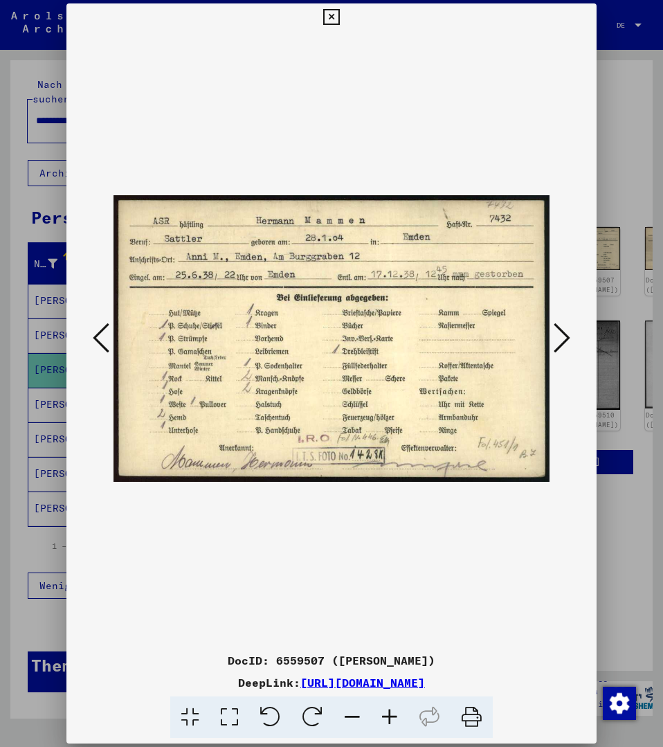
click at [573, 334] on button at bounding box center [562, 338] width 25 height 39
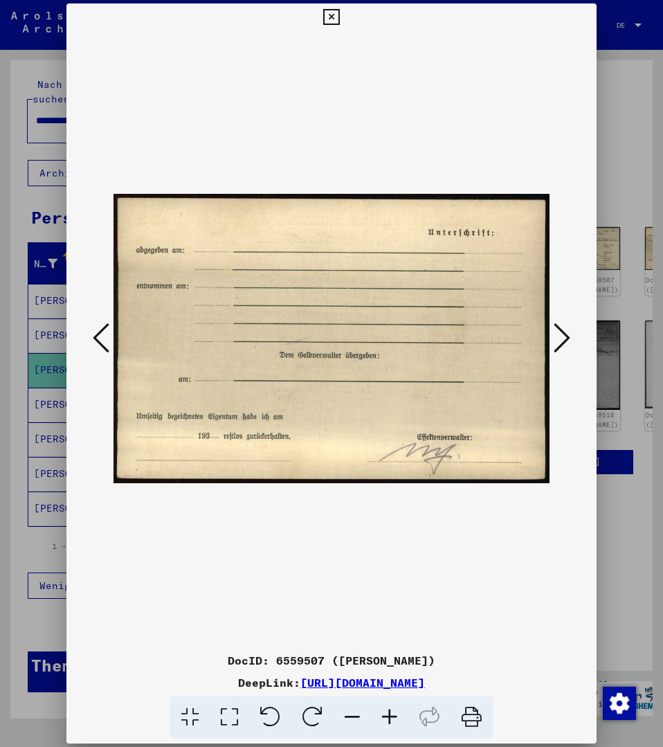
click at [570, 335] on icon at bounding box center [562, 337] width 17 height 33
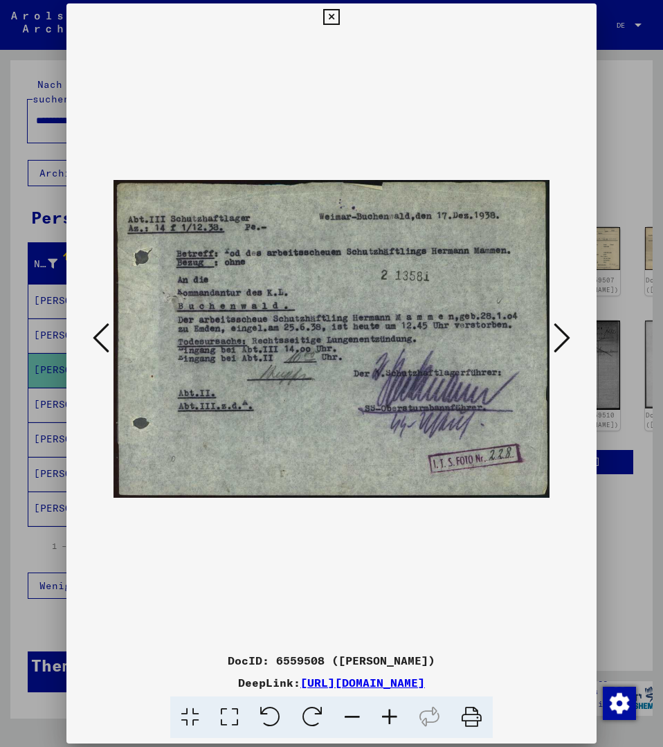
click at [570, 335] on icon at bounding box center [562, 337] width 17 height 33
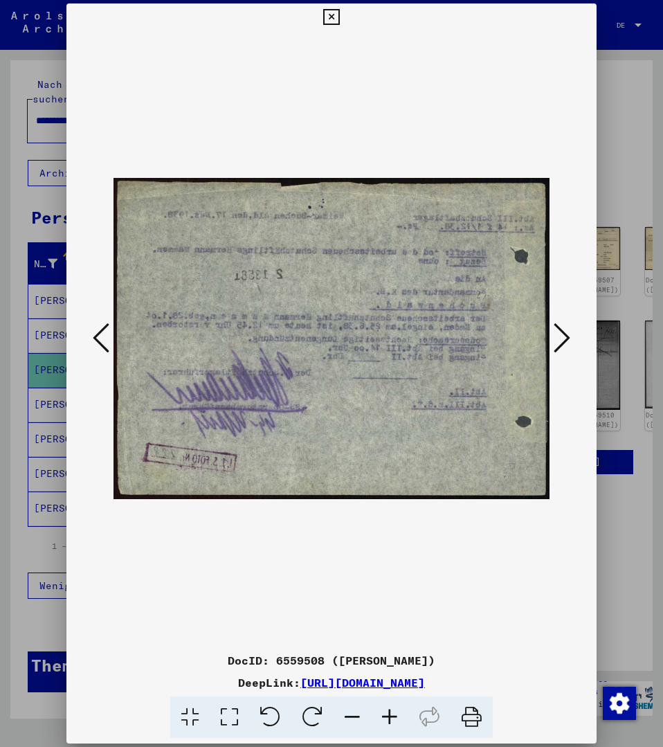
click at [570, 335] on icon at bounding box center [562, 337] width 17 height 33
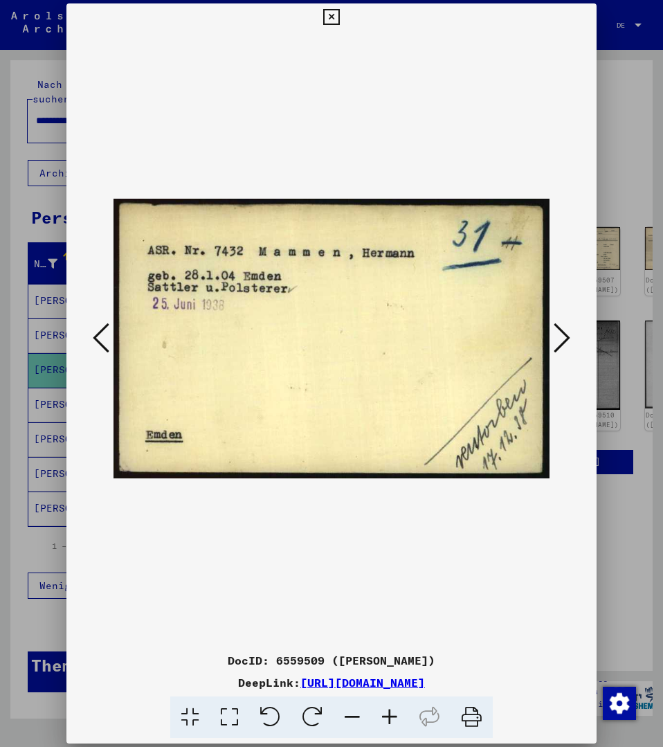
click at [570, 335] on icon at bounding box center [562, 337] width 17 height 33
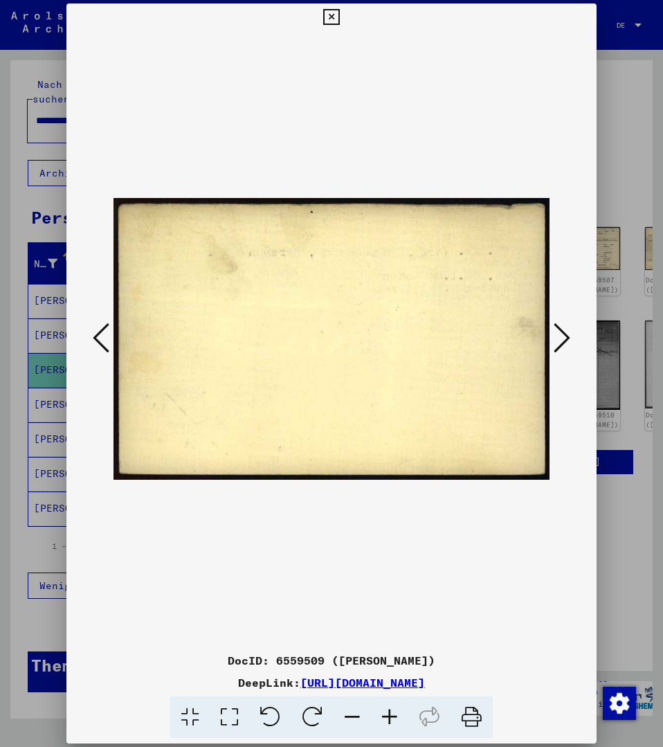
click at [570, 335] on icon at bounding box center [562, 337] width 17 height 33
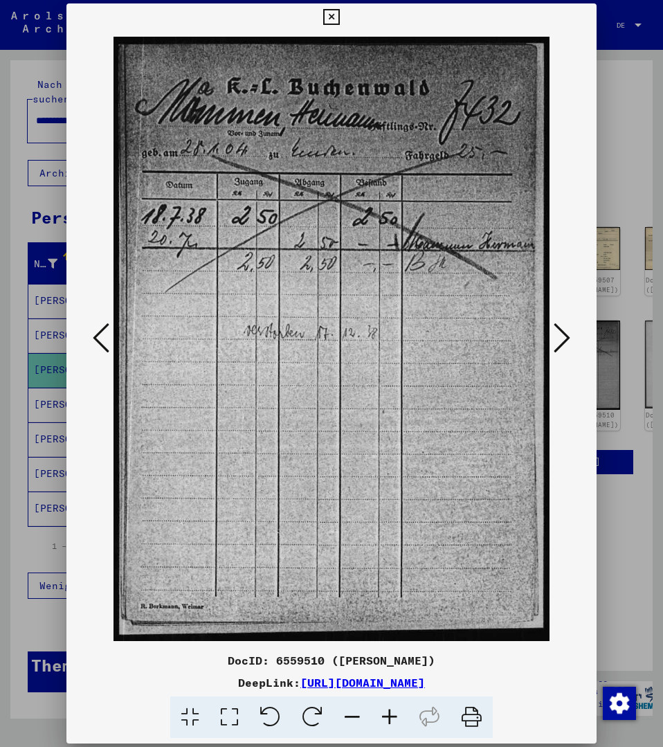
click at [570, 335] on icon at bounding box center [562, 337] width 17 height 33
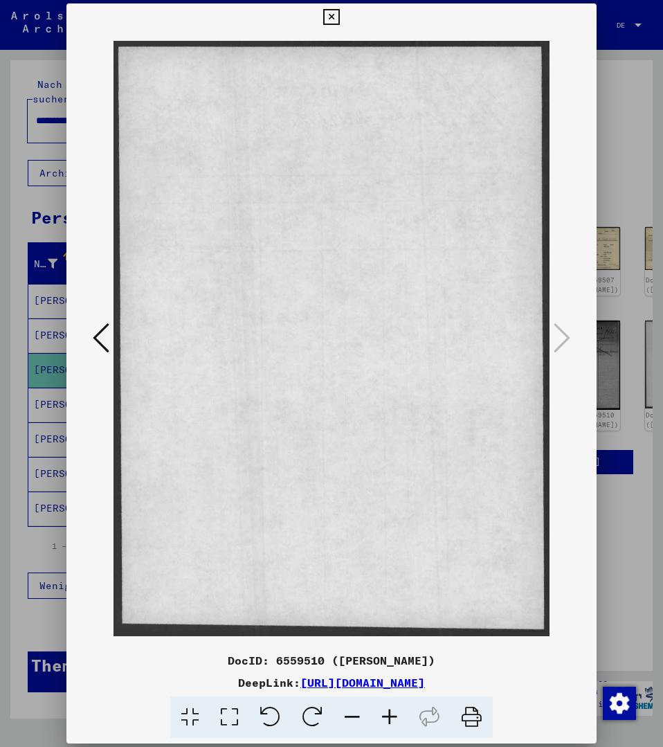
click at [570, 335] on icon at bounding box center [562, 337] width 17 height 33
click at [613, 172] on div at bounding box center [331, 373] width 663 height 747
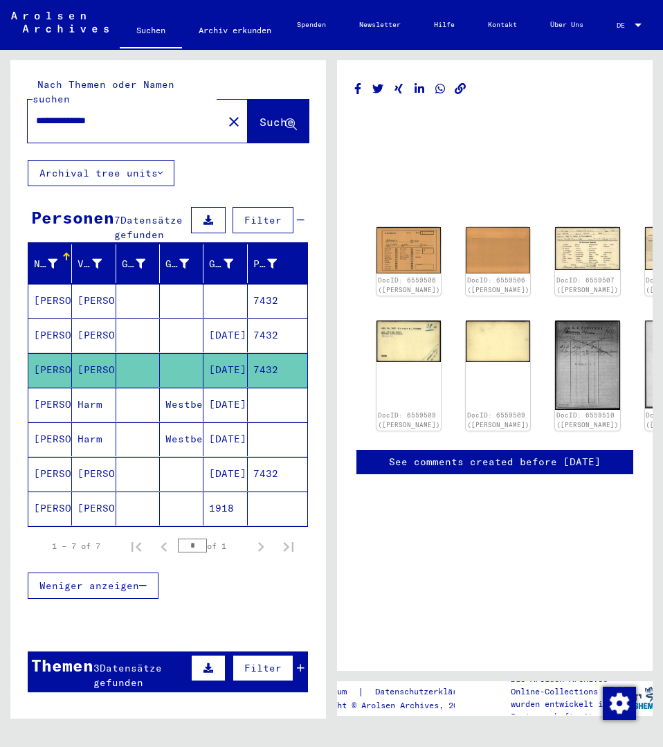
click at [248, 336] on mat-cell "7432" at bounding box center [278, 335] width 60 height 34
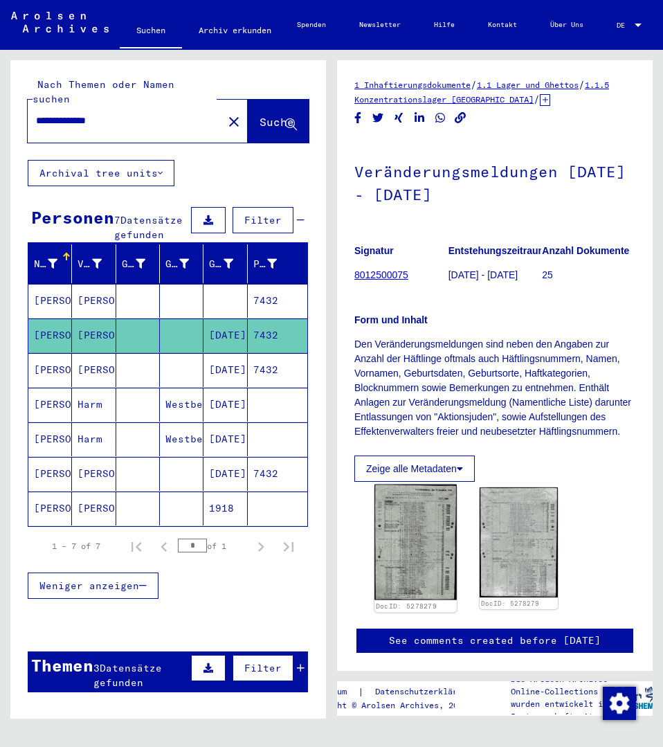
click at [428, 564] on img at bounding box center [416, 543] width 82 height 116
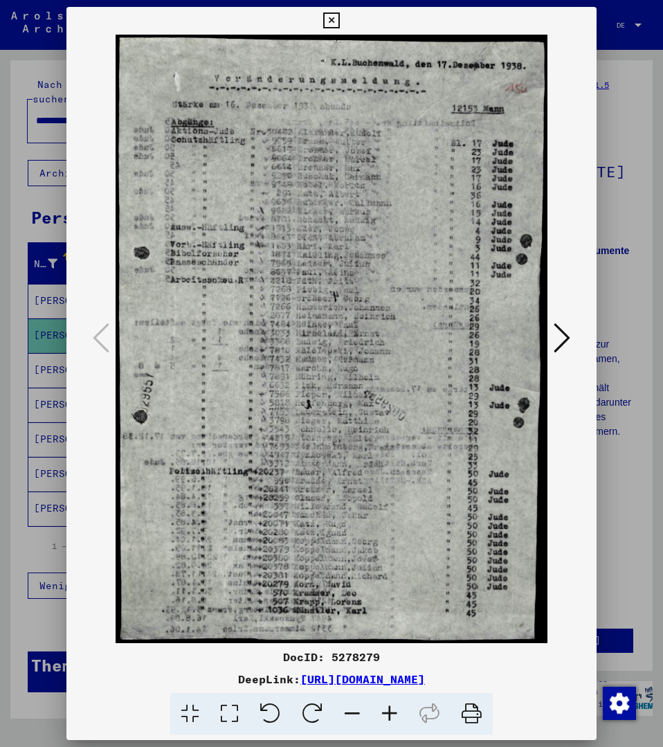
click at [621, 171] on div at bounding box center [331, 373] width 663 height 747
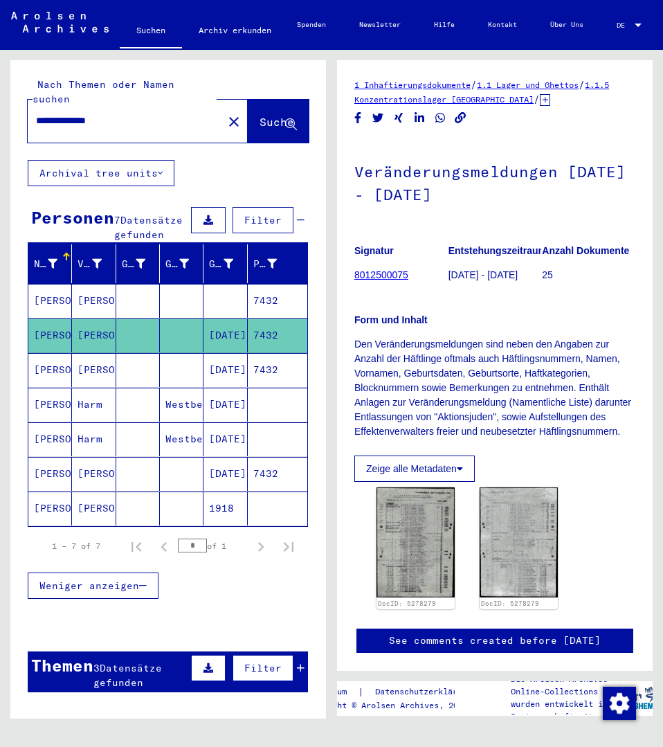
click at [182, 307] on mat-cell at bounding box center [182, 301] width 44 height 34
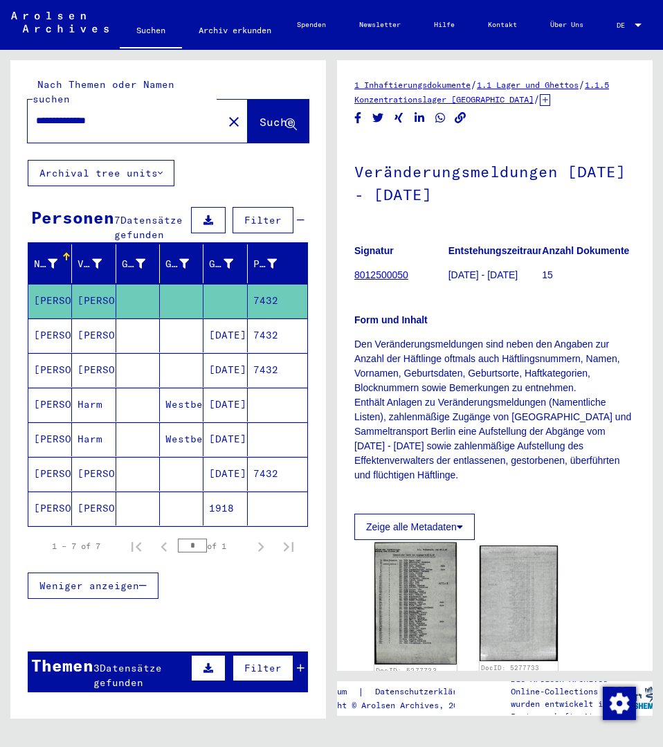
click at [401, 588] on img at bounding box center [416, 604] width 82 height 122
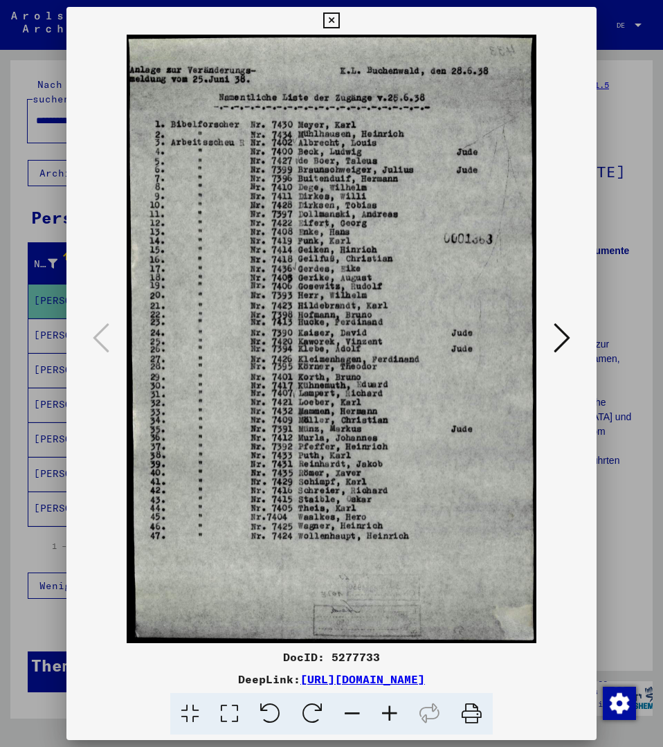
click at [586, 123] on div at bounding box center [331, 339] width 530 height 608
click at [604, 118] on div at bounding box center [331, 373] width 663 height 747
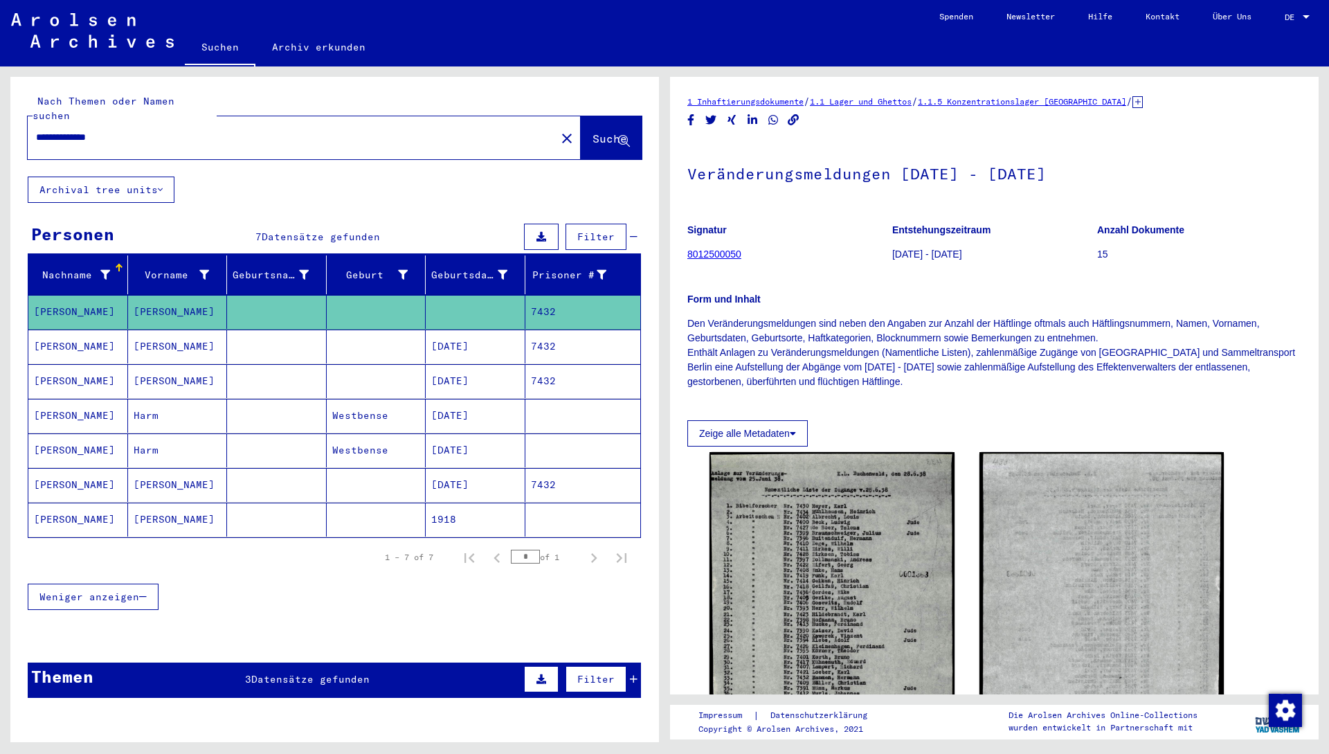
click at [478, 468] on mat-cell "[DATE]" at bounding box center [476, 485] width 100 height 34
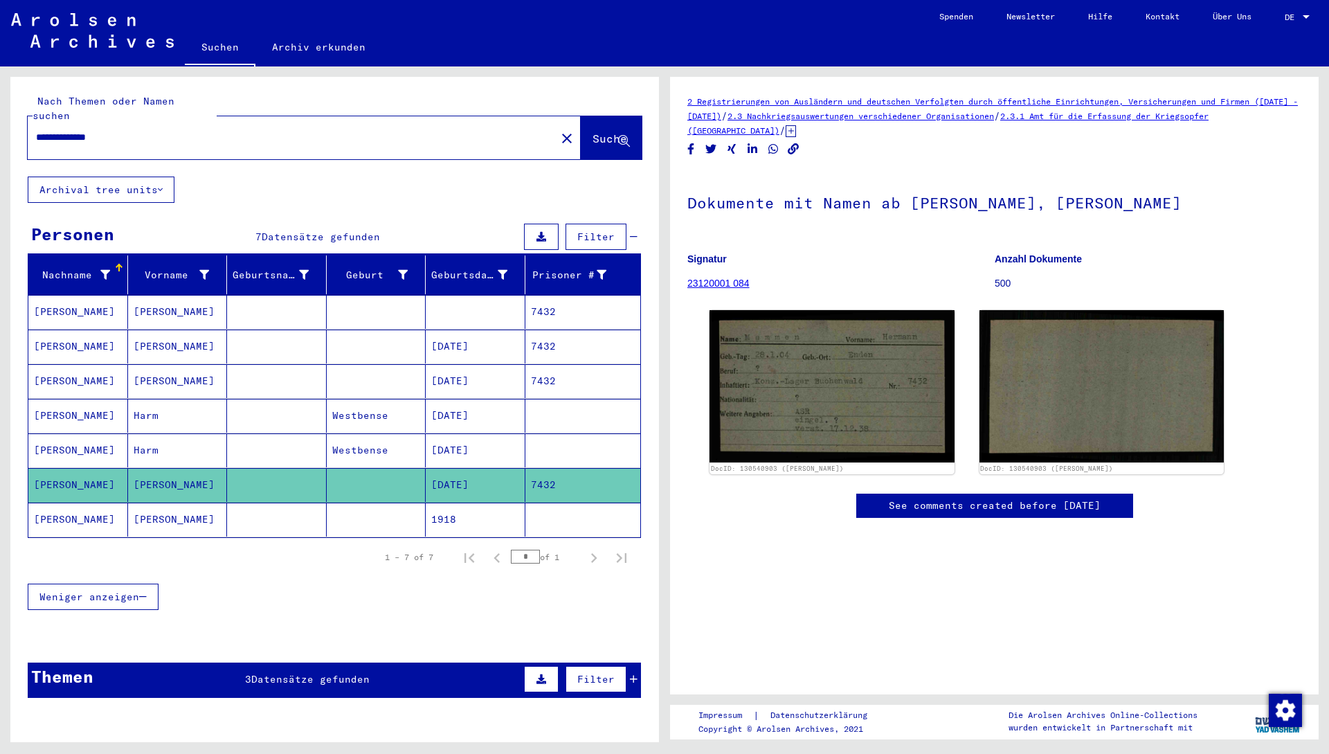
click at [343, 673] on span "Datensätze gefunden" at bounding box center [310, 679] width 118 height 12
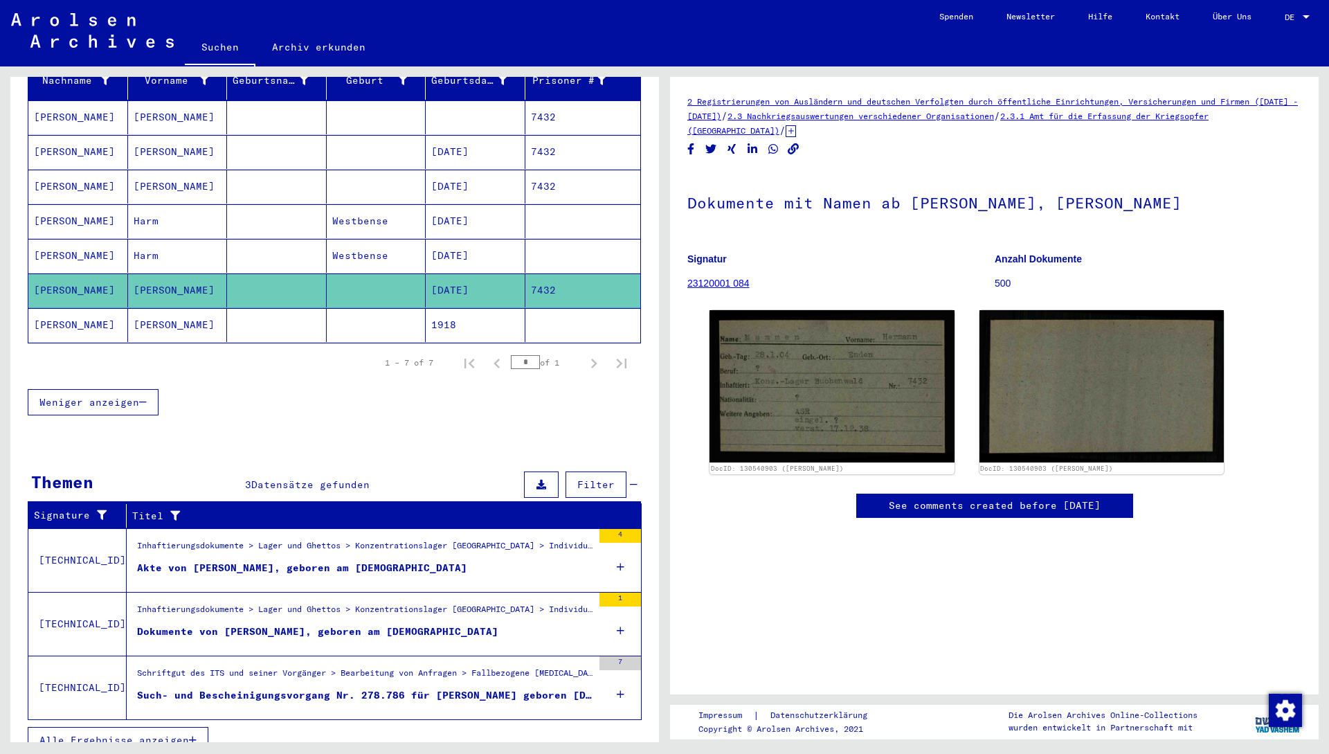
scroll to position [199, 0]
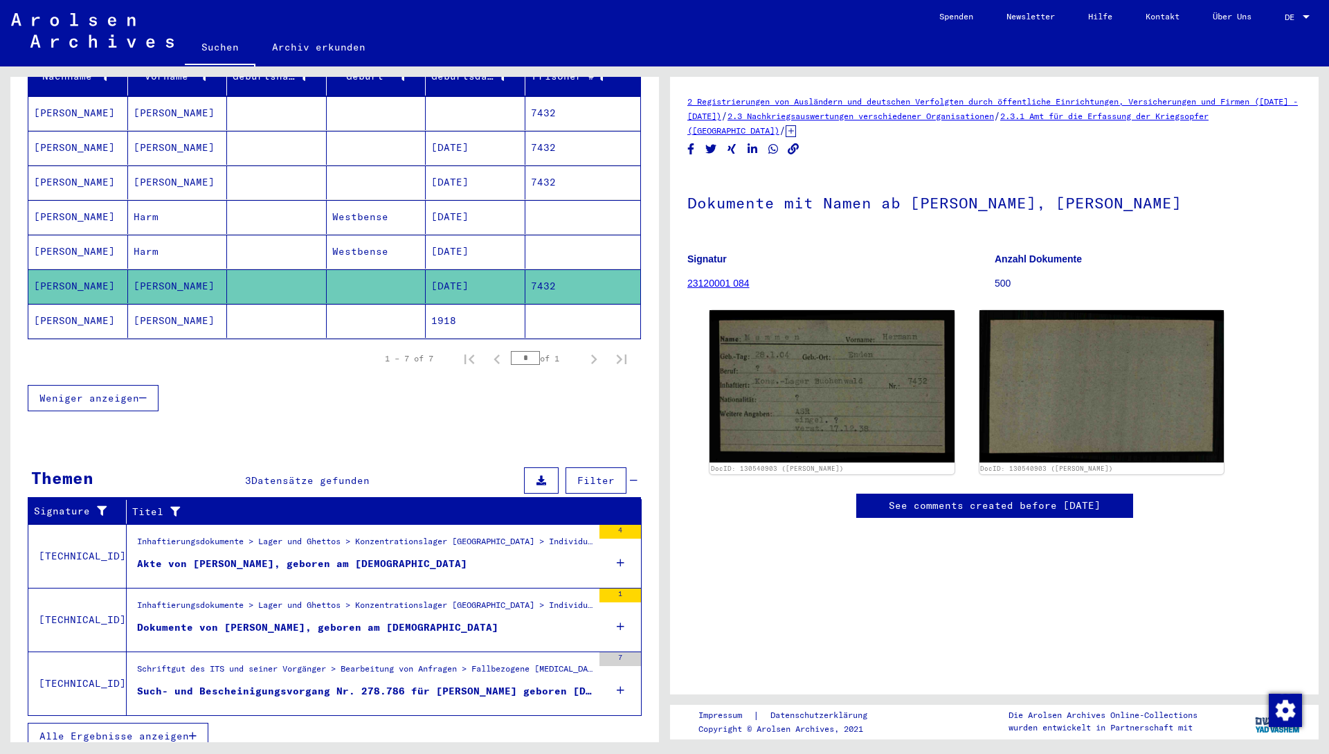
click at [506, 662] on div "Schriftgut des ITS und seiner Vorgänger > Bearbeitung von Anfragen > Fallbezoge…" at bounding box center [365, 671] width 456 height 19
